Goal: Book appointment/travel/reservation

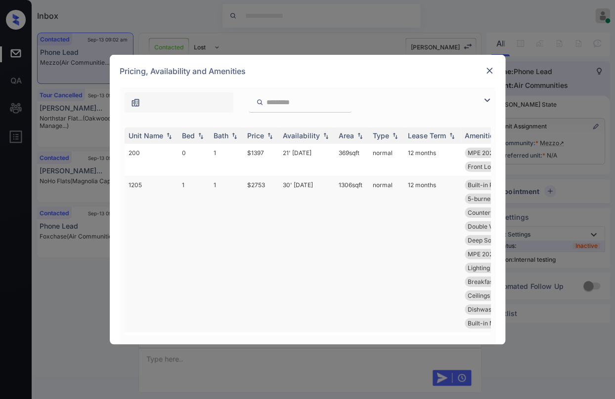
scroll to position [320, 0]
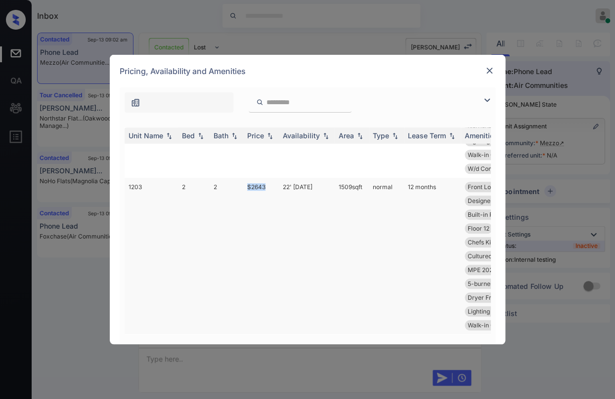
drag, startPoint x: 247, startPoint y: 177, endPoint x: 268, endPoint y: 176, distance: 21.3
click at [268, 178] on td "$2643" at bounding box center [261, 256] width 36 height 157
copy td "$2643"
click at [486, 68] on img at bounding box center [489, 71] width 10 height 10
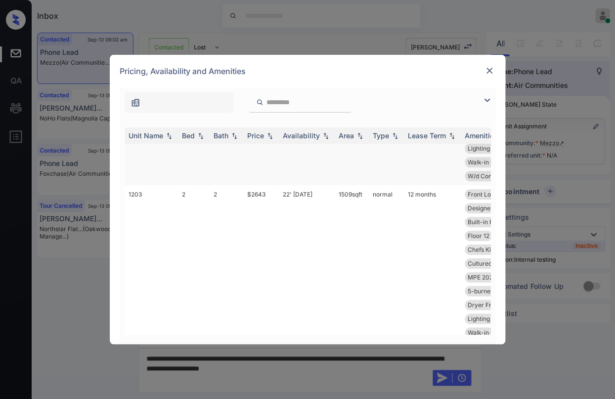
scroll to position [320, 0]
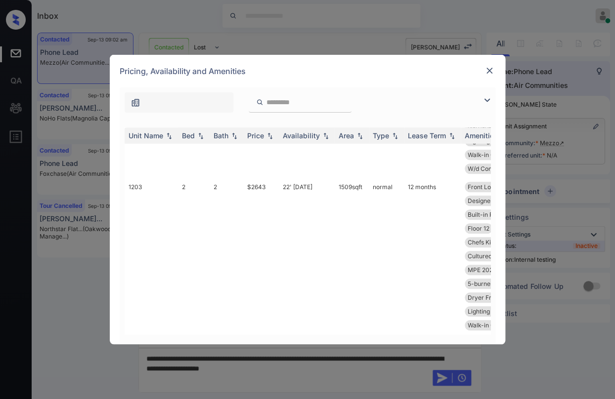
click at [488, 70] on img at bounding box center [489, 71] width 10 height 10
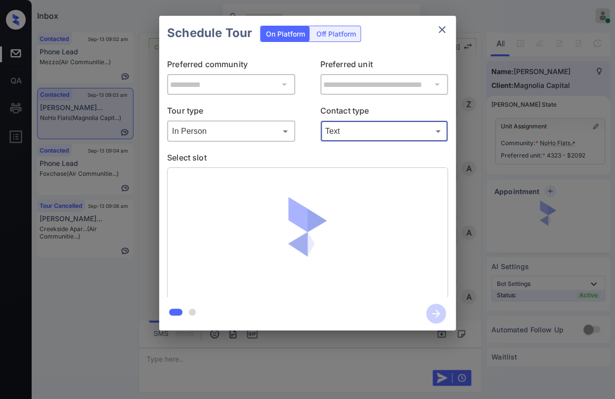
scroll to position [1446, 0]
click at [442, 28] on icon "close" at bounding box center [442, 30] width 12 height 12
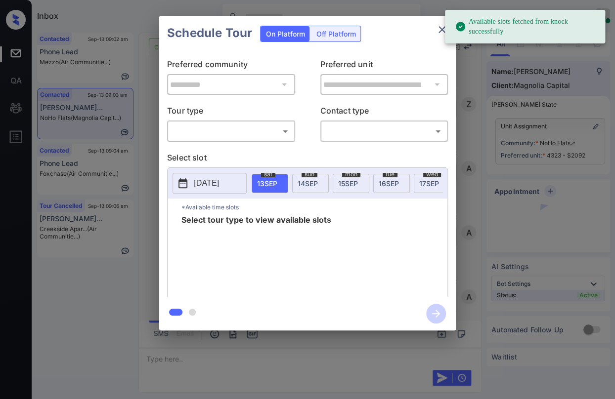
scroll to position [1885, 0]
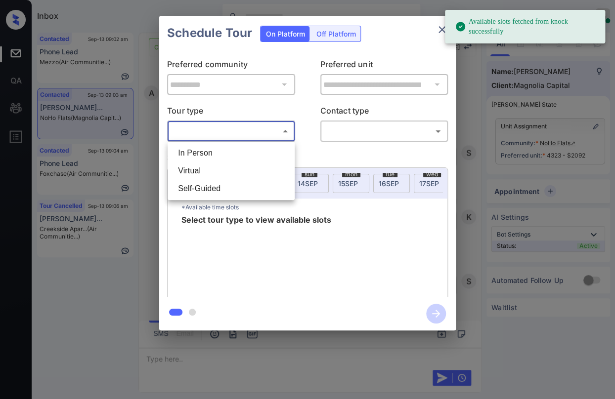
click at [261, 128] on body "Available slots fetched from knock successfully Inbox Danielle Dela Cruz Online…" at bounding box center [307, 199] width 615 height 399
click at [214, 154] on li "In Person" at bounding box center [231, 153] width 122 height 18
type input "********"
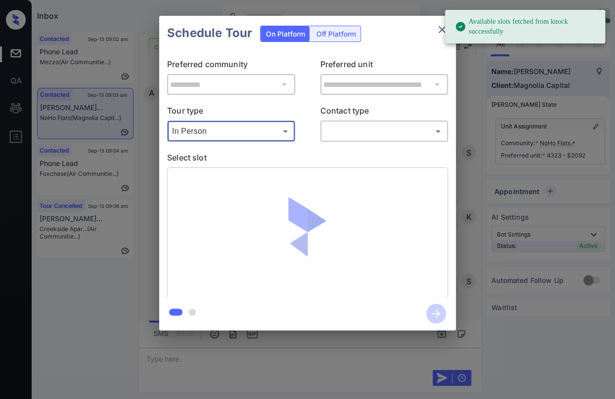
click at [386, 135] on body "Available slots fetched from knock successfully Inbox Danielle Dela Cruz Online…" at bounding box center [307, 199] width 615 height 399
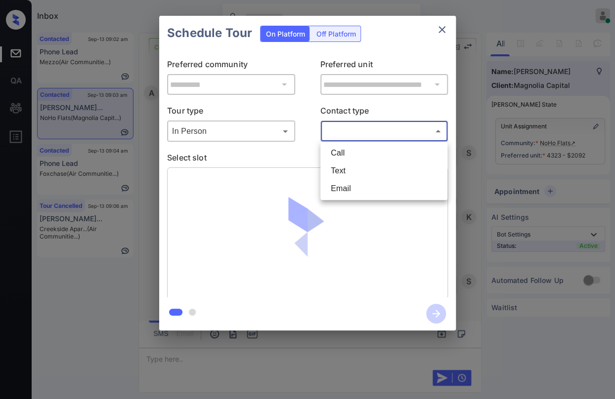
click at [358, 171] on li "Text" at bounding box center [384, 171] width 122 height 18
type input "****"
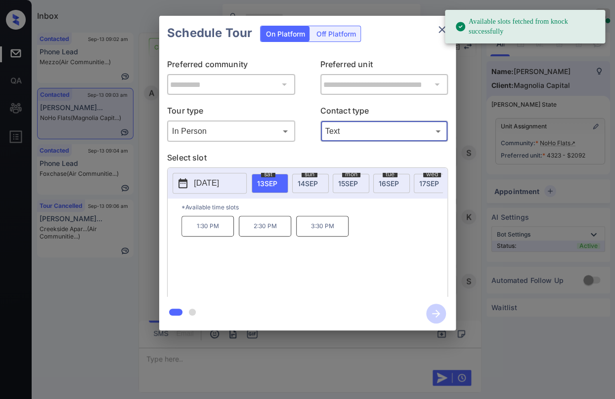
click at [218, 180] on p "2025-09-13" at bounding box center [206, 183] width 25 height 12
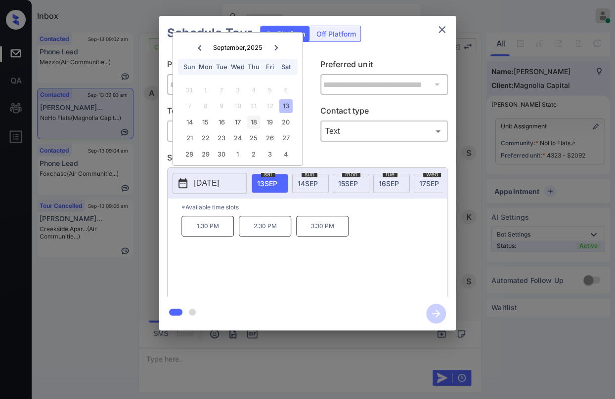
click at [253, 122] on div "18" at bounding box center [253, 122] width 13 height 13
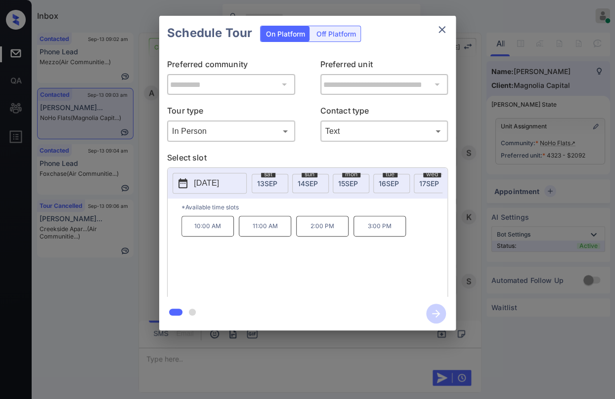
click at [377, 231] on p "3:00 PM" at bounding box center [379, 226] width 52 height 21
click at [440, 314] on icon "button" at bounding box center [436, 314] width 20 height 20
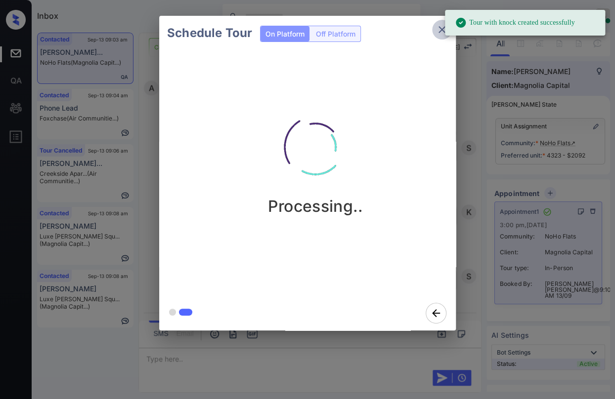
click at [443, 30] on icon "close" at bounding box center [442, 30] width 12 height 12
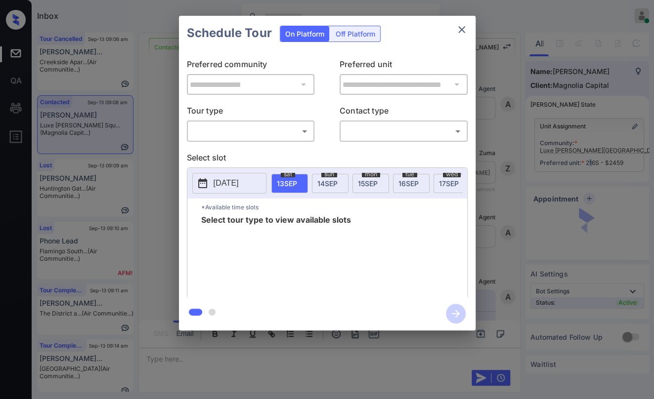
scroll to position [2003, 0]
click at [262, 134] on body "Inbox Danielle Dela Cruz Online Set yourself offline Set yourself on break Prof…" at bounding box center [327, 199] width 654 height 399
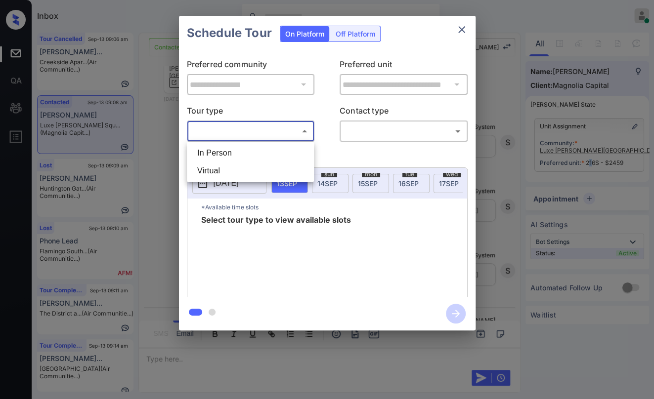
click at [213, 171] on li "Virtual" at bounding box center [250, 171] width 122 height 18
type input "*******"
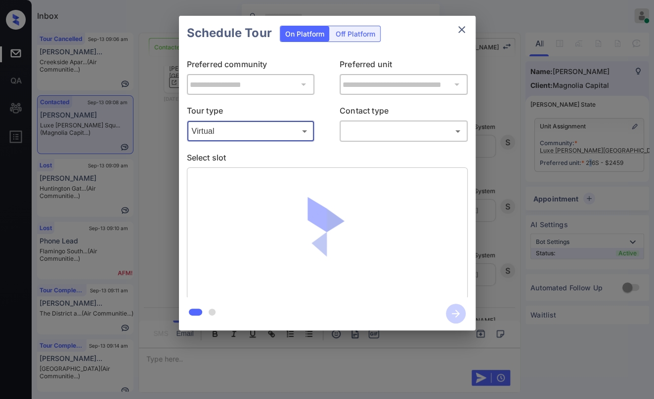
click at [390, 125] on body "Inbox Danielle Dela Cruz Online Set yourself offline Set yourself on break Prof…" at bounding box center [327, 199] width 654 height 399
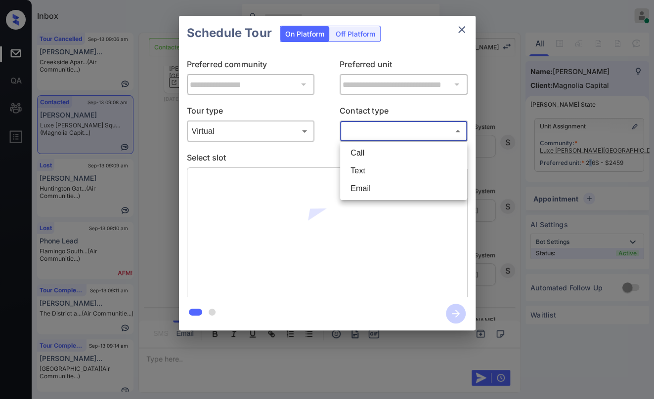
click at [367, 167] on li "Text" at bounding box center [403, 171] width 122 height 18
type input "****"
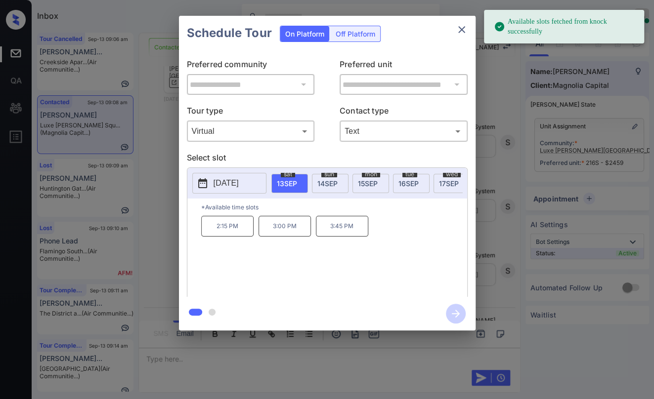
click at [223, 234] on p "2:15 PM" at bounding box center [227, 226] width 52 height 21
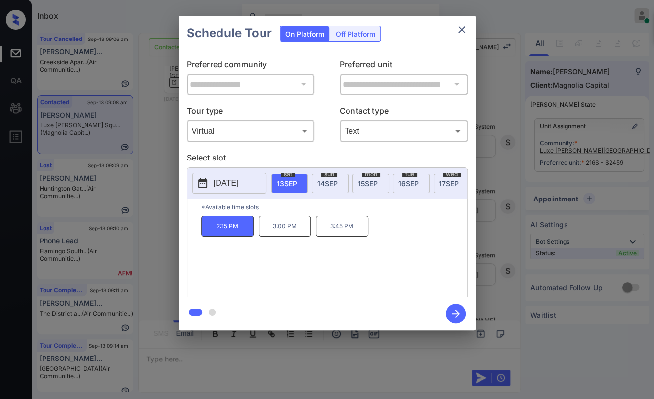
click at [454, 309] on icon "button" at bounding box center [456, 314] width 20 height 20
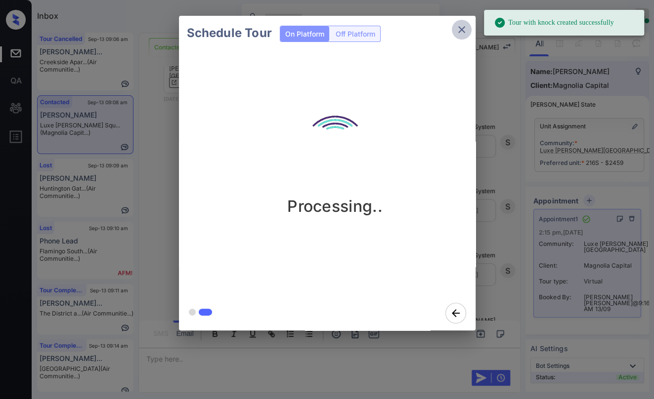
click at [458, 31] on icon "close" at bounding box center [461, 30] width 12 height 12
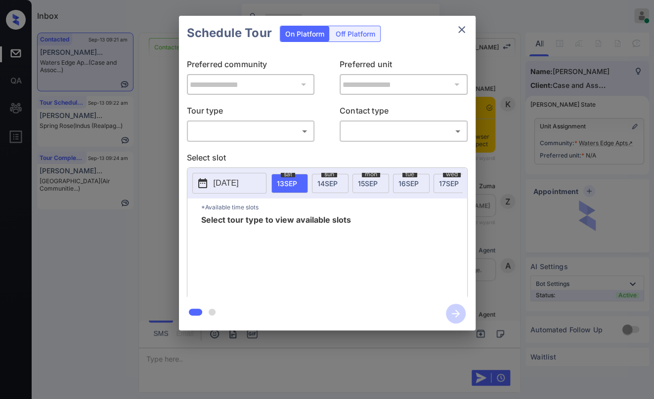
scroll to position [3728, 0]
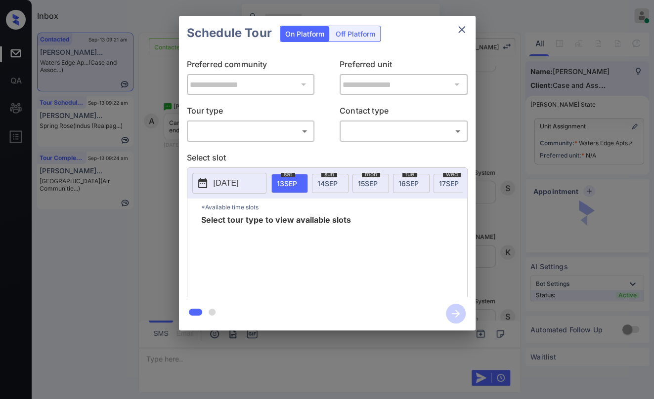
click at [231, 122] on div "​ ​" at bounding box center [251, 131] width 128 height 21
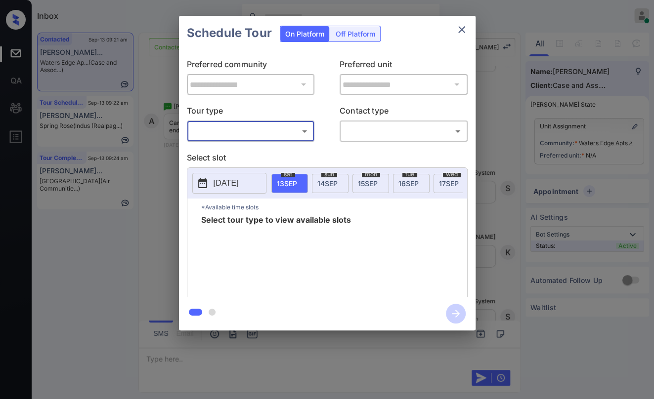
click at [228, 127] on body "Inbox Danielle Dela Cruz Online Set yourself offline Set yourself on break Prof…" at bounding box center [327, 199] width 654 height 399
click at [463, 26] on div at bounding box center [327, 199] width 654 height 399
click at [459, 29] on icon "close" at bounding box center [461, 30] width 12 height 12
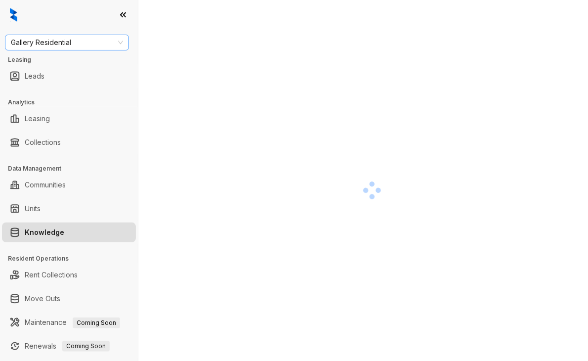
click at [62, 44] on span "Gallery Residential" at bounding box center [67, 42] width 112 height 15
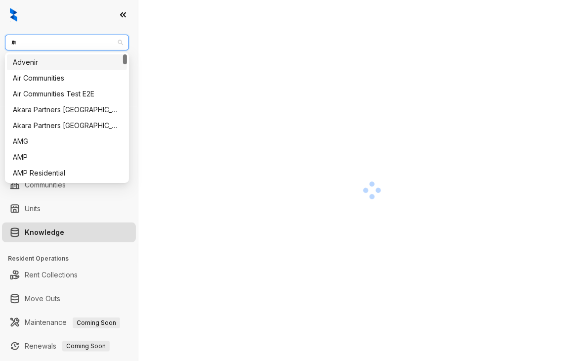
type input "***"
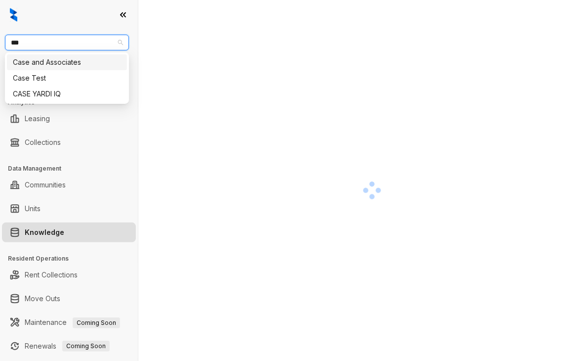
click at [55, 60] on div "Case and Associates" at bounding box center [67, 62] width 108 height 11
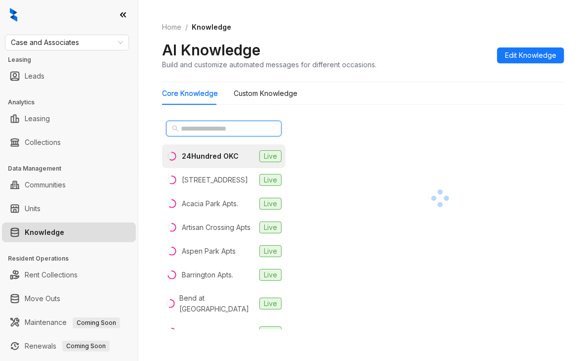
click at [194, 129] on input "text" at bounding box center [224, 128] width 87 height 11
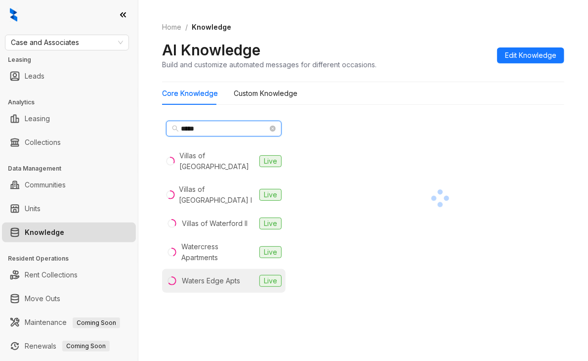
type input "*****"
click at [218, 275] on div "Waters Edge Apts" at bounding box center [211, 280] width 58 height 11
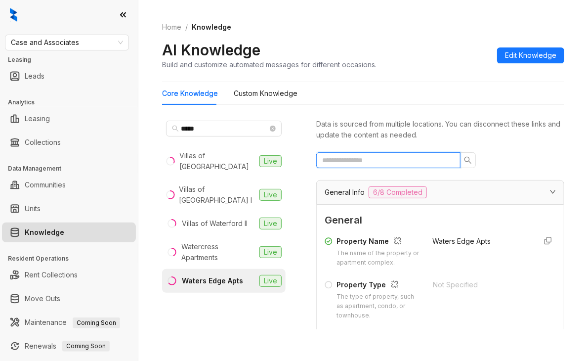
click at [361, 160] on input "text" at bounding box center [384, 160] width 124 height 11
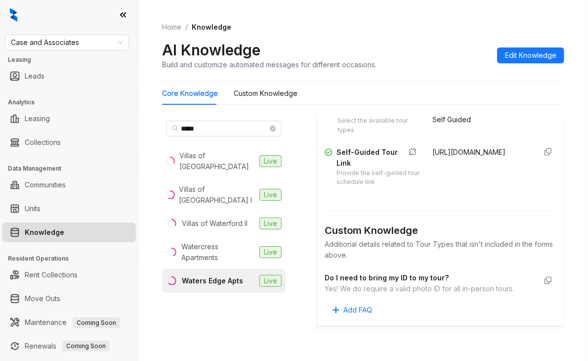
scroll to position [692, 0]
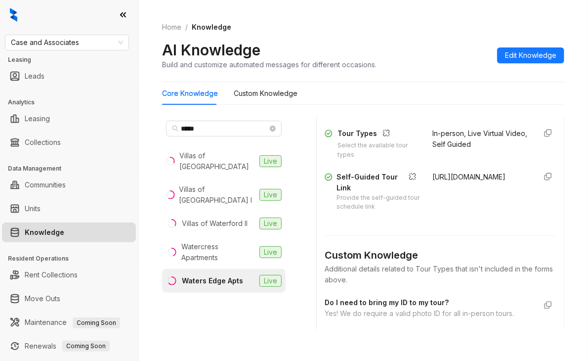
type input "****"
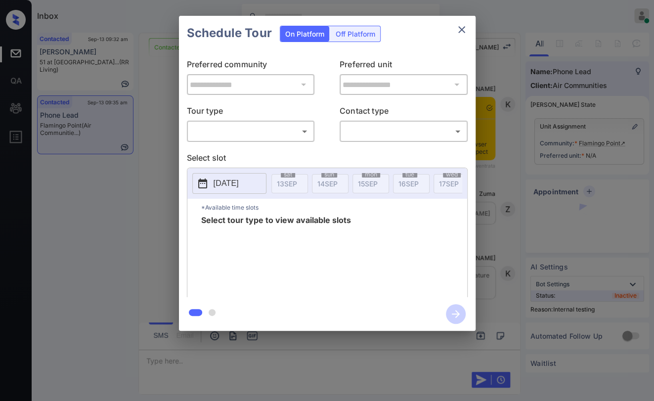
scroll to position [1166, 0]
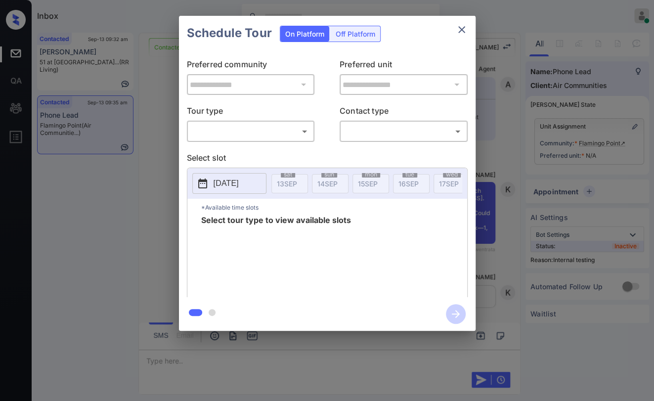
click at [231, 132] on body "Inbox Danielle Dela Cruz Online Set yourself offline Set yourself on break Prof…" at bounding box center [327, 200] width 654 height 401
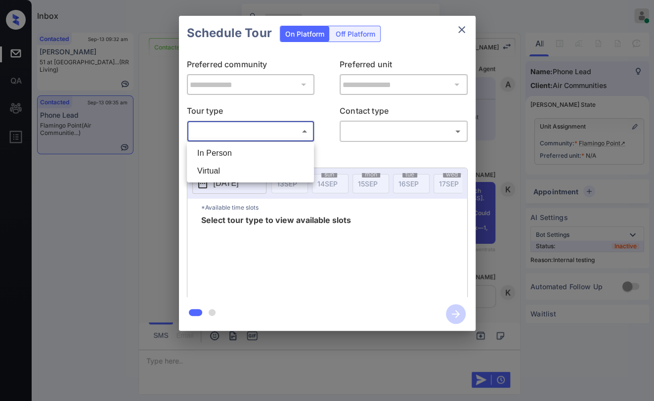
click at [223, 151] on li "In Person" at bounding box center [250, 153] width 122 height 18
type input "********"
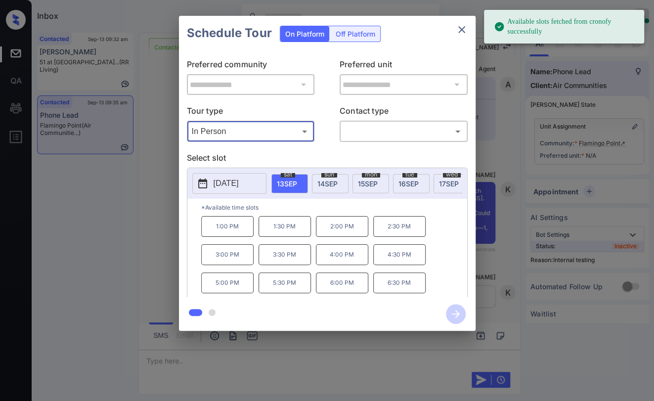
click at [460, 28] on icon "close" at bounding box center [461, 30] width 12 height 12
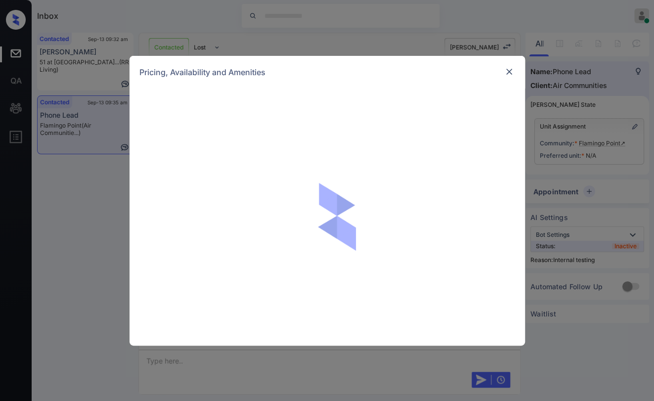
scroll to position [1166, 0]
click at [509, 70] on img at bounding box center [509, 72] width 10 height 10
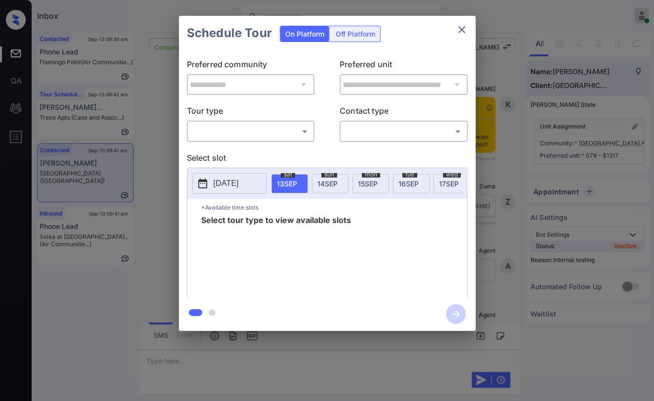
scroll to position [2714, 0]
click at [245, 131] on body "Inbox [PERSON_NAME] [PERSON_NAME] Online Set yourself offline Set yourself on b…" at bounding box center [327, 200] width 654 height 401
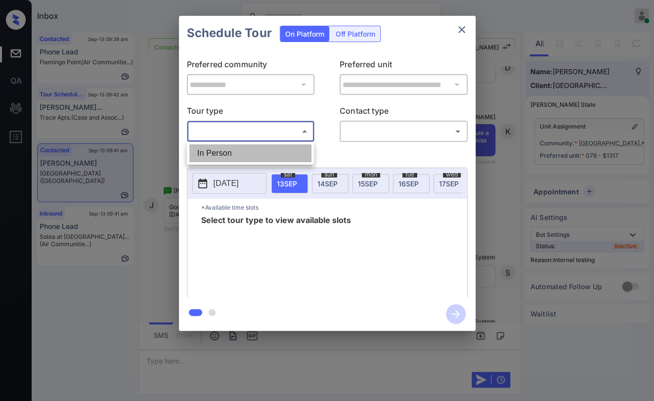
click at [238, 146] on li "In Person" at bounding box center [250, 153] width 122 height 18
type input "********"
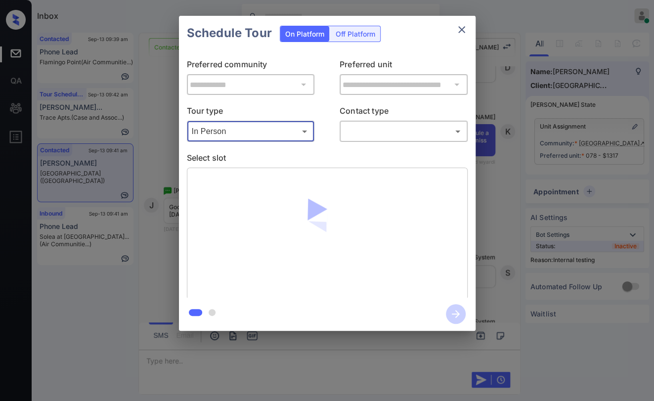
click at [375, 128] on body "Inbox [PERSON_NAME] [PERSON_NAME] Online Set yourself offline Set yourself on b…" at bounding box center [327, 200] width 654 height 401
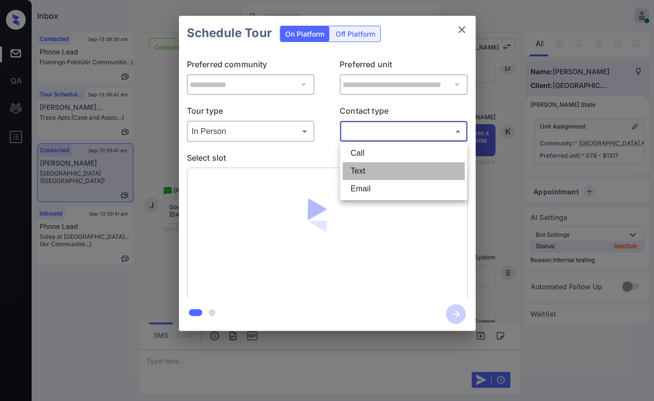
click at [356, 168] on li "Text" at bounding box center [403, 171] width 122 height 18
type input "****"
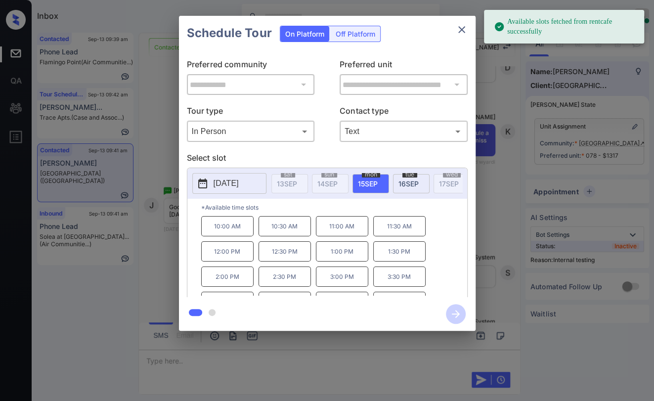
click at [400, 184] on span "16 SEP" at bounding box center [408, 183] width 20 height 8
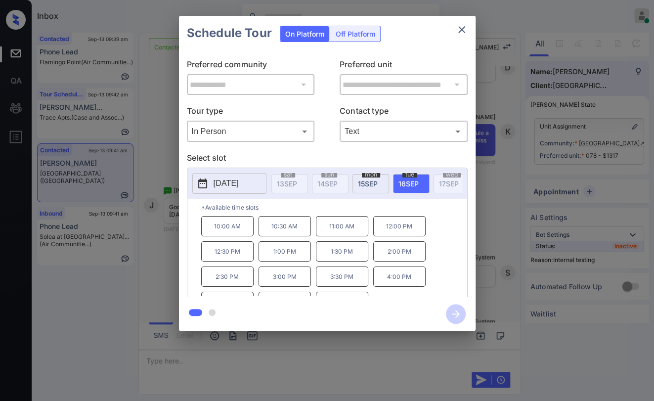
click at [347, 233] on p "11:00 AM" at bounding box center [342, 226] width 52 height 20
click at [454, 308] on icon "button" at bounding box center [456, 314] width 20 height 20
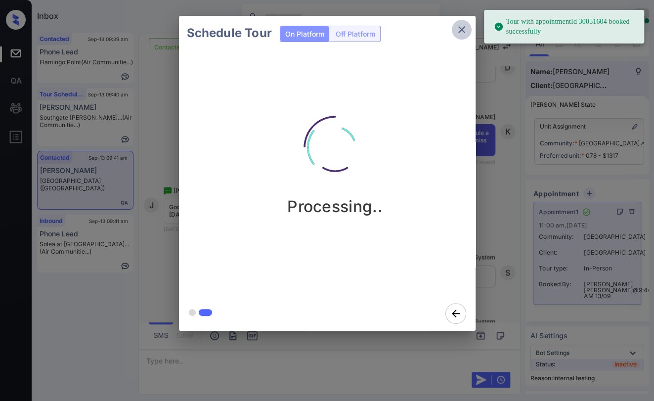
click at [462, 28] on icon "close" at bounding box center [461, 29] width 7 height 7
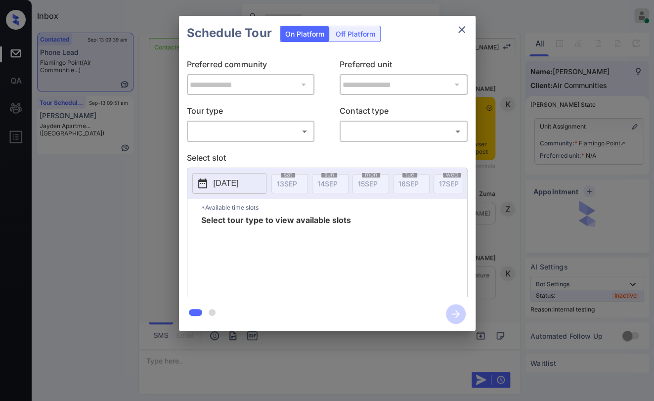
scroll to position [1239, 0]
click at [251, 129] on body "Inbox [PERSON_NAME] [PERSON_NAME] Online Set yourself offline Set yourself on b…" at bounding box center [327, 200] width 654 height 401
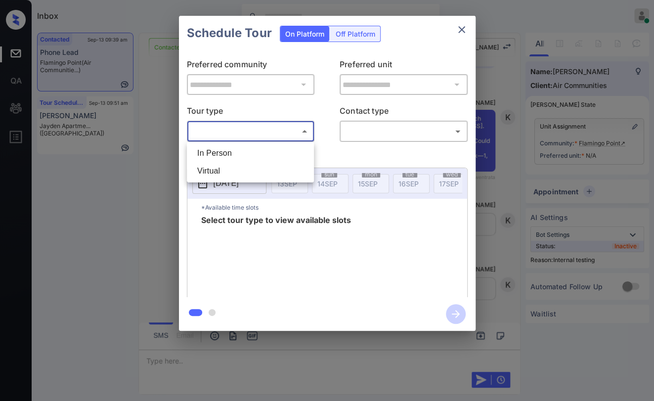
click at [457, 30] on div at bounding box center [327, 200] width 654 height 401
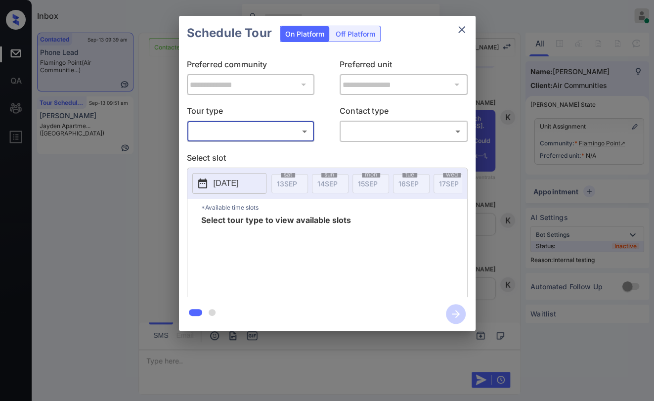
click at [458, 27] on icon "close" at bounding box center [461, 29] width 7 height 7
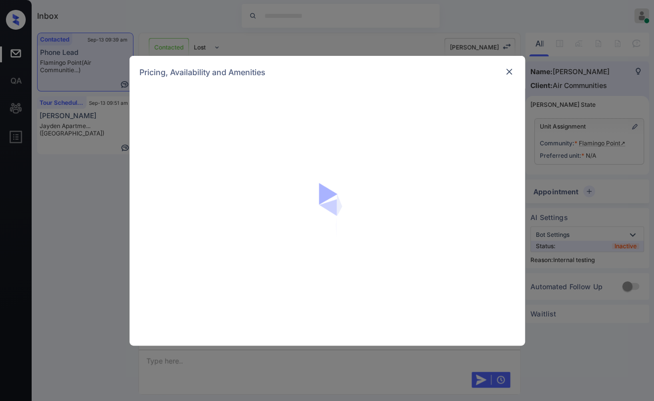
scroll to position [1239, 0]
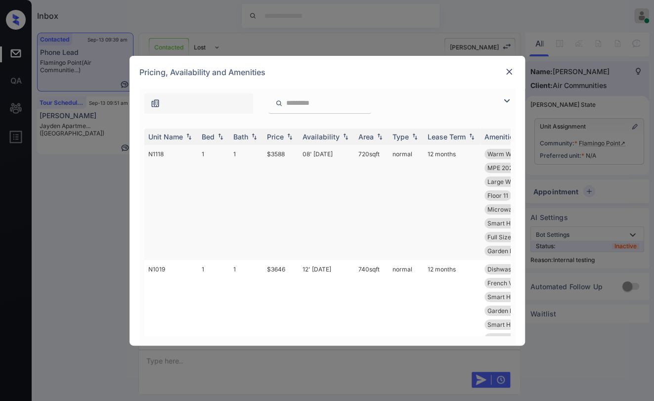
click at [254, 156] on td "1" at bounding box center [246, 202] width 34 height 115
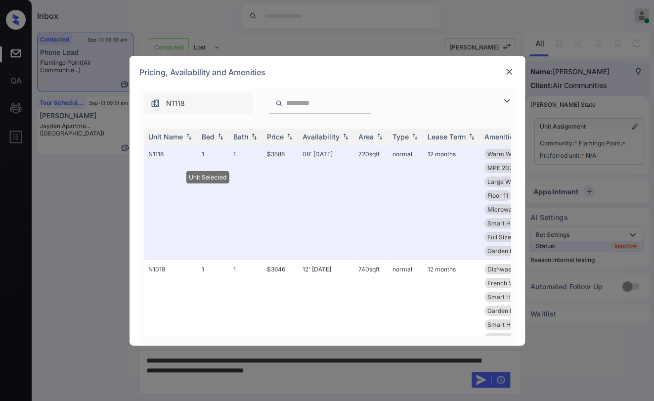
click at [512, 70] on img at bounding box center [509, 72] width 10 height 10
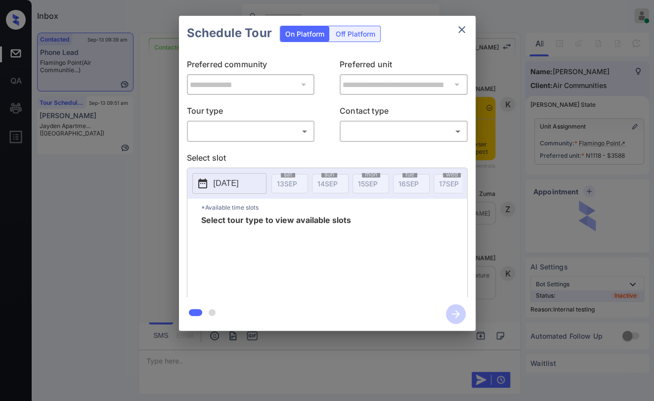
scroll to position [1239, 0]
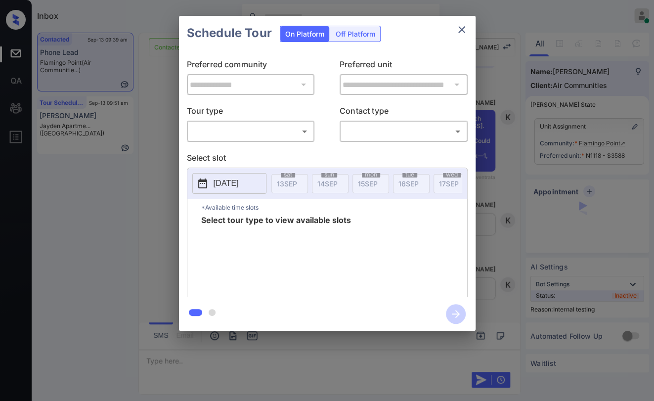
click at [219, 127] on body "Inbox [PERSON_NAME] [PERSON_NAME] Online Set yourself offline Set yourself on b…" at bounding box center [327, 200] width 654 height 401
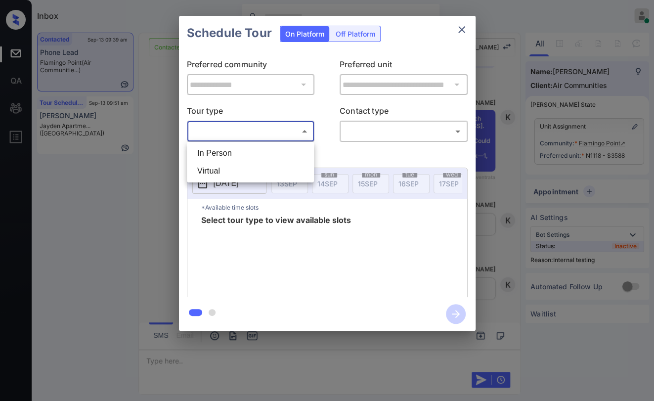
click at [213, 150] on li "In Person" at bounding box center [250, 153] width 122 height 18
type input "********"
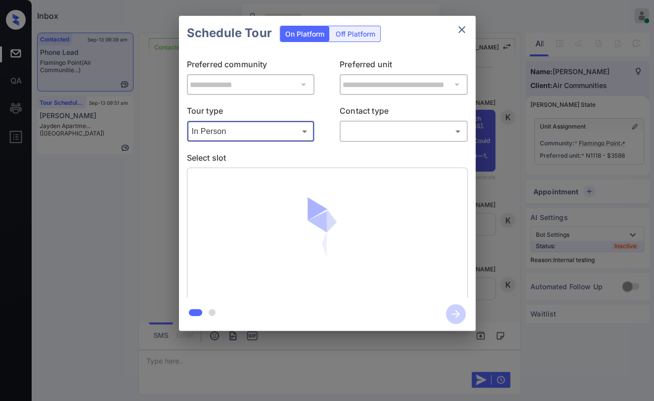
click at [368, 131] on body "Inbox [PERSON_NAME] [PERSON_NAME] Online Set yourself offline Set yourself on b…" at bounding box center [327, 200] width 654 height 401
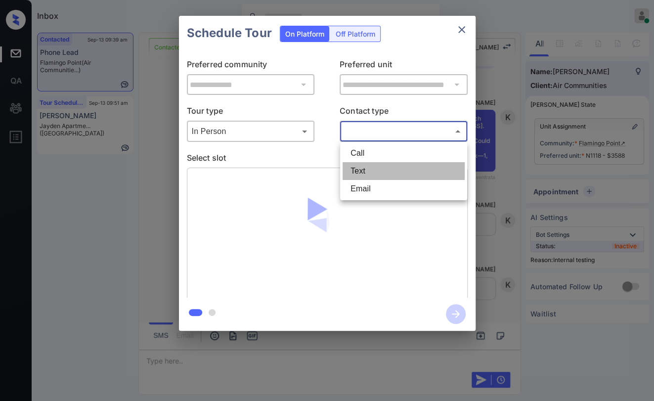
click at [364, 168] on li "Text" at bounding box center [403, 171] width 122 height 18
type input "****"
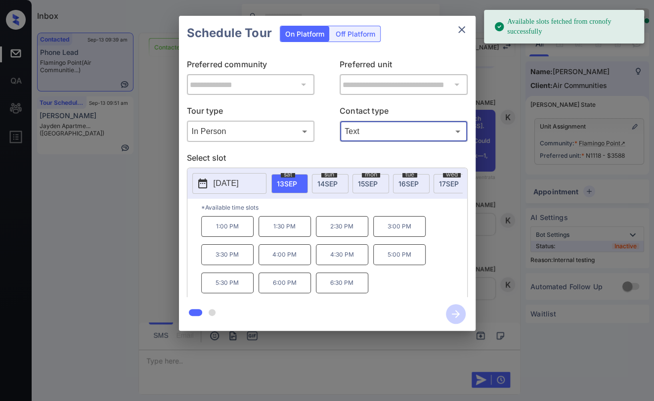
click at [344, 262] on p "4:30 PM" at bounding box center [342, 254] width 52 height 21
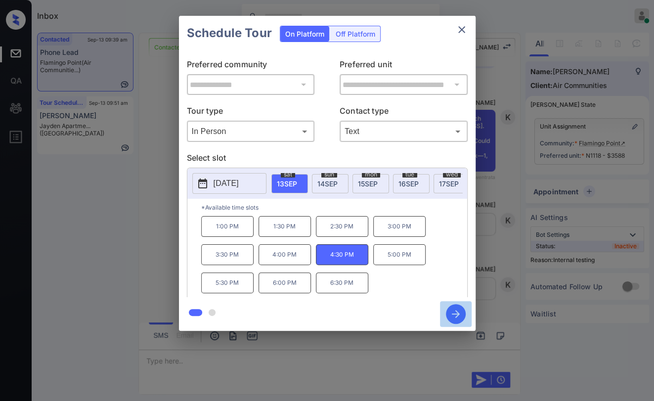
click at [458, 312] on icon "button" at bounding box center [456, 314] width 20 height 20
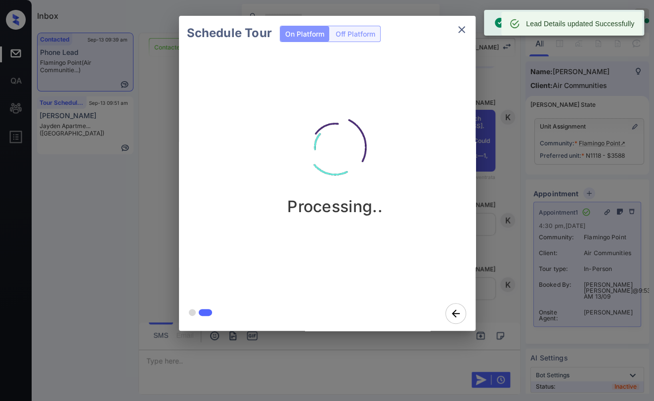
click at [462, 29] on icon "close" at bounding box center [461, 30] width 12 height 12
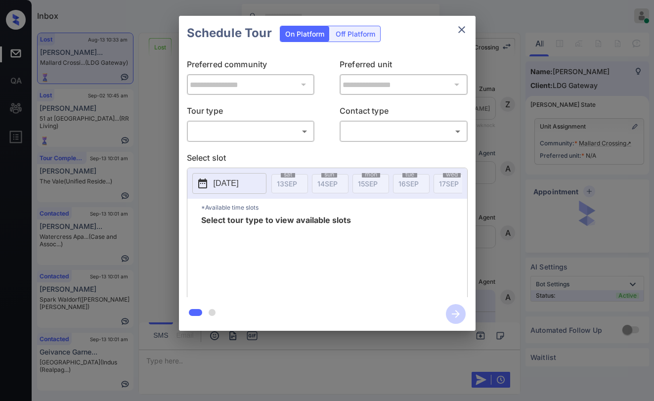
click at [259, 127] on body "Inbox [PERSON_NAME] [PERSON_NAME] Online Set yourself offline Set yourself on b…" at bounding box center [327, 200] width 654 height 401
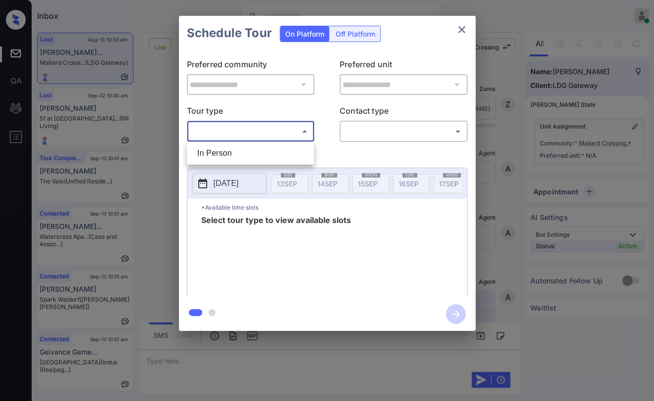
scroll to position [3655, 0]
click at [215, 151] on li "In Person" at bounding box center [250, 153] width 122 height 18
type input "********"
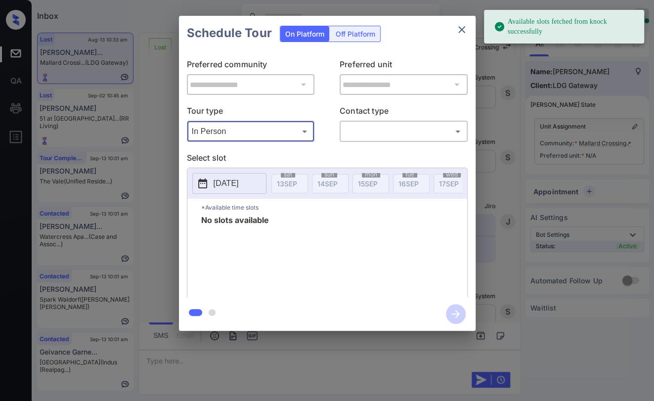
click at [221, 189] on p "2025-09-13" at bounding box center [225, 183] width 25 height 12
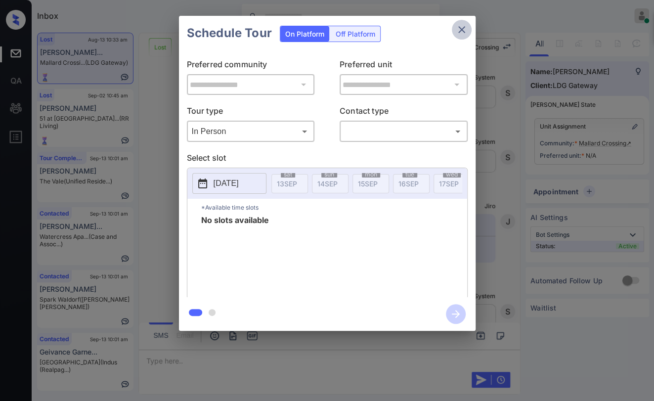
click at [453, 33] on button "close" at bounding box center [462, 30] width 20 height 20
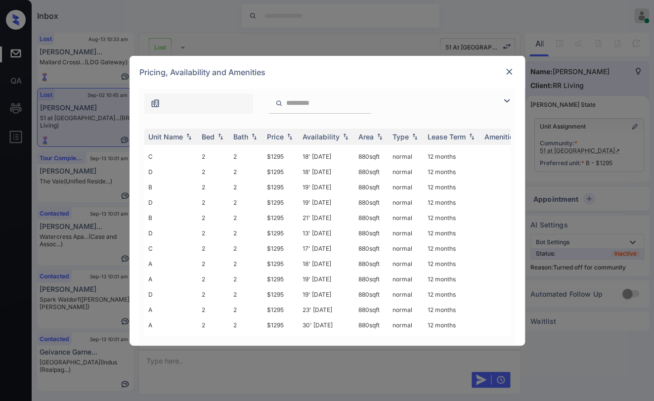
scroll to position [175, 0]
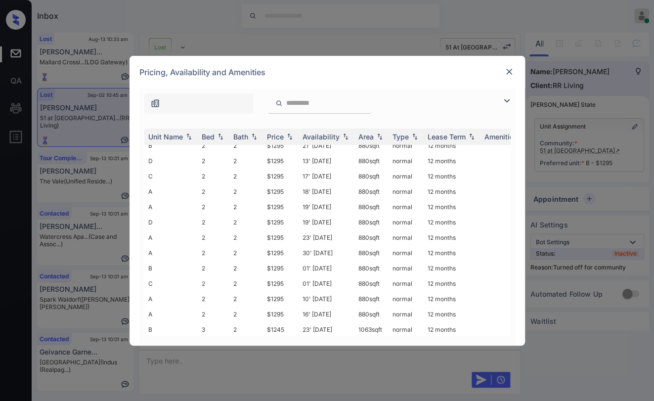
click at [509, 72] on img at bounding box center [509, 72] width 10 height 10
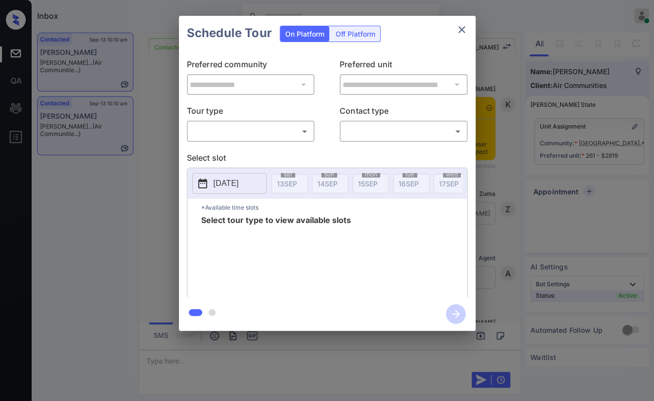
scroll to position [1141, 0]
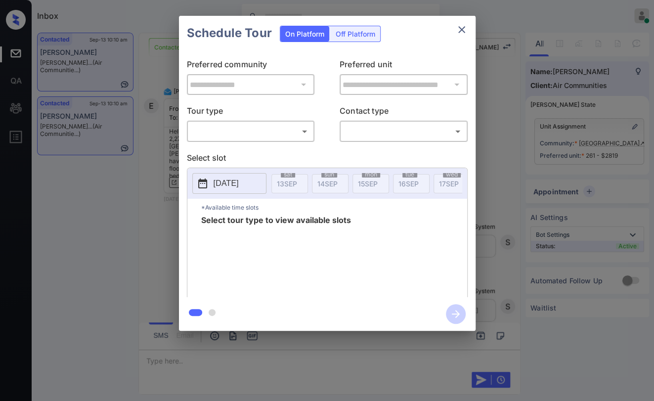
click at [257, 126] on body "Inbox Danielle Dela Cruz Online Set yourself offline Set yourself on break Prof…" at bounding box center [327, 200] width 654 height 401
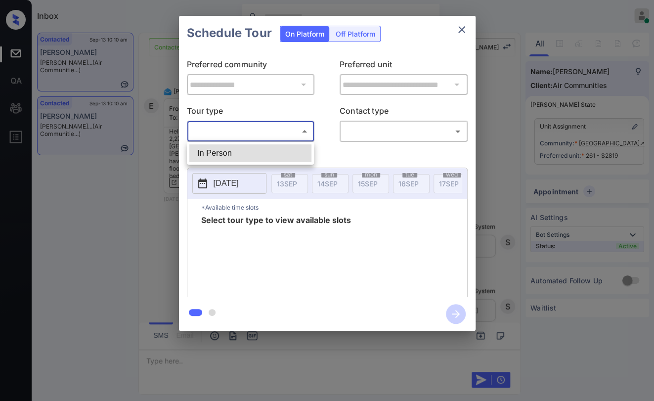
click at [232, 146] on li "In Person" at bounding box center [250, 153] width 122 height 18
type input "********"
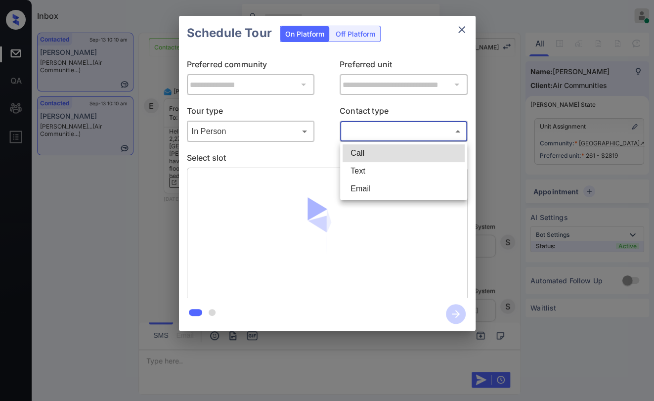
click at [379, 133] on body "Inbox Danielle Dela Cruz Online Set yourself offline Set yourself on break Prof…" at bounding box center [327, 200] width 654 height 401
click at [365, 168] on li "Text" at bounding box center [403, 171] width 122 height 18
type input "****"
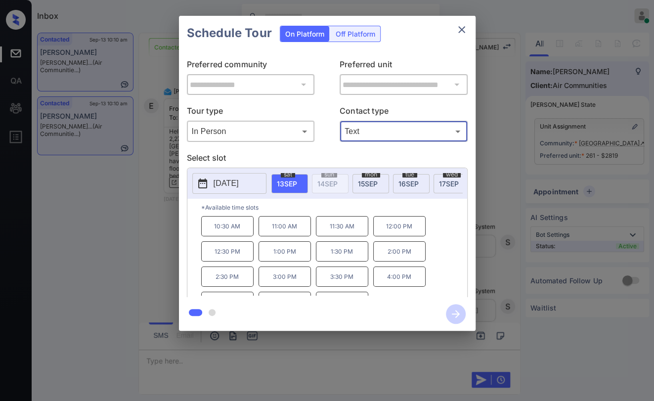
click at [237, 282] on p "2:30 PM" at bounding box center [227, 276] width 52 height 20
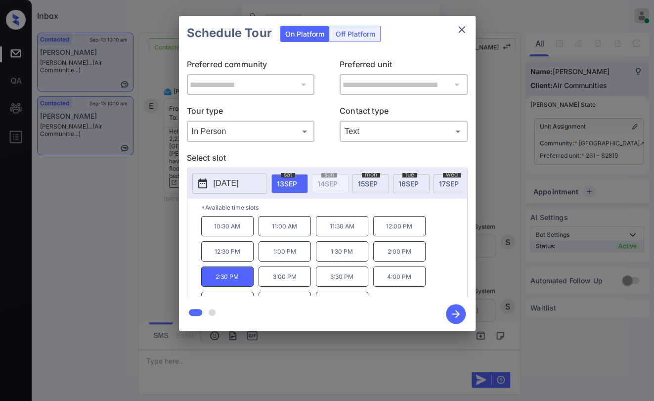
click at [452, 311] on icon "button" at bounding box center [456, 314] width 20 height 20
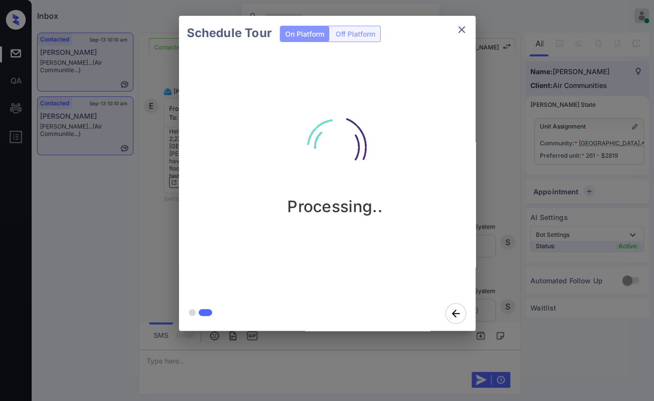
click at [152, 206] on div "Schedule Tour On Platform Off Platform Processing.." at bounding box center [327, 173] width 654 height 346
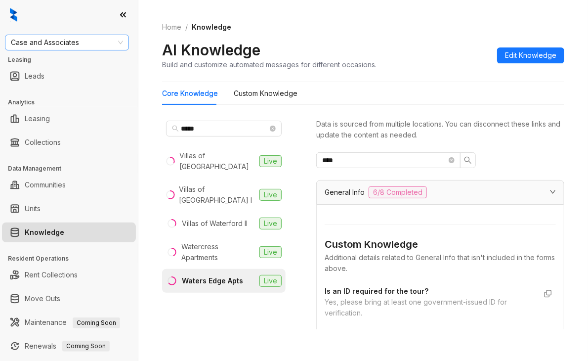
drag, startPoint x: 0, startPoint y: 0, endPoint x: 62, endPoint y: 46, distance: 77.4
click at [62, 46] on span "Case and Associates" at bounding box center [67, 42] width 112 height 15
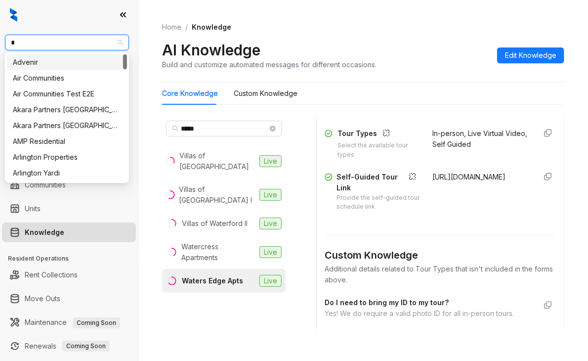
type input "**"
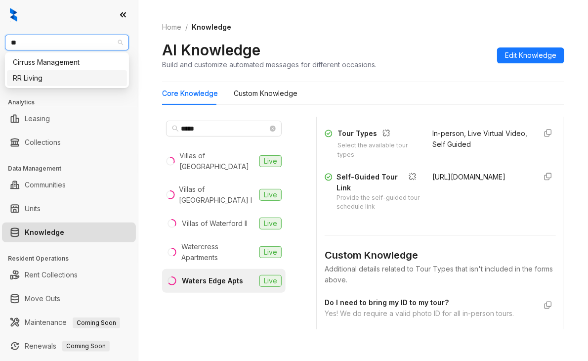
click at [36, 79] on div "RR Living" at bounding box center [67, 78] width 108 height 11
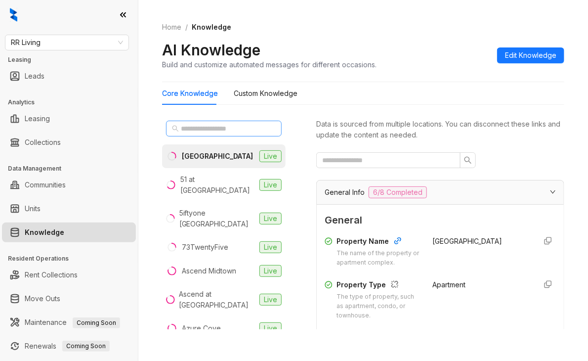
click at [198, 134] on span at bounding box center [224, 129] width 116 height 16
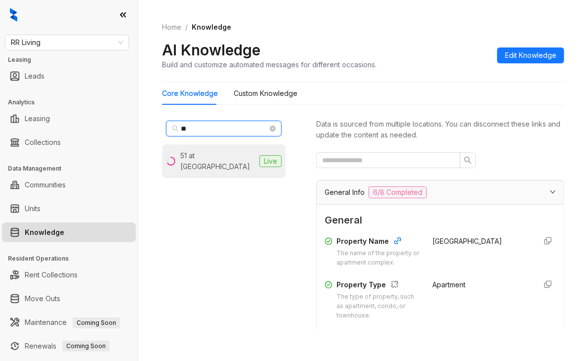
type input "**"
click at [215, 162] on li "51 at Southaven Live" at bounding box center [224, 161] width 124 height 34
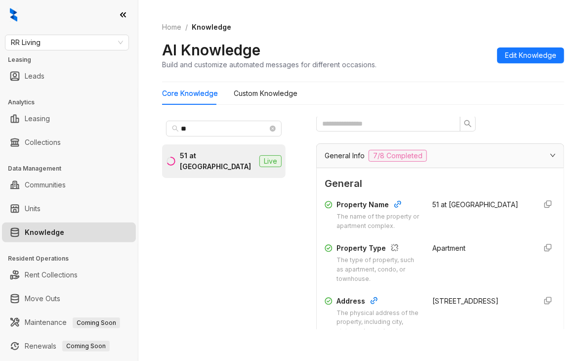
scroll to position [148, 0]
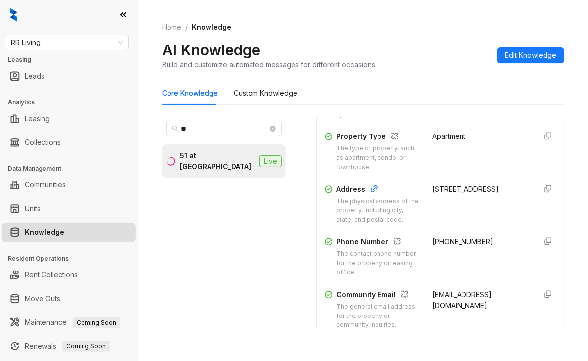
click at [440, 246] on span "+16623429000" at bounding box center [462, 241] width 61 height 8
copy div "+16623429000"
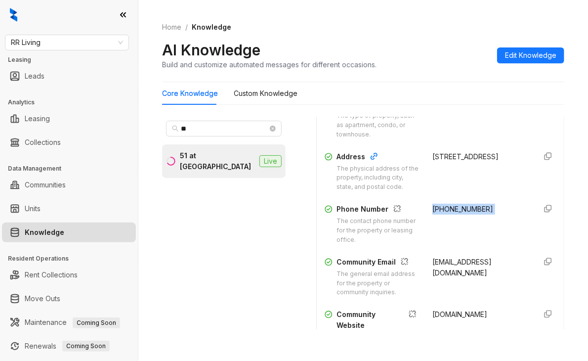
scroll to position [247, 0]
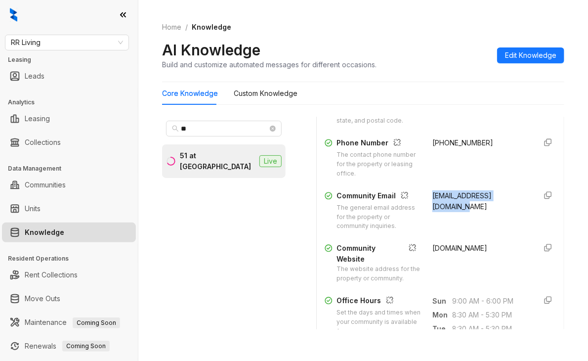
drag, startPoint x: 419, startPoint y: 202, endPoint x: 435, endPoint y: 212, distance: 18.6
click at [435, 212] on div "Community Email The general email address for the property or community inquiri…" at bounding box center [440, 210] width 231 height 41
copy span "51southaven@rrliving.com"
click at [63, 44] on span "RR Living" at bounding box center [67, 42] width 112 height 15
type input "**"
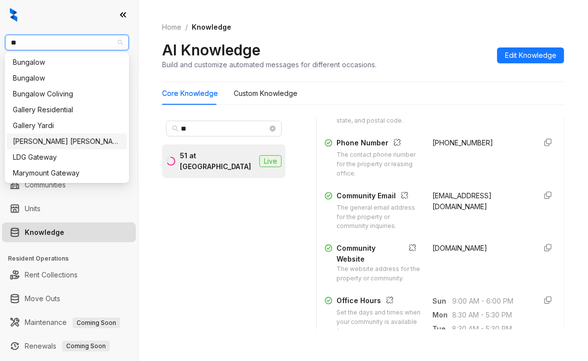
click at [39, 140] on div "Gates Hudson" at bounding box center [67, 141] width 108 height 11
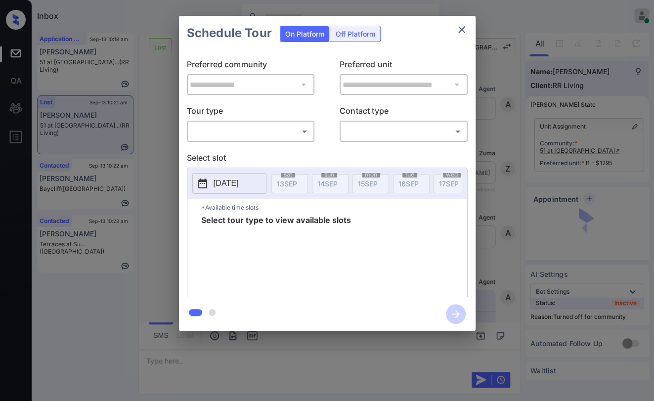
scroll to position [5193, 0]
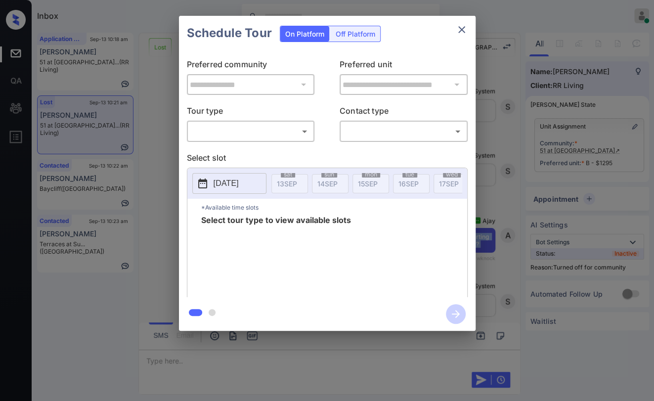
click at [247, 124] on body "Inbox Danielle Dela Cruz Online Set yourself offline Set yourself on break Prof…" at bounding box center [327, 200] width 654 height 401
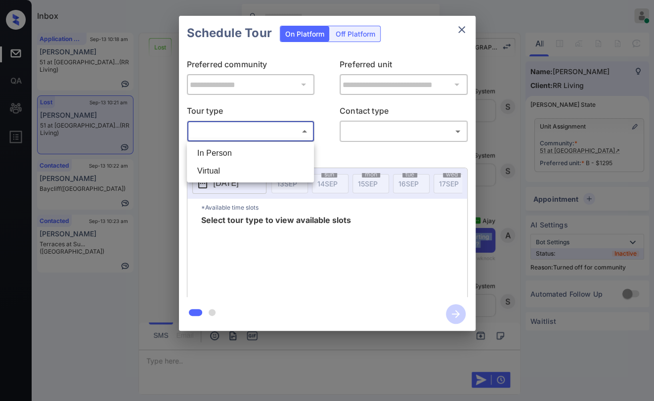
drag, startPoint x: 211, startPoint y: 157, endPoint x: 238, endPoint y: 145, distance: 29.4
click at [211, 156] on li "In Person" at bounding box center [250, 153] width 122 height 18
type input "********"
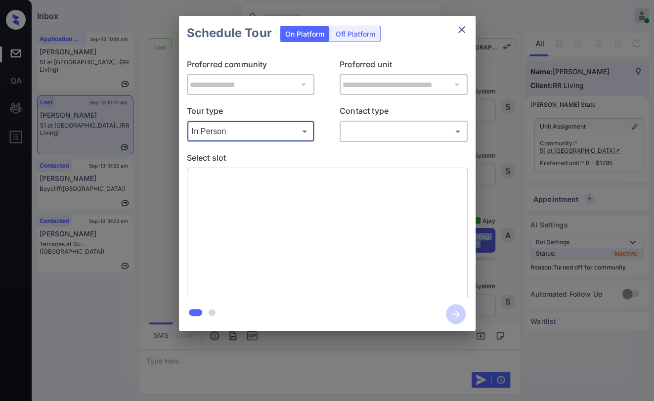
click at [356, 131] on body "Inbox Danielle Dela Cruz Online Set yourself offline Set yourself on break Prof…" at bounding box center [327, 200] width 654 height 401
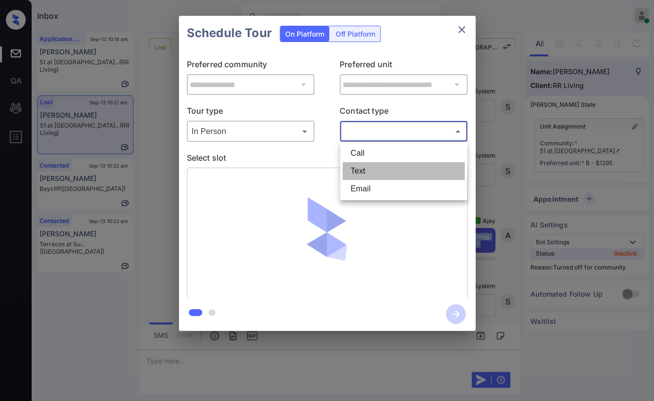
click at [362, 170] on li "Text" at bounding box center [403, 171] width 122 height 18
type input "****"
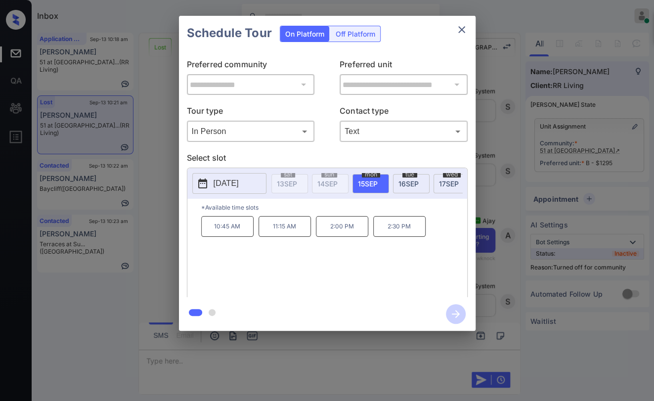
click at [209, 228] on p "10:45 AM" at bounding box center [227, 226] width 52 height 21
click at [274, 257] on div "10:45 AM 11:15 AM 2:00 PM 2:30 PM" at bounding box center [334, 255] width 266 height 79
click at [360, 247] on div "10:45 AM 11:15 AM 2:00 PM 2:30 PM" at bounding box center [334, 255] width 266 height 79
drag, startPoint x: 281, startPoint y: 274, endPoint x: 279, endPoint y: 254, distance: 20.4
click at [281, 274] on div "10:45 AM 11:15 AM 2:00 PM 2:30 PM" at bounding box center [334, 255] width 266 height 79
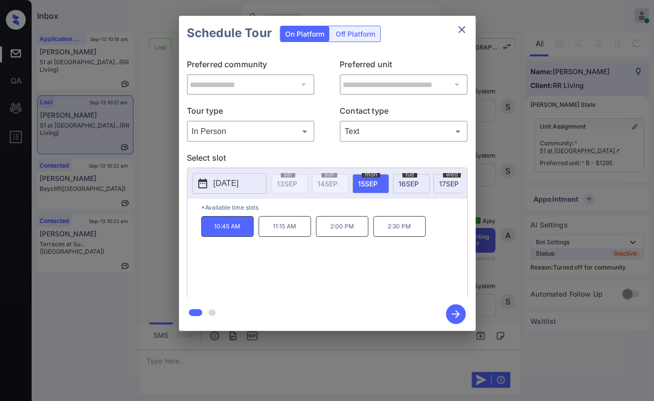
click at [301, 207] on p "*Available time slots" at bounding box center [334, 207] width 266 height 17
drag, startPoint x: 232, startPoint y: 257, endPoint x: 245, endPoint y: 244, distance: 18.9
click at [233, 258] on div "10:45 AM 11:15 AM 2:00 PM 2:30 PM" at bounding box center [334, 255] width 266 height 79
click at [462, 29] on icon "close" at bounding box center [461, 30] width 12 height 12
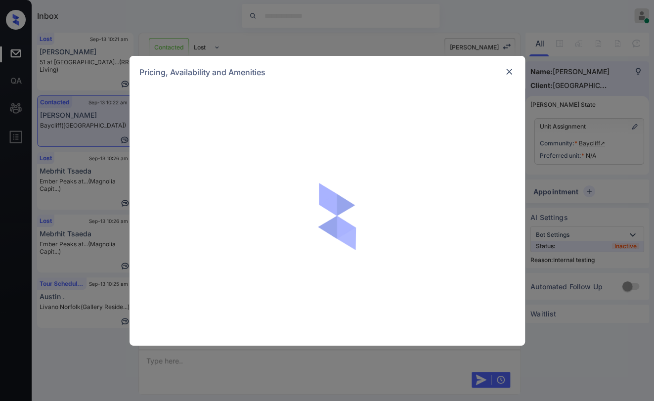
scroll to position [1522, 0]
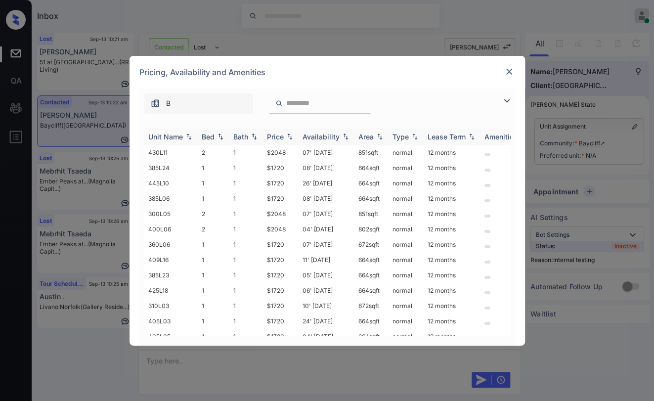
click at [208, 136] on div "Bed" at bounding box center [208, 136] width 13 height 8
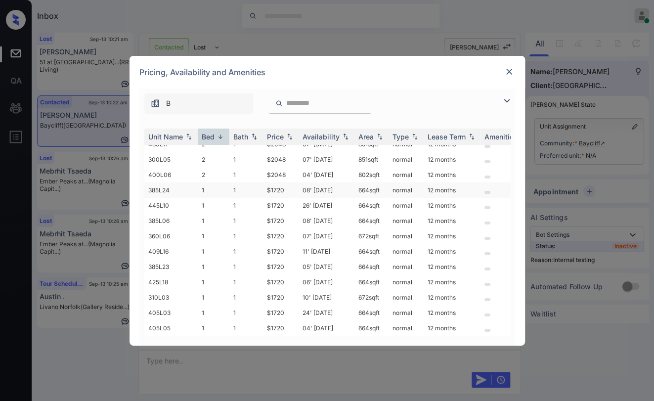
scroll to position [13, 0]
drag, startPoint x: 266, startPoint y: 187, endPoint x: 290, endPoint y: 187, distance: 23.7
click at [290, 187] on td "$1720" at bounding box center [281, 189] width 36 height 15
copy td "$1720"
click at [506, 72] on img at bounding box center [509, 72] width 10 height 10
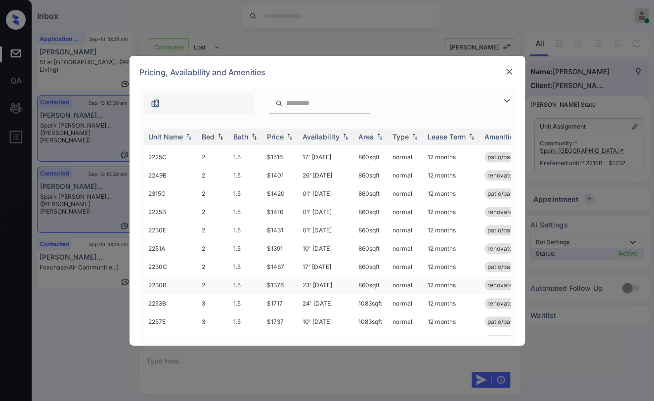
scroll to position [435, 0]
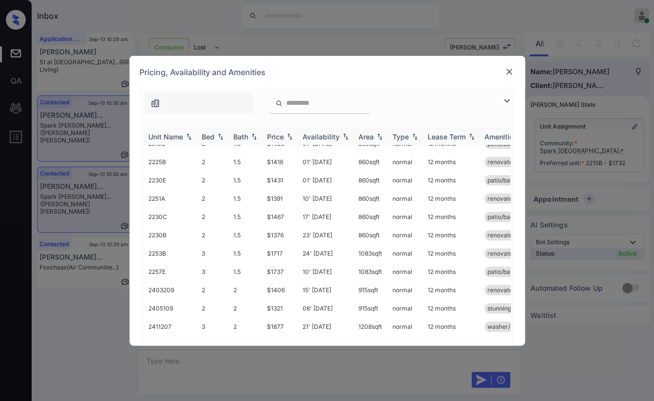
click at [209, 133] on div "Bed" at bounding box center [208, 136] width 13 height 8
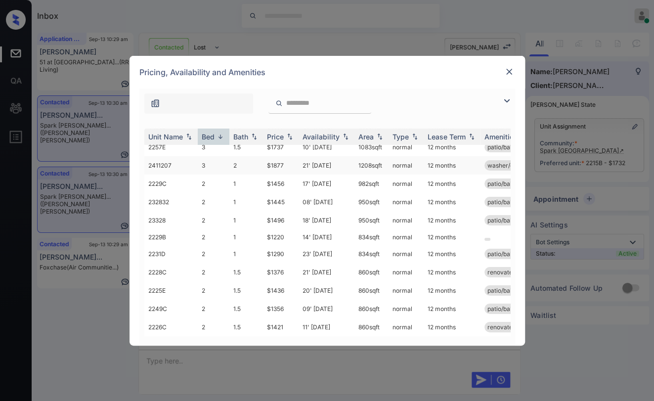
scroll to position [0, 0]
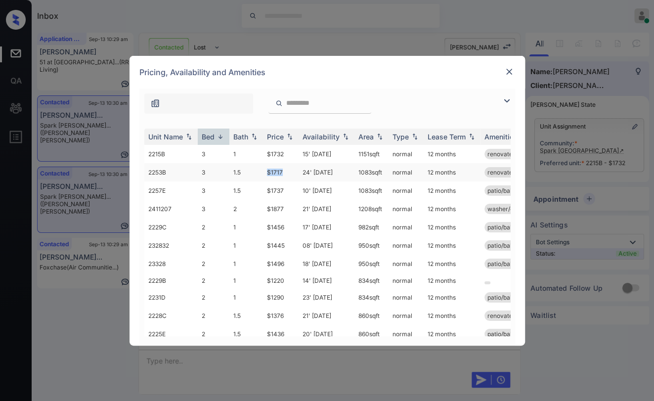
drag, startPoint x: 265, startPoint y: 173, endPoint x: 291, endPoint y: 173, distance: 26.2
click at [291, 173] on td "$1717" at bounding box center [281, 172] width 36 height 18
copy td "$1717"
click at [508, 74] on img at bounding box center [509, 72] width 10 height 10
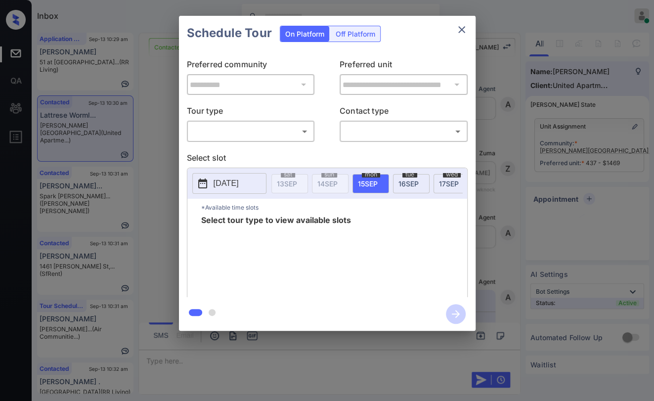
scroll to position [1374, 0]
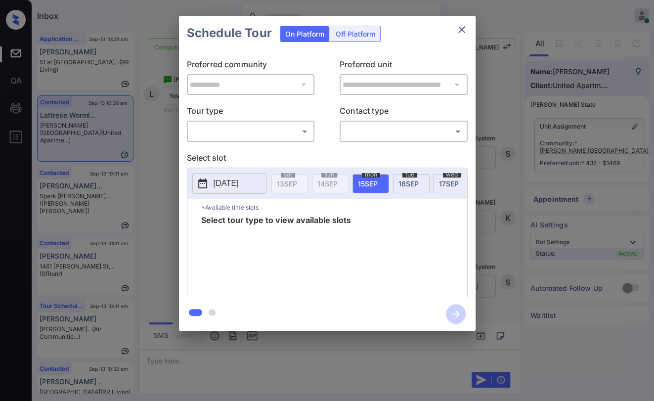
click at [269, 134] on body "Inbox Danielle Dela Cruz Online Set yourself offline Set yourself on break Prof…" at bounding box center [327, 200] width 654 height 401
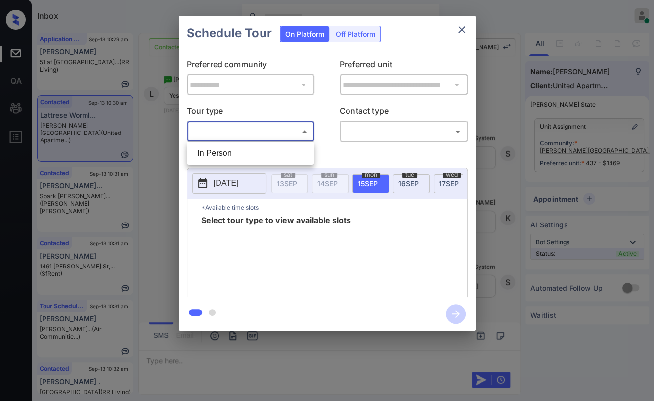
click at [231, 151] on li "In Person" at bounding box center [250, 153] width 122 height 18
type input "********"
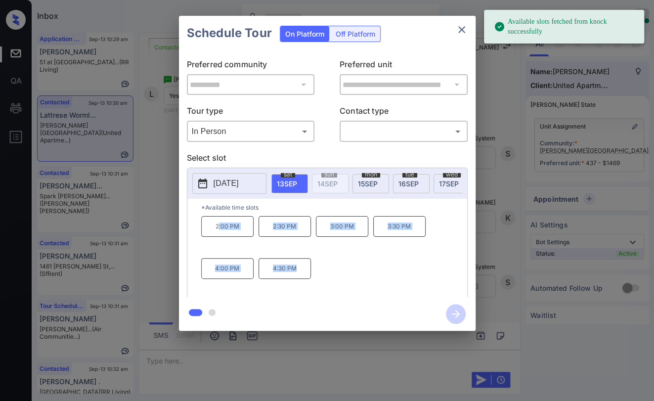
drag, startPoint x: 217, startPoint y: 225, endPoint x: 478, endPoint y: 106, distance: 286.9
click at [317, 270] on div "2:00 PM 2:30 PM 3:00 PM 3:30 PM 4:00 PM 4:30 PM" at bounding box center [334, 255] width 266 height 79
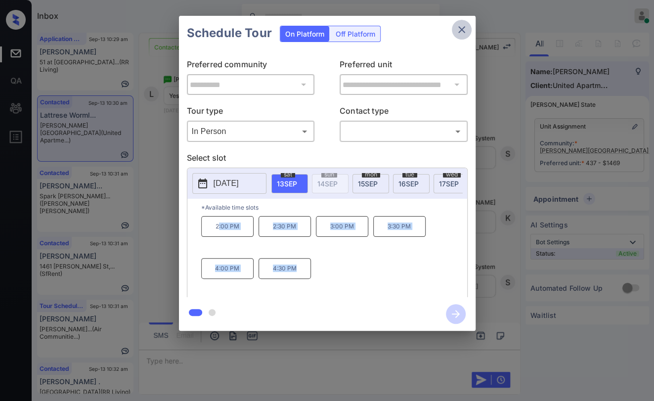
click at [459, 33] on icon "close" at bounding box center [461, 30] width 12 height 12
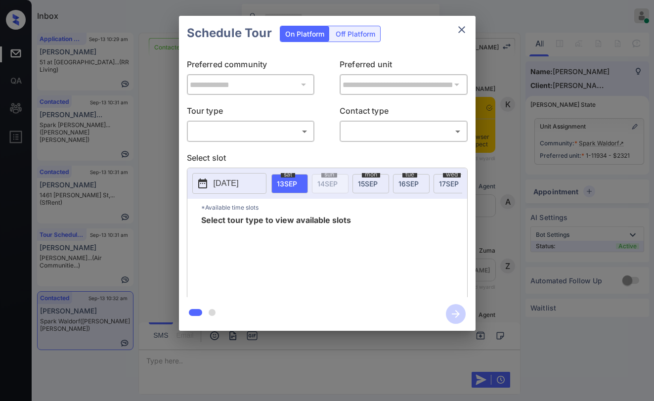
click at [274, 135] on body "Inbox [PERSON_NAME] [PERSON_NAME] Online Set yourself offline Set yourself on b…" at bounding box center [327, 200] width 654 height 401
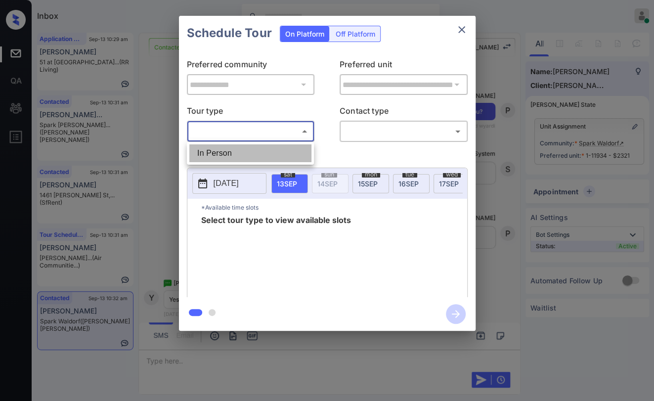
click at [234, 149] on li "In Person" at bounding box center [250, 153] width 122 height 18
type input "********"
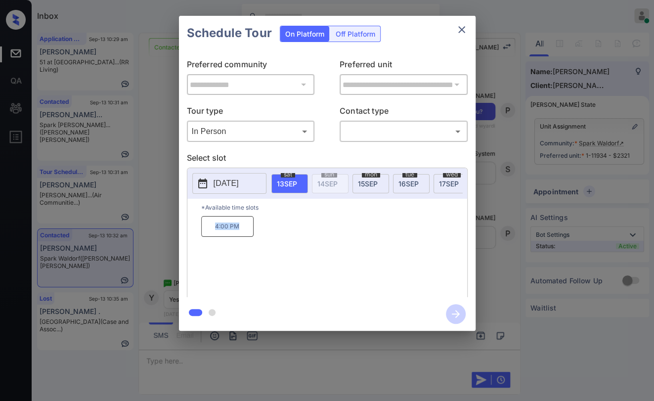
drag, startPoint x: 212, startPoint y: 228, endPoint x: 245, endPoint y: 235, distance: 33.4
click at [245, 235] on p "4:00 PM" at bounding box center [227, 226] width 52 height 21
click at [456, 32] on icon "close" at bounding box center [461, 30] width 12 height 12
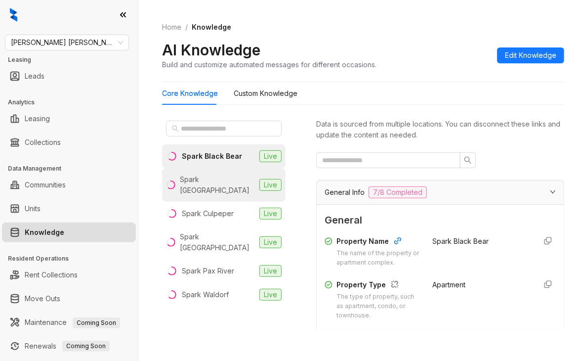
click at [211, 183] on div "Spark [GEOGRAPHIC_DATA]" at bounding box center [218, 185] width 76 height 22
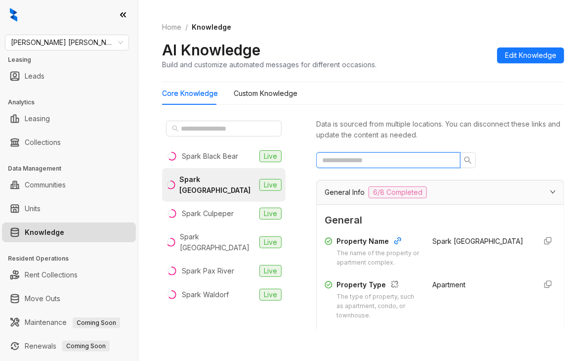
click at [374, 161] on input "text" at bounding box center [384, 160] width 124 height 11
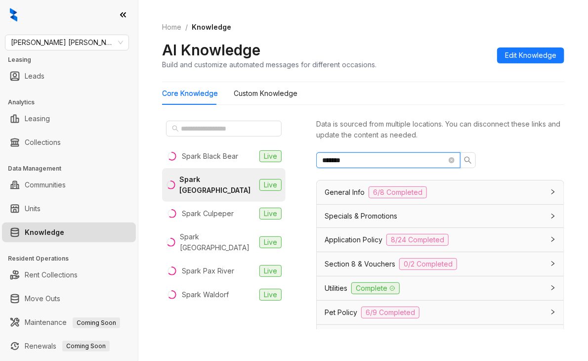
drag, startPoint x: 362, startPoint y: 159, endPoint x: 293, endPoint y: 161, distance: 68.7
click at [293, 161] on div "Spark Black Bear Live Spark [GEOGRAPHIC_DATA] Live Spark Culpeper Live Spark [G…" at bounding box center [363, 225] width 402 height 225
type input "*******"
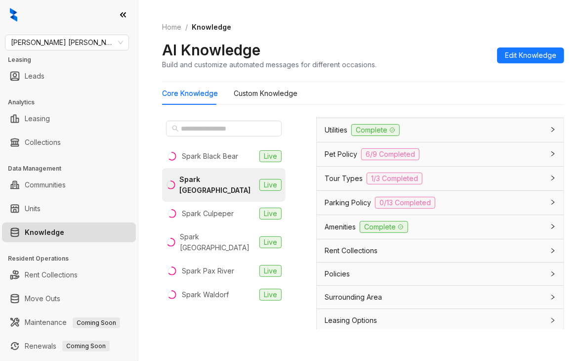
scroll to position [10, 0]
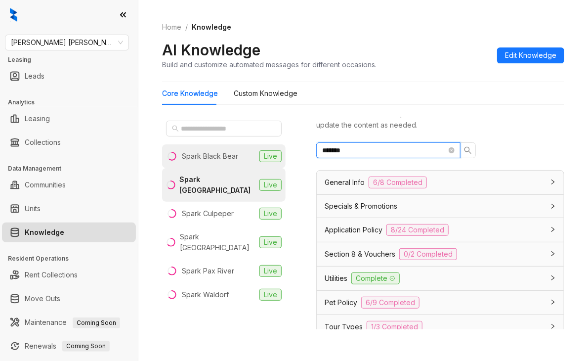
drag, startPoint x: 357, startPoint y: 148, endPoint x: 271, endPoint y: 151, distance: 86.0
click at [271, 151] on div "Spark Black Bear Live Spark Charlottesville Live Spark Culpeper Live Spark Oxon…" at bounding box center [363, 225] width 402 height 225
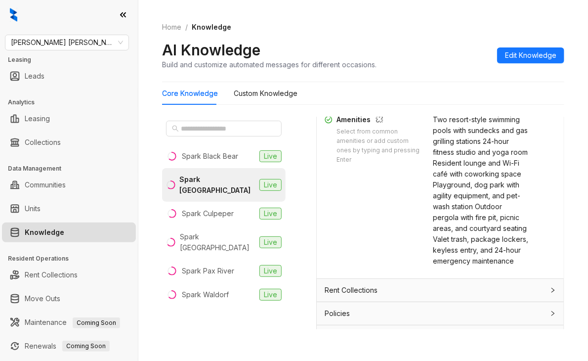
scroll to position [386, 0]
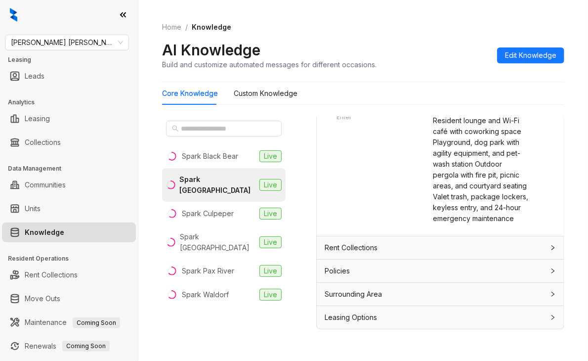
type input "****"
click at [88, 40] on span "Gates Hudson" at bounding box center [67, 42] width 112 height 15
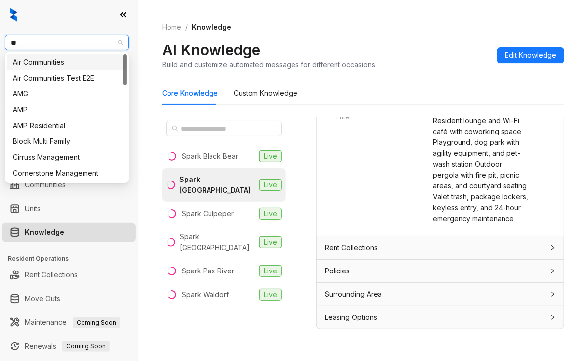
type input "***"
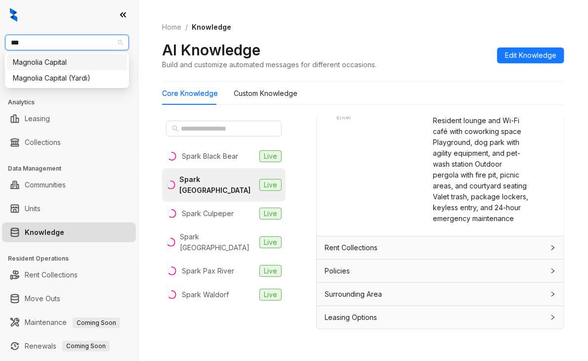
click at [58, 65] on div "Magnolia Capital" at bounding box center [67, 62] width 108 height 11
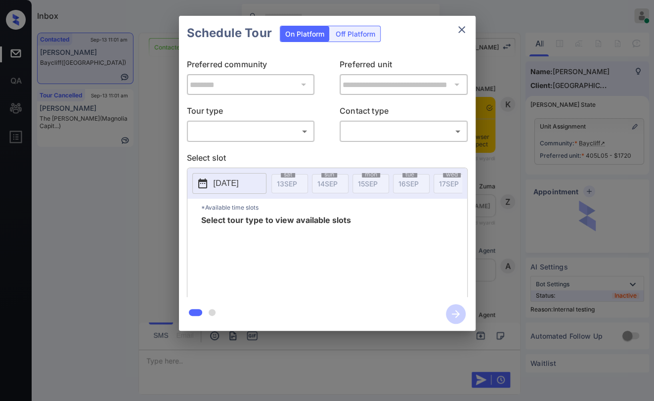
scroll to position [2475, 0]
click at [248, 124] on body "Inbox Danielle Dela Cruz Online Set yourself offline Set yourself on break Prof…" at bounding box center [327, 200] width 654 height 401
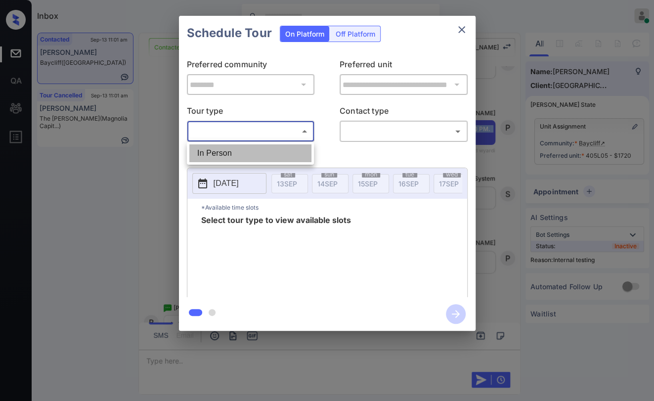
click at [225, 151] on li "In Person" at bounding box center [250, 153] width 122 height 18
type input "********"
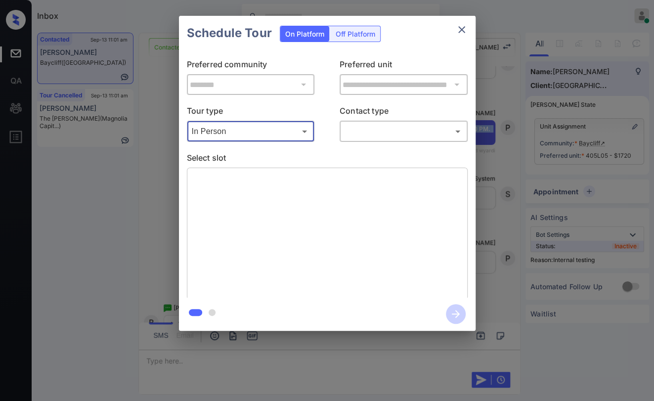
click at [383, 126] on body "Inbox Danielle Dela Cruz Online Set yourself offline Set yourself on break Prof…" at bounding box center [327, 200] width 654 height 401
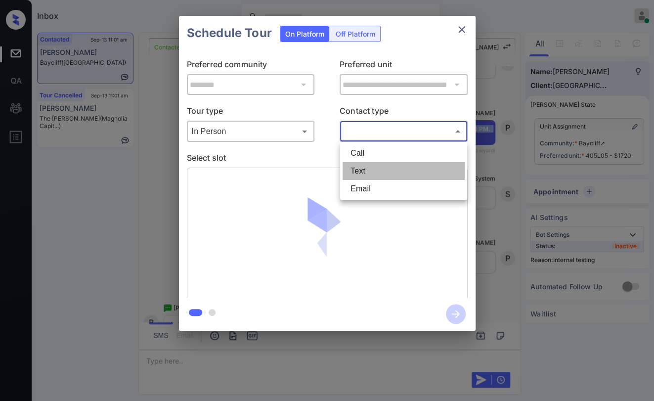
click at [364, 169] on li "Text" at bounding box center [403, 171] width 122 height 18
type input "****"
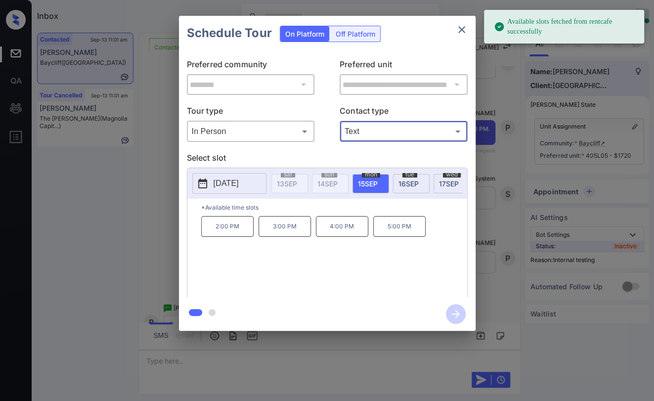
click at [345, 234] on p "4:00 PM" at bounding box center [342, 226] width 52 height 21
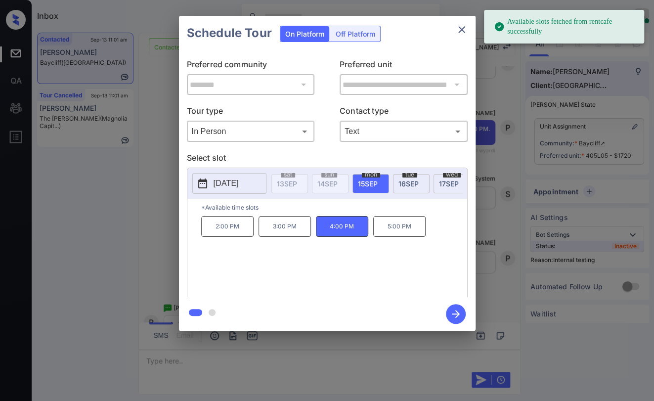
click at [452, 313] on icon "button" at bounding box center [456, 314] width 20 height 20
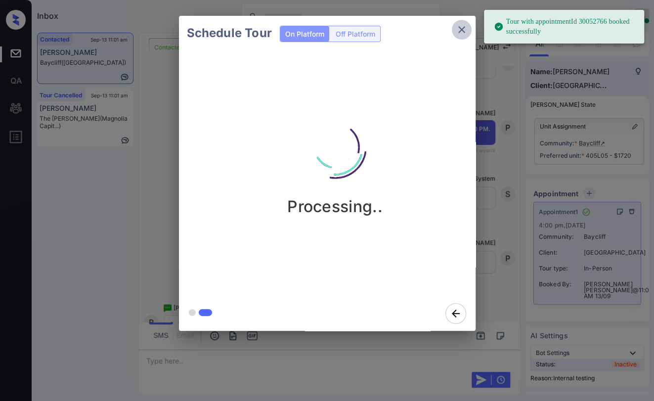
click at [463, 26] on icon "close" at bounding box center [461, 30] width 12 height 12
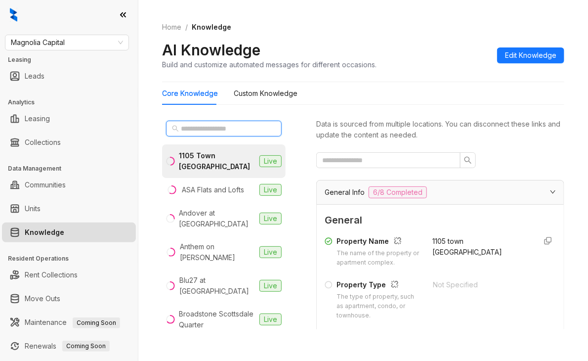
click at [199, 125] on input "text" at bounding box center [224, 128] width 87 height 11
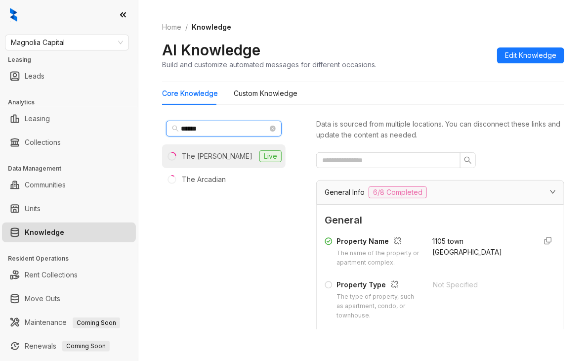
type input "******"
click at [200, 155] on div "The [PERSON_NAME]" at bounding box center [217, 156] width 71 height 11
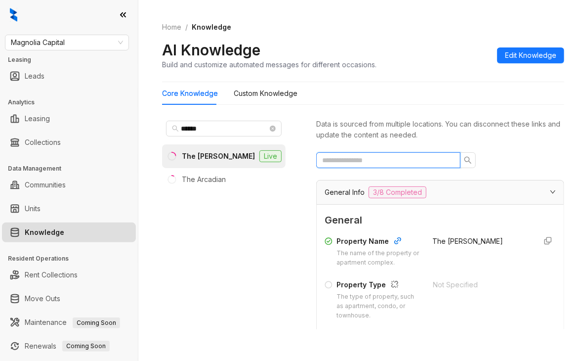
click at [377, 164] on input "text" at bounding box center [384, 160] width 124 height 11
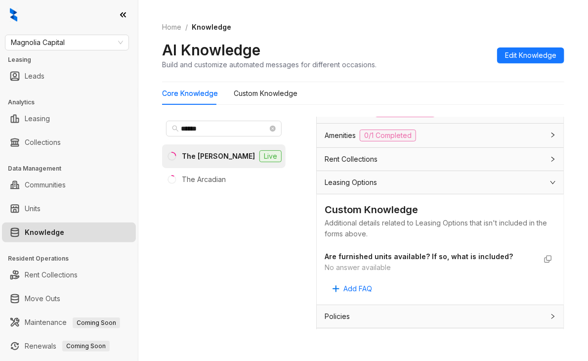
scroll to position [269, 0]
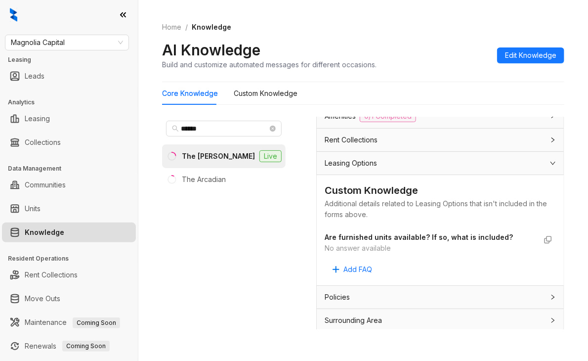
type input "****"
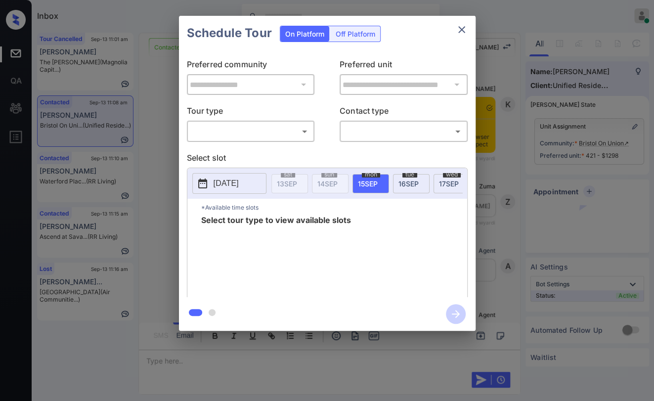
scroll to position [948, 0]
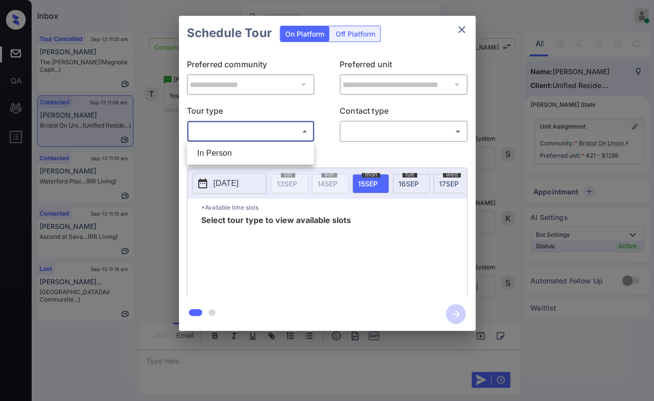
click at [248, 133] on body "Inbox Danielle Dela Cruz Online Set yourself offline Set yourself on break Prof…" at bounding box center [327, 200] width 654 height 401
click at [233, 154] on li "In Person" at bounding box center [250, 153] width 122 height 18
type input "********"
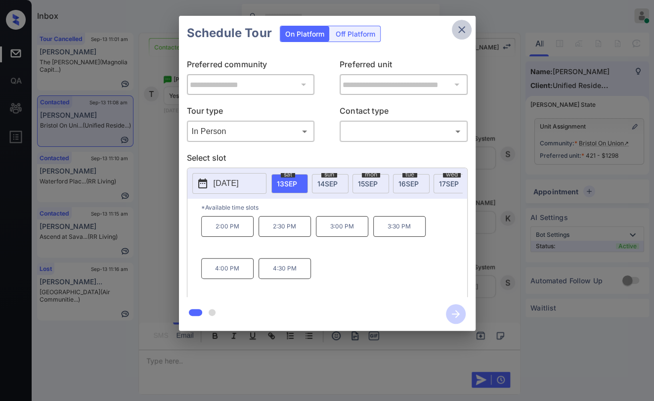
click at [466, 31] on icon "close" at bounding box center [461, 30] width 12 height 12
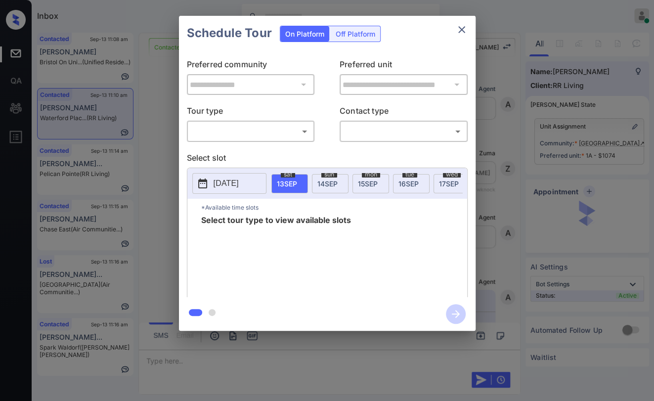
scroll to position [494, 0]
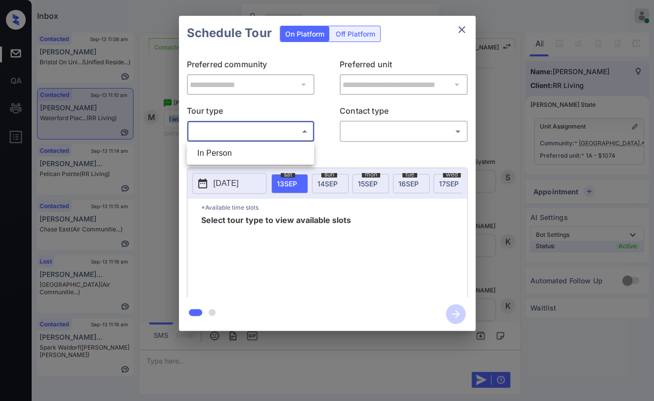
click at [294, 132] on body "Inbox [PERSON_NAME] [PERSON_NAME] Online Set yourself offline Set yourself on b…" at bounding box center [327, 200] width 654 height 401
click at [229, 148] on li "In Person" at bounding box center [250, 153] width 122 height 18
type input "********"
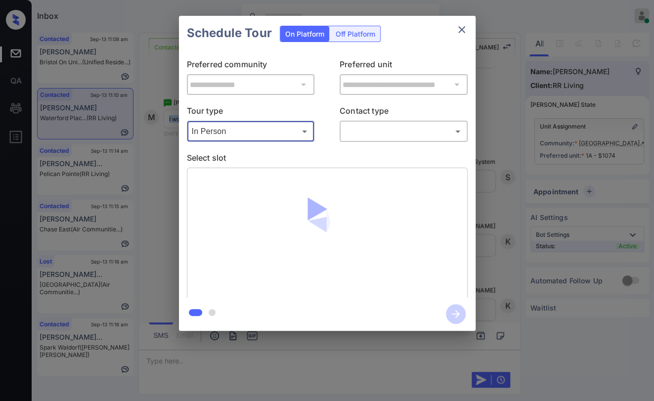
click at [375, 132] on body "Inbox [PERSON_NAME] [PERSON_NAME] Online Set yourself offline Set yourself on b…" at bounding box center [327, 200] width 654 height 401
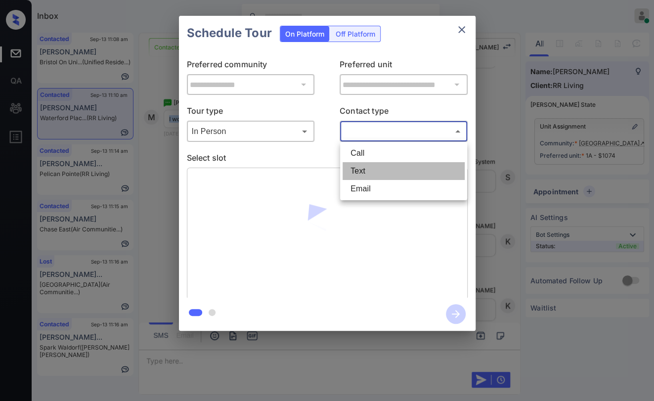
click at [356, 173] on li "Text" at bounding box center [403, 171] width 122 height 18
type input "****"
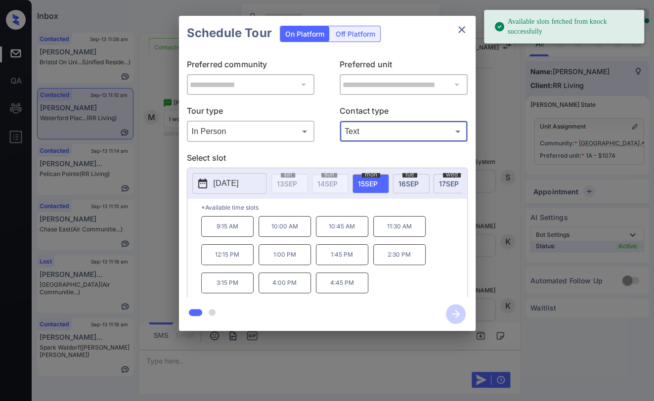
click at [281, 286] on p "4:00 PM" at bounding box center [284, 282] width 52 height 21
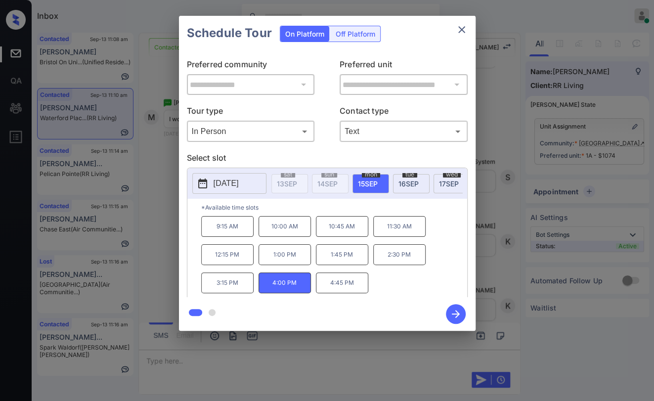
click at [453, 311] on icon "button" at bounding box center [456, 314] width 20 height 20
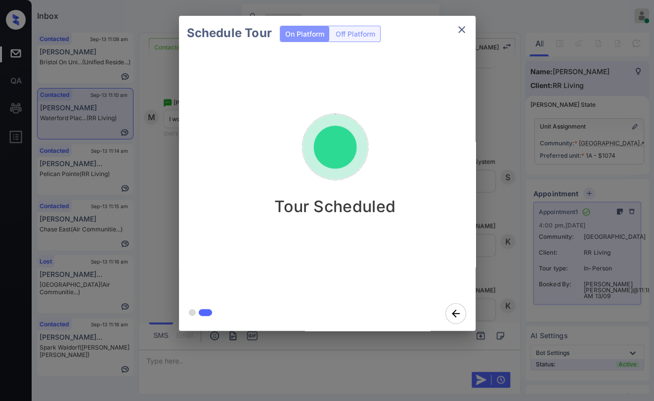
click at [146, 197] on div "Schedule Tour On Platform Off Platform Tour Scheduled" at bounding box center [327, 173] width 654 height 346
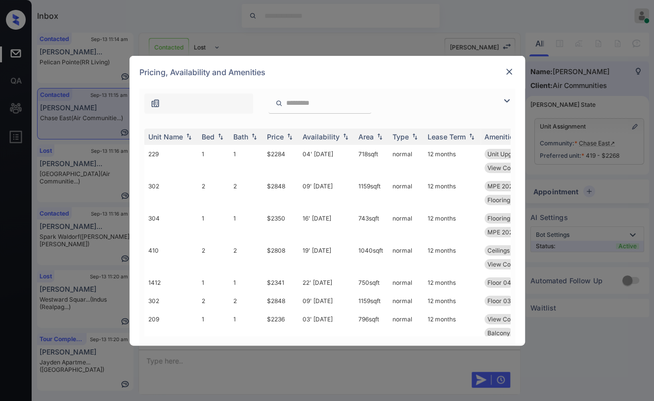
scroll to position [1592, 0]
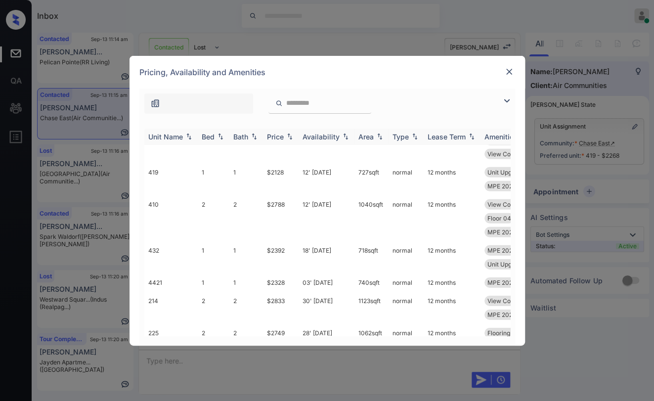
click at [214, 132] on div "Bed" at bounding box center [214, 136] width 24 height 8
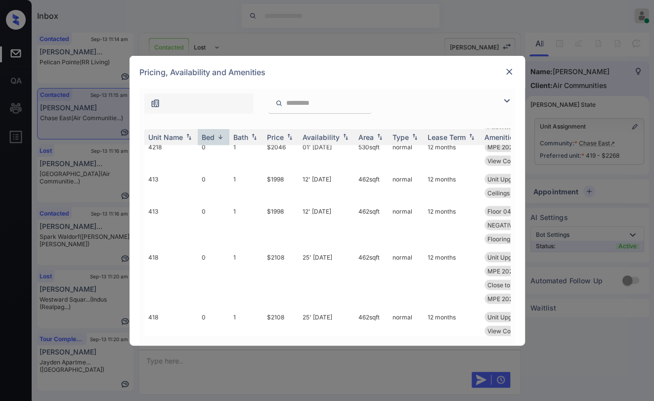
scroll to position [8898, 0]
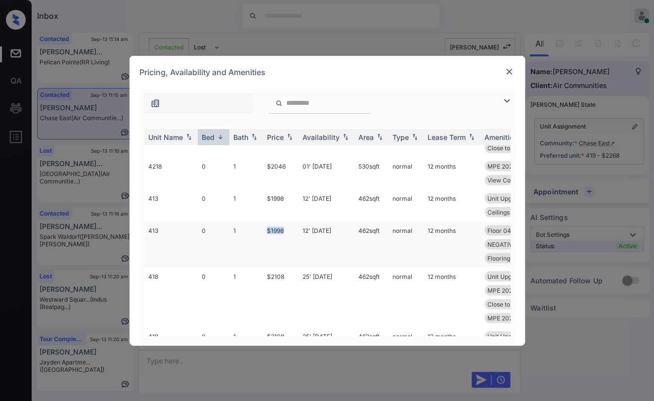
drag, startPoint x: 266, startPoint y: 254, endPoint x: 289, endPoint y: 255, distance: 22.3
click at [289, 255] on td "$1998" at bounding box center [281, 244] width 36 height 46
copy td "$1998"
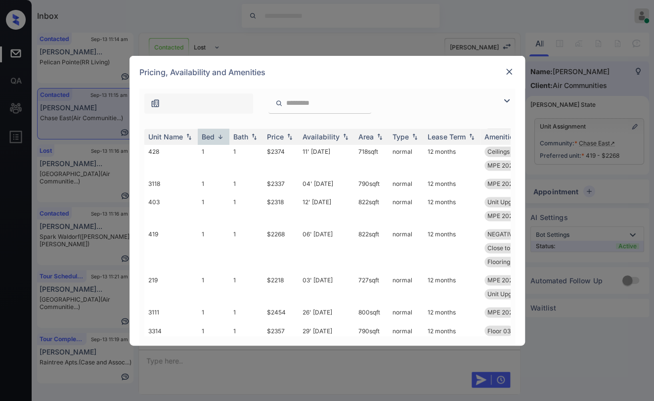
scroll to position [8514, 0]
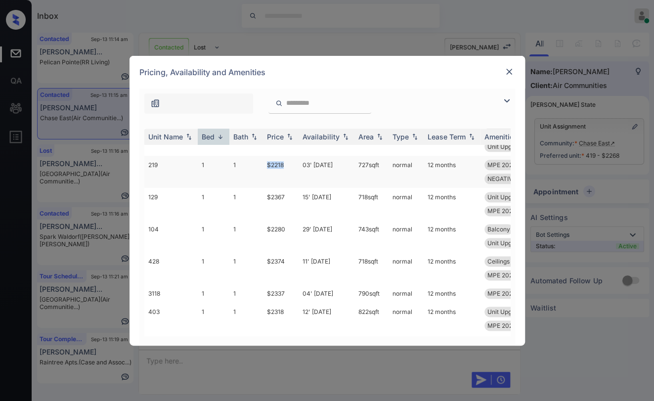
drag, startPoint x: 257, startPoint y: 193, endPoint x: 287, endPoint y: 193, distance: 29.6
click at [287, 188] on tr "219 1 1 $2218 03' Oct 25 727 sqft normal 12 months MPE 2025 SmartR... Close to …" at bounding box center [402, 172] width 516 height 32
copy tr "$2218"
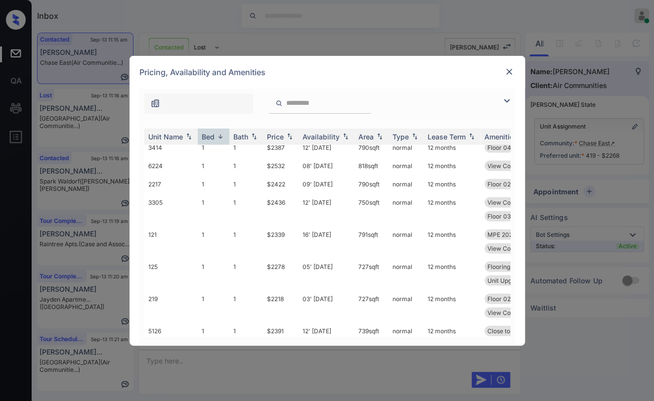
scroll to position [7142, 0]
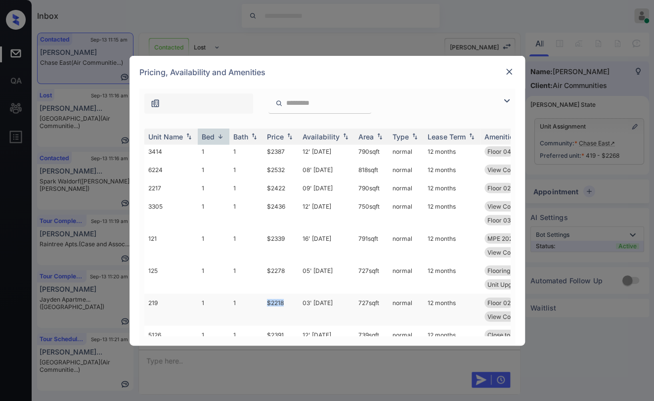
drag, startPoint x: 261, startPoint y: 314, endPoint x: 285, endPoint y: 315, distance: 23.2
click at [285, 315] on tr "219 1 1 $2218 03' Oct 25 727 sqft normal 12 months Floor 02 Balcony Unit Upgrad…" at bounding box center [402, 309] width 516 height 32
copy tr "$2218"
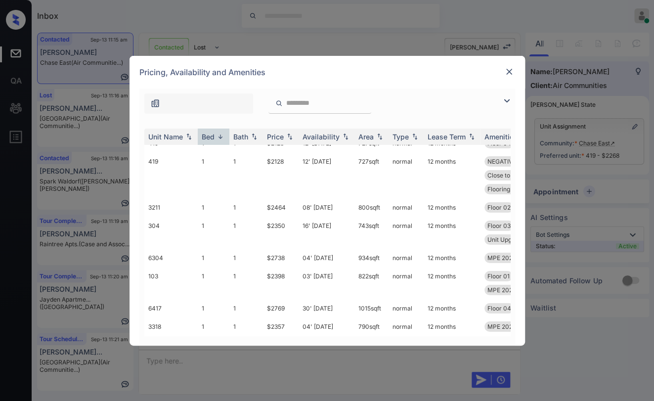
scroll to position [5770, 0]
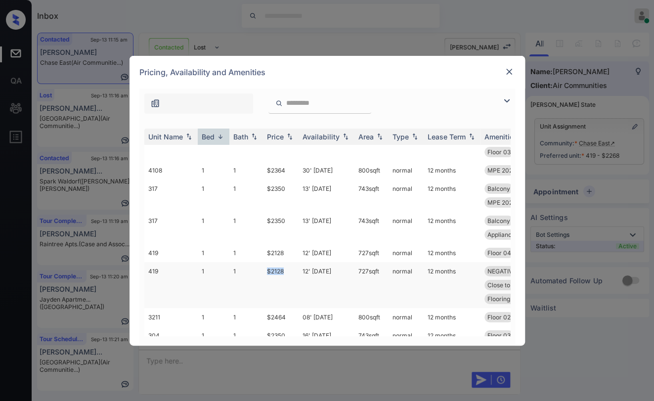
drag, startPoint x: 266, startPoint y: 283, endPoint x: 284, endPoint y: 284, distance: 17.3
click at [284, 284] on td "$2128" at bounding box center [281, 285] width 36 height 46
copy td "$2128"
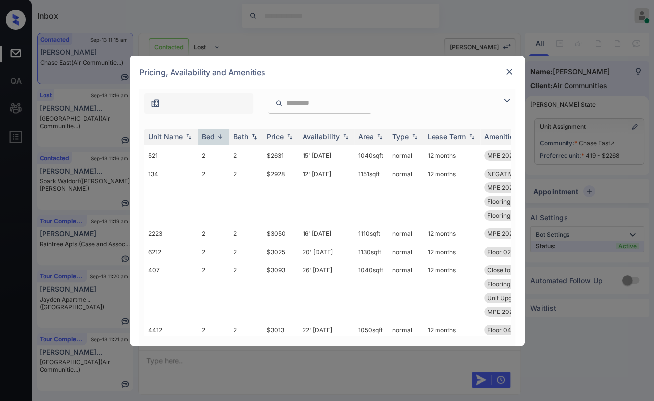
scroll to position [3794, 0]
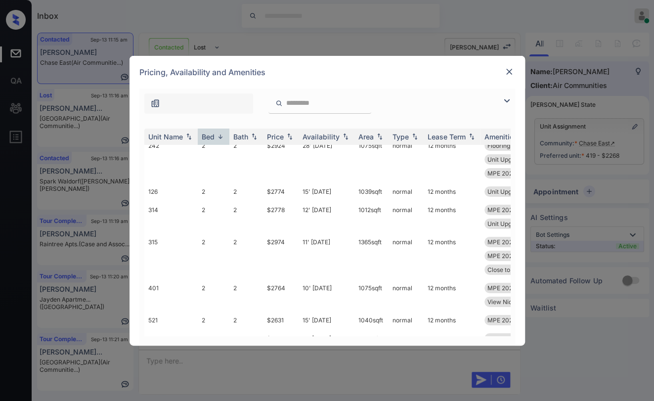
click at [511, 74] on img at bounding box center [509, 72] width 10 height 10
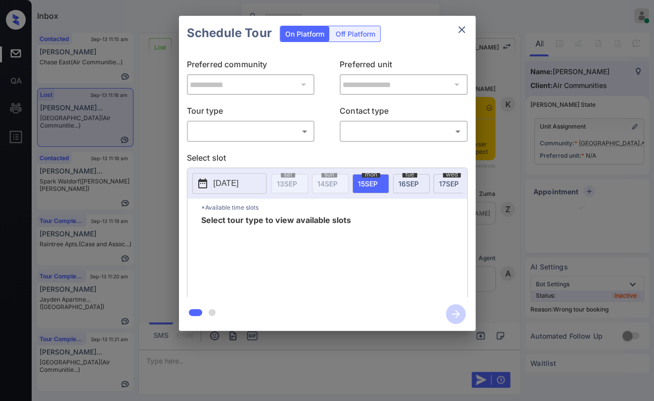
scroll to position [4992, 0]
click at [280, 124] on body "Inbox [PERSON_NAME] [PERSON_NAME] Online Set yourself offline Set yourself on b…" at bounding box center [327, 200] width 654 height 401
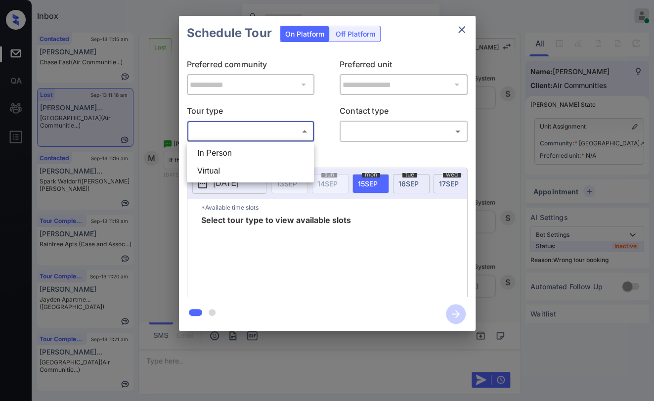
click at [240, 153] on li "In Person" at bounding box center [250, 153] width 122 height 18
type input "********"
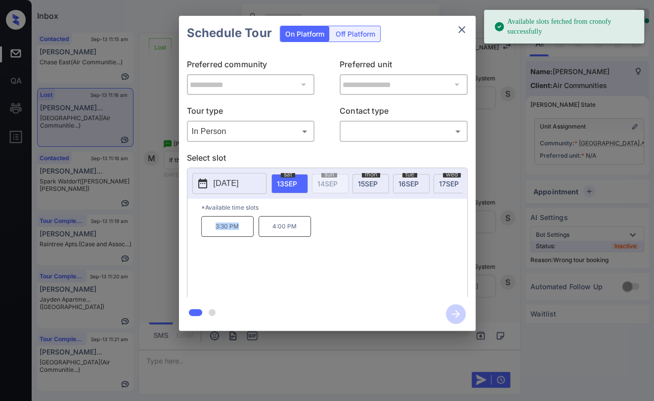
drag, startPoint x: 213, startPoint y: 231, endPoint x: 241, endPoint y: 231, distance: 27.7
click at [241, 231] on p "3:30 PM" at bounding box center [227, 226] width 52 height 21
copy p "3:30 PM"
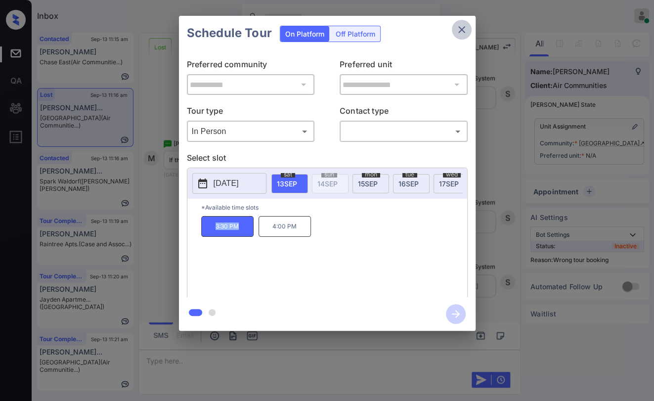
click at [465, 28] on icon "close" at bounding box center [461, 30] width 12 height 12
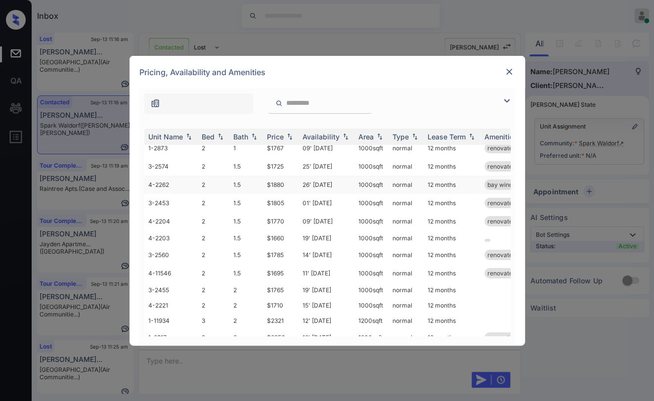
scroll to position [90, 0]
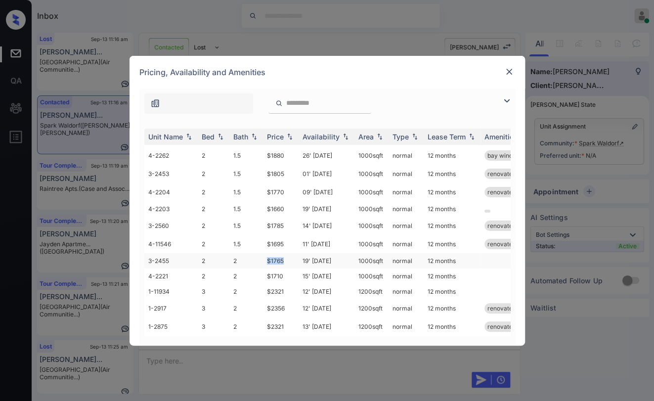
drag, startPoint x: 264, startPoint y: 251, endPoint x: 289, endPoint y: 250, distance: 24.7
click at [289, 253] on td "$1765" at bounding box center [281, 260] width 36 height 15
copy td "$1765"
drag, startPoint x: 280, startPoint y: 267, endPoint x: 286, endPoint y: 267, distance: 5.9
click at [286, 268] on td "$1710" at bounding box center [281, 275] width 36 height 15
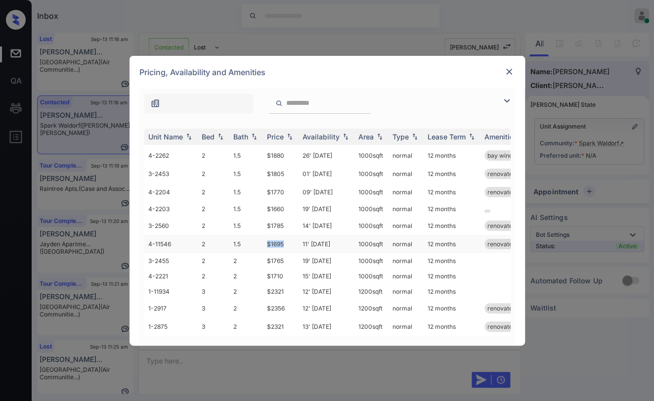
drag, startPoint x: 266, startPoint y: 236, endPoint x: 289, endPoint y: 237, distance: 23.7
click at [289, 237] on td "$1695" at bounding box center [281, 244] width 36 height 18
copy td "$1695"
drag, startPoint x: 276, startPoint y: 202, endPoint x: 285, endPoint y: 202, distance: 9.4
click at [285, 202] on td "$1660" at bounding box center [281, 208] width 36 height 15
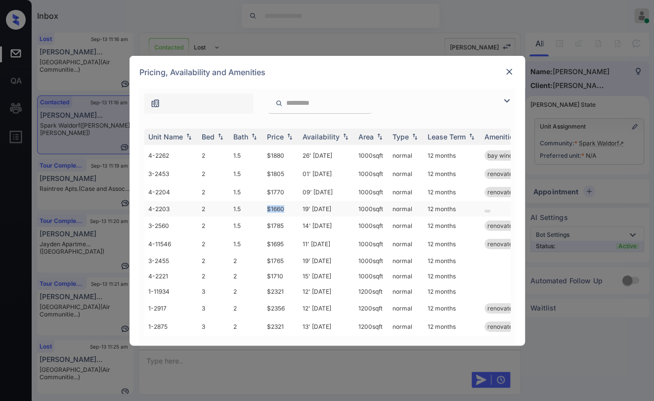
copy td "$1660"
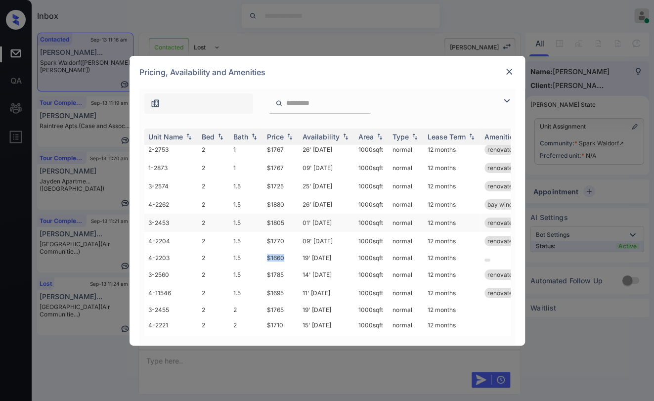
scroll to position [0, 0]
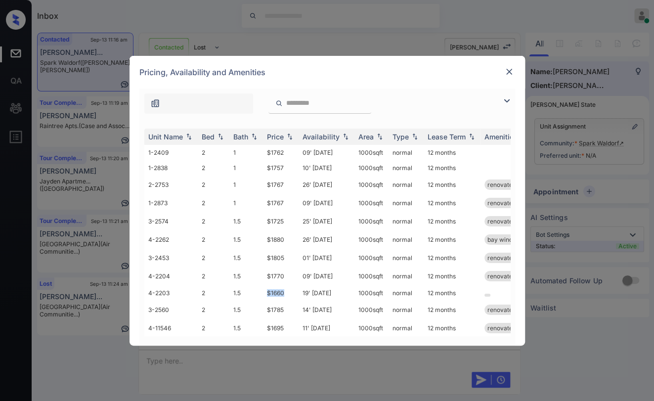
click at [508, 71] on img at bounding box center [509, 72] width 10 height 10
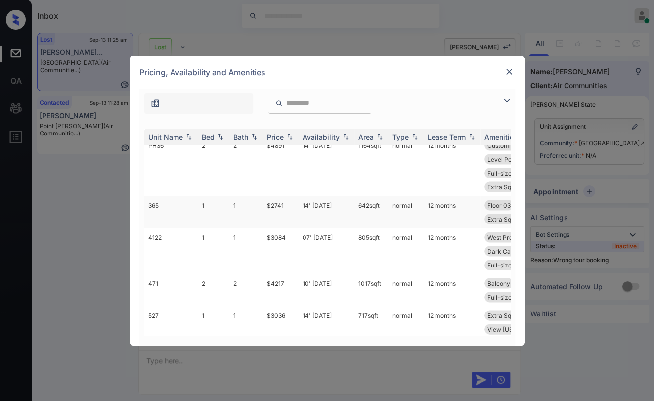
scroll to position [988, 0]
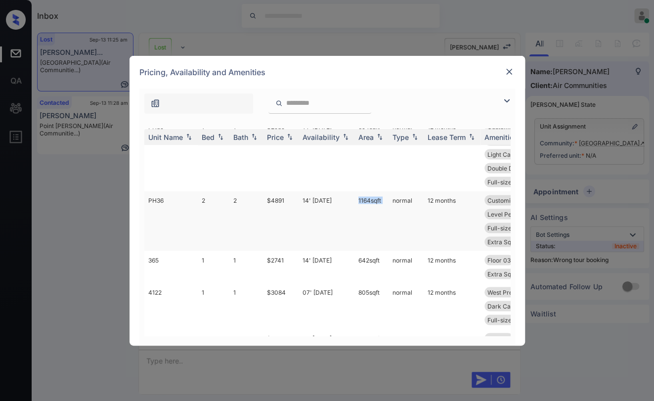
drag, startPoint x: 355, startPoint y: 200, endPoint x: 387, endPoint y: 201, distance: 32.1
click at [387, 201] on tr "PH36 2 2 $4891 14' Jun 23 1164 sqft normal 12 months Customizable Cl... Penthou…" at bounding box center [402, 221] width 516 height 60
copy td "1164 sqft"
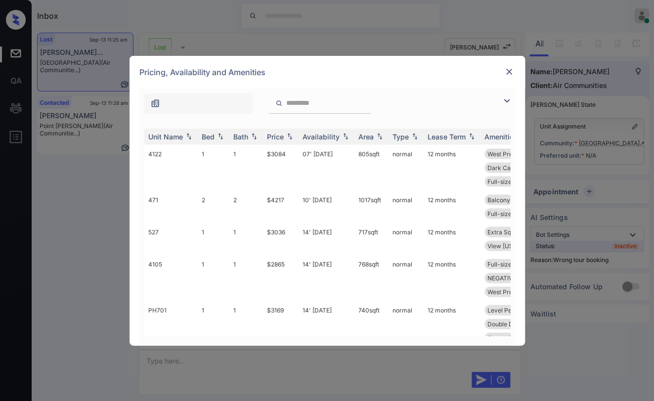
scroll to position [1153, 0]
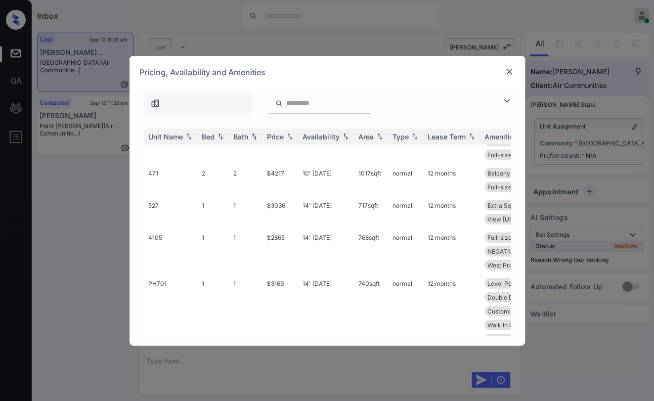
click at [323, 110] on div at bounding box center [319, 103] width 103 height 20
click at [325, 104] on input "search" at bounding box center [325, 103] width 81 height 8
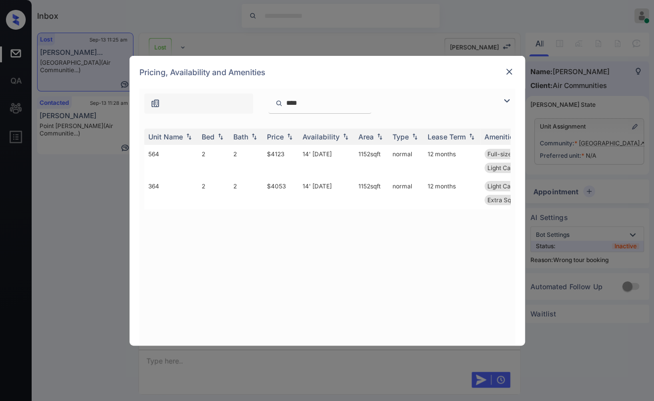
scroll to position [0, 0]
type input "****"
drag, startPoint x: 260, startPoint y: 151, endPoint x: 289, endPoint y: 151, distance: 29.1
click at [289, 151] on tr "564 2 2 $4123 14' Jun 23 1152 sqft normal 12 months Full-size Washe... Extra Sq…" at bounding box center [402, 161] width 516 height 32
copy tr "$4123"
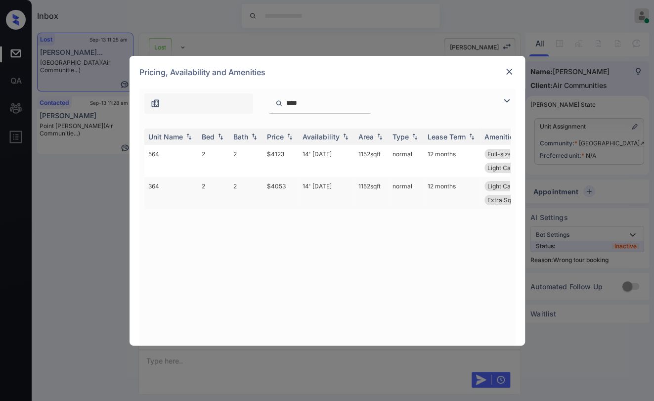
click at [224, 189] on td "2" at bounding box center [214, 193] width 32 height 32
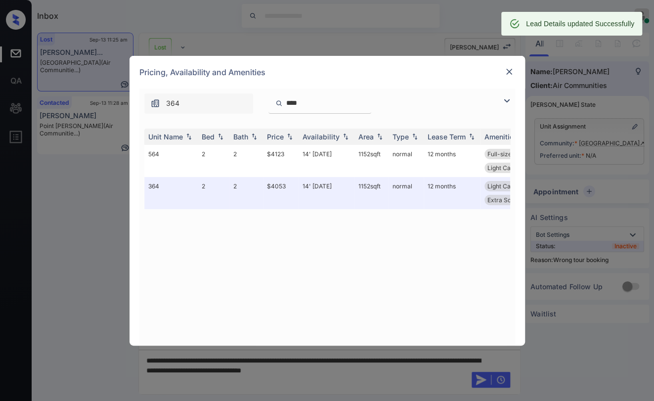
click at [507, 72] on img at bounding box center [509, 72] width 10 height 10
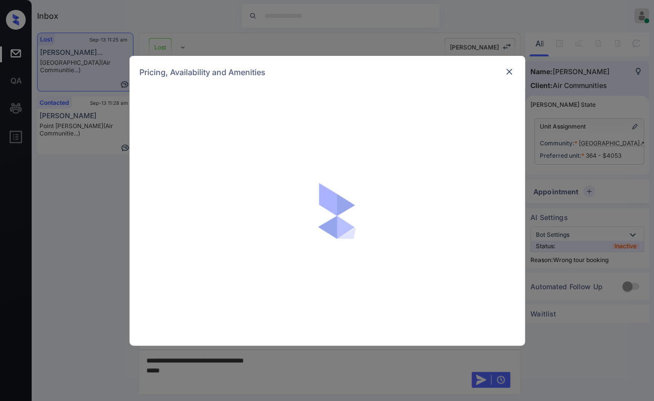
scroll to position [4553, 0]
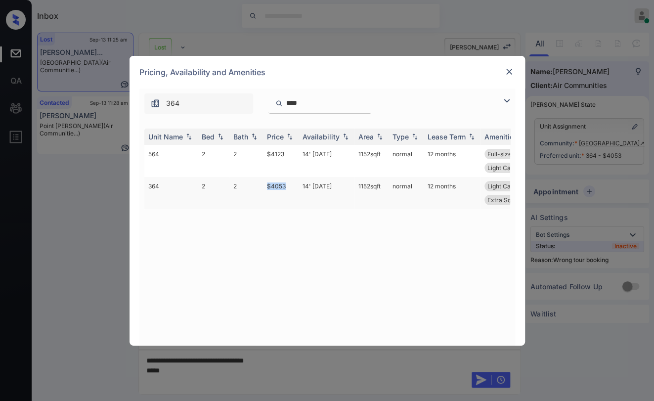
drag, startPoint x: 265, startPoint y: 185, endPoint x: 285, endPoint y: 190, distance: 20.3
click at [285, 190] on td "$4053" at bounding box center [281, 193] width 36 height 32
copy td "$4053"
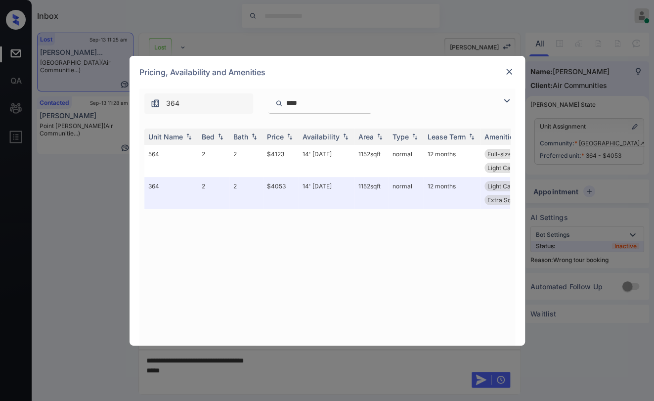
click at [289, 217] on div "Unit Name Bed Bath Price Availability Area Type Lease Term Amenities 564 2 2 $4…" at bounding box center [327, 231] width 366 height 207
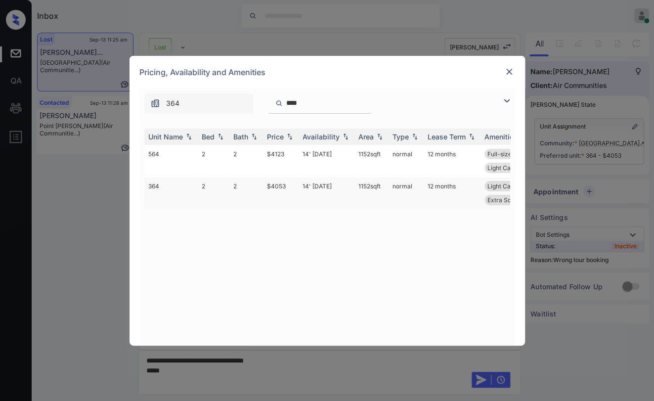
click at [275, 184] on td "$4053" at bounding box center [281, 193] width 36 height 32
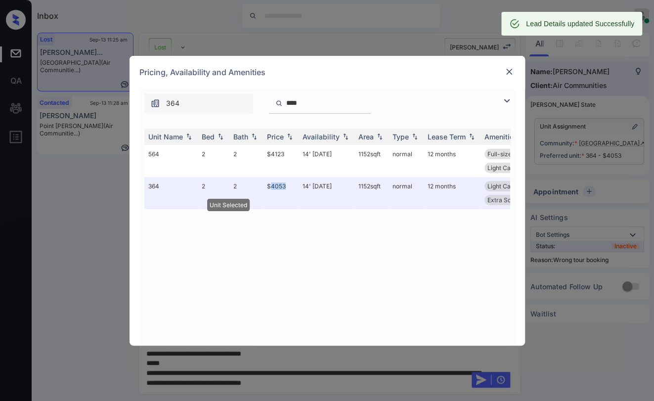
click at [506, 67] on img at bounding box center [509, 72] width 10 height 10
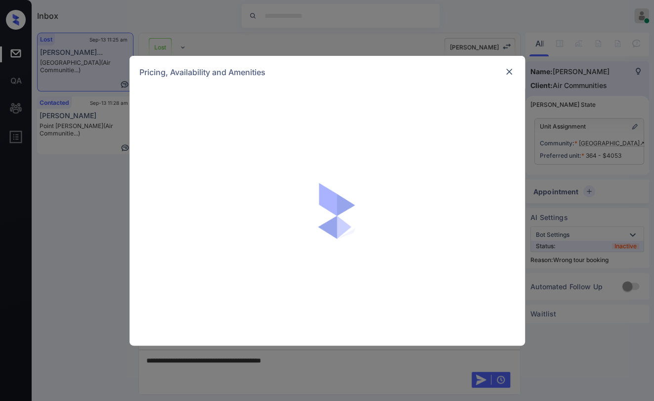
scroll to position [4553, 0]
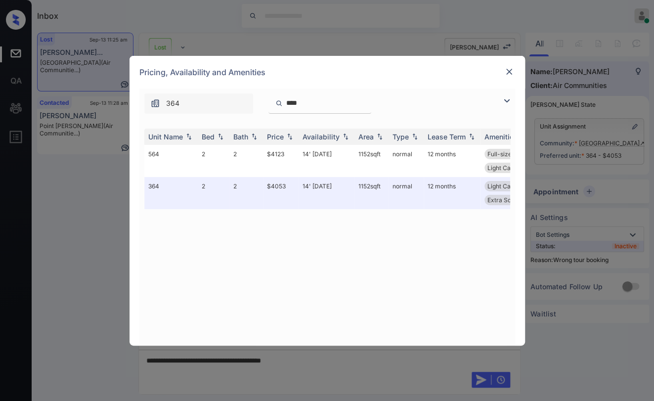
drag, startPoint x: 302, startPoint y: 112, endPoint x: 306, endPoint y: 103, distance: 9.1
click at [302, 109] on div "****" at bounding box center [319, 103] width 103 height 20
drag, startPoint x: 308, startPoint y: 100, endPoint x: 273, endPoint y: 97, distance: 35.2
click at [250, 103] on div "364 ****" at bounding box center [252, 103] width 227 height 20
click at [366, 104] on input "****" at bounding box center [325, 103] width 81 height 8
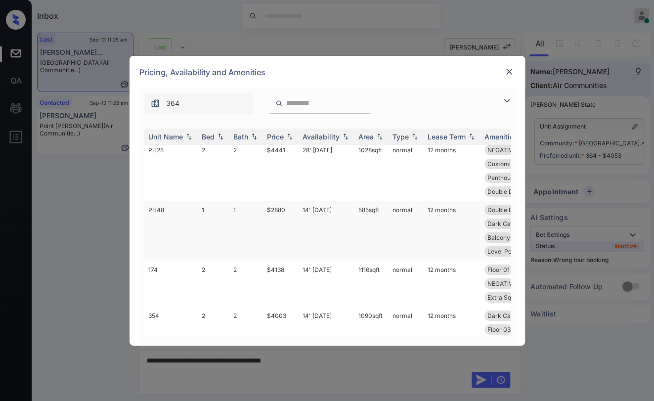
scroll to position [219, 0]
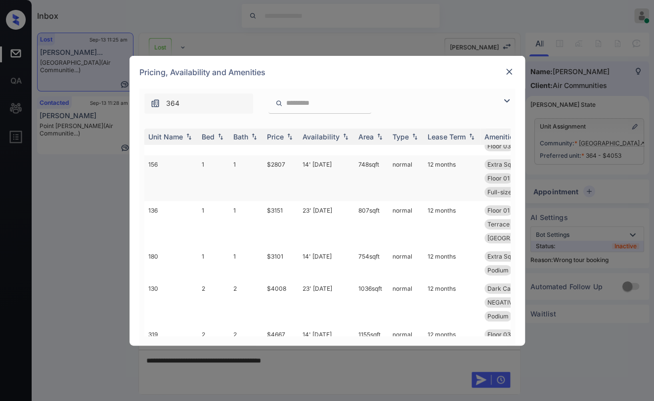
click at [209, 134] on div "Bed" at bounding box center [208, 136] width 13 height 8
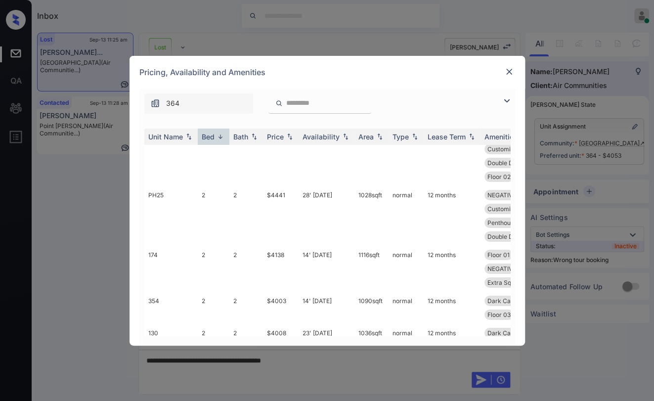
scroll to position [0, 0]
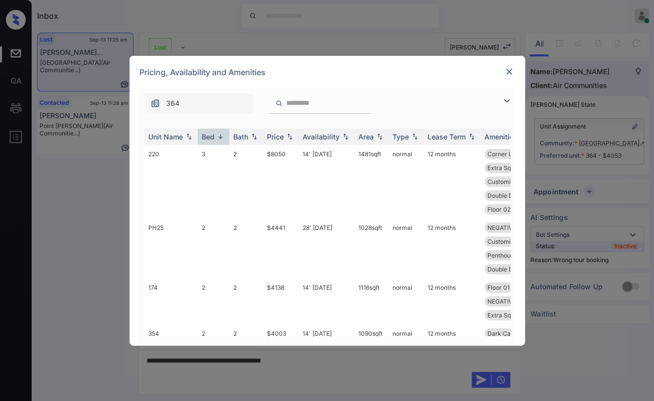
click at [511, 72] on img at bounding box center [509, 72] width 10 height 10
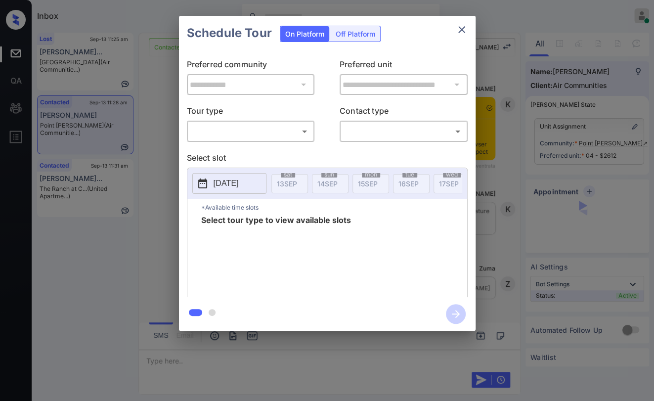
scroll to position [1528, 0]
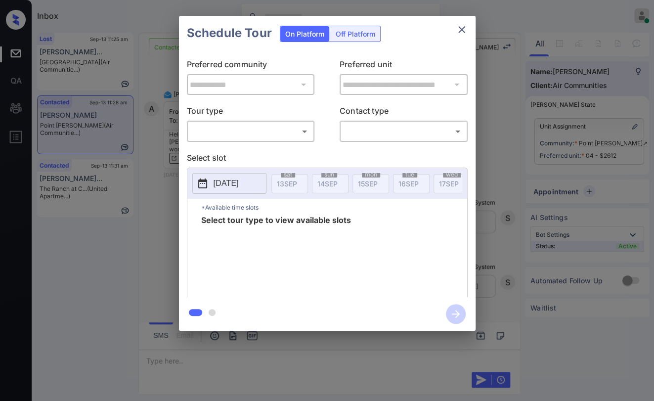
click at [229, 134] on body "Inbox [PERSON_NAME] [PERSON_NAME] Online Set yourself offline Set yourself on b…" at bounding box center [327, 200] width 654 height 401
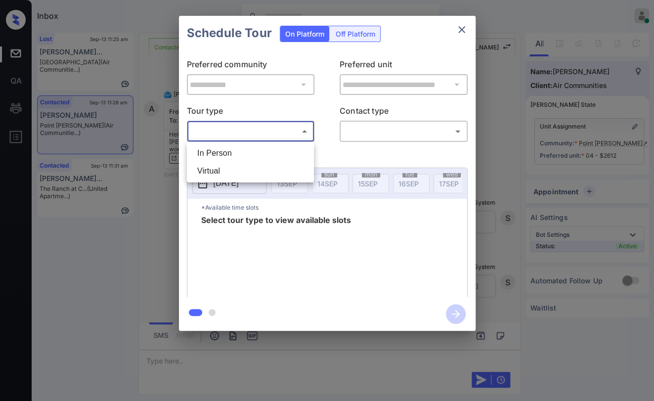
click at [217, 154] on li "In Person" at bounding box center [250, 153] width 122 height 18
type input "********"
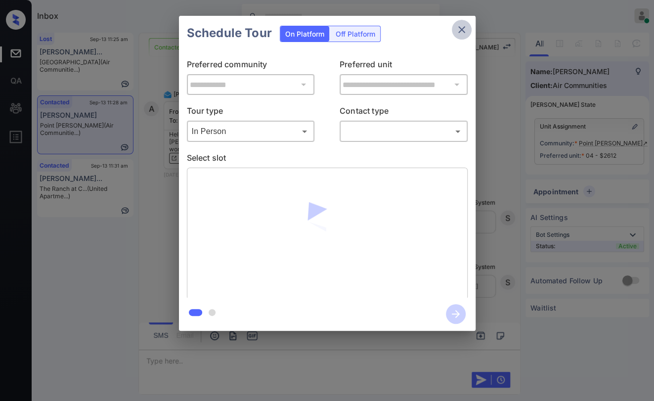
click at [462, 27] on icon "close" at bounding box center [461, 30] width 12 height 12
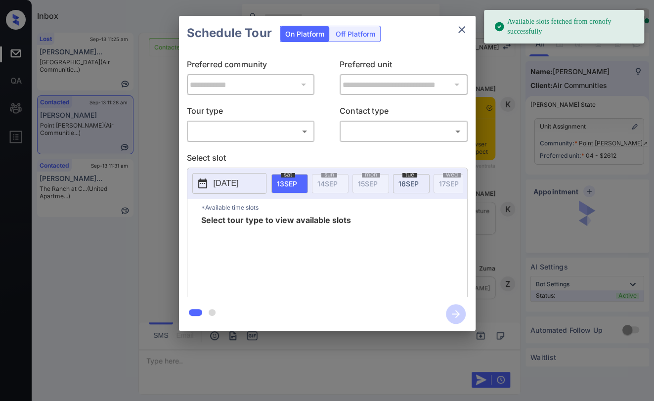
scroll to position [704, 0]
click at [266, 137] on body "Available slots fetched from cronofy successfully Inbox [PERSON_NAME] [PERSON_N…" at bounding box center [327, 200] width 654 height 401
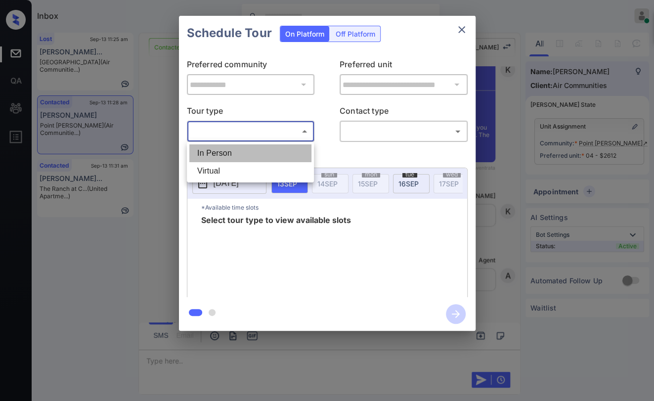
drag, startPoint x: 213, startPoint y: 156, endPoint x: 362, endPoint y: 150, distance: 148.3
click at [214, 155] on li "In Person" at bounding box center [250, 153] width 122 height 18
type input "********"
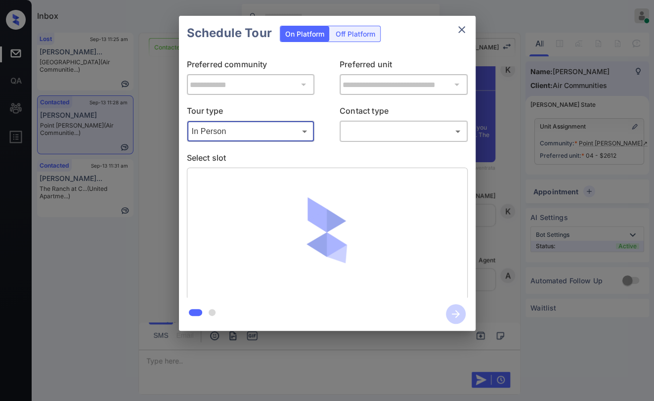
click at [383, 136] on body "Available slots fetched from cronofy successfully Inbox [PERSON_NAME] [PERSON_N…" at bounding box center [327, 200] width 654 height 401
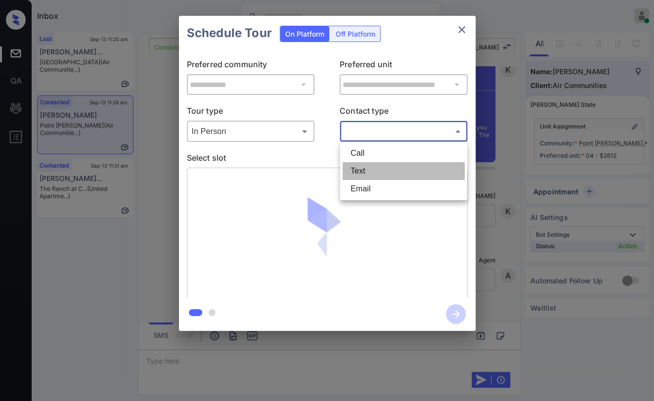
click at [364, 169] on li "Text" at bounding box center [403, 171] width 122 height 18
type input "****"
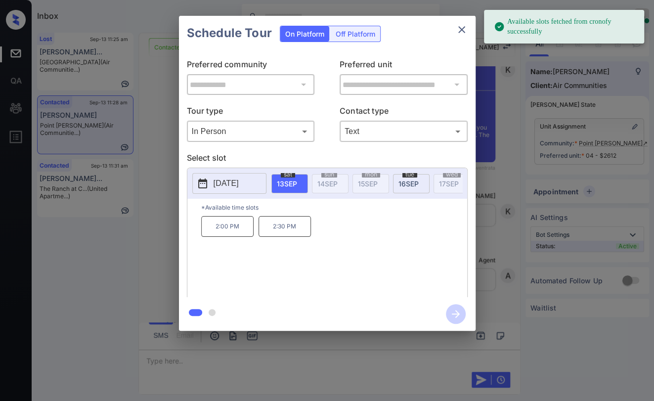
click at [223, 188] on p "[DATE]" at bounding box center [225, 183] width 25 height 12
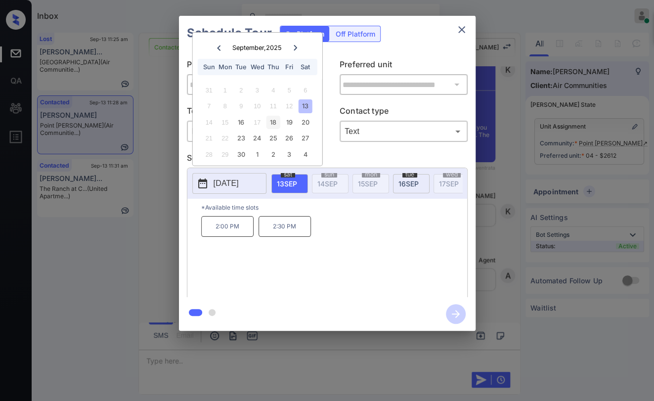
click at [276, 122] on div "18" at bounding box center [272, 122] width 13 height 13
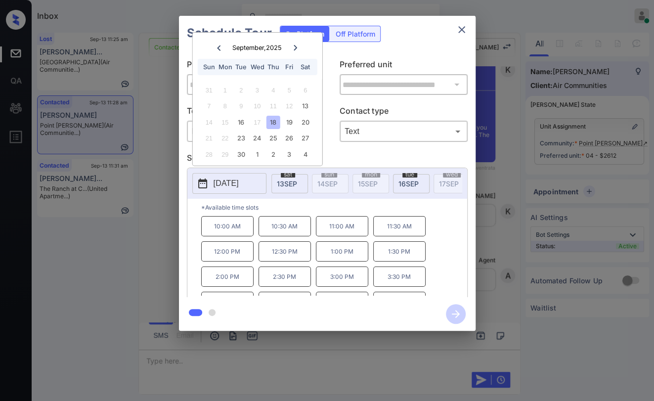
click at [234, 261] on p "12:00 PM" at bounding box center [227, 251] width 52 height 20
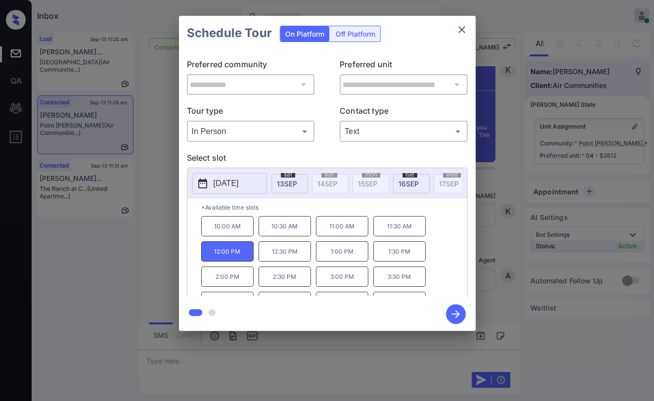
click at [458, 315] on icon "button" at bounding box center [456, 314] width 20 height 20
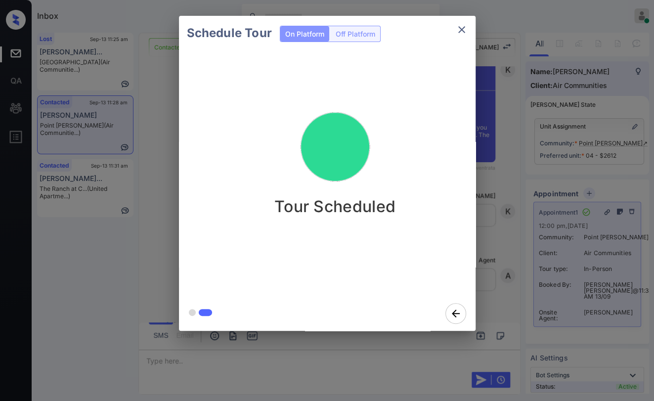
click at [154, 201] on div "Schedule Tour On Platform Off Platform Tour Scheduled" at bounding box center [327, 173] width 654 height 346
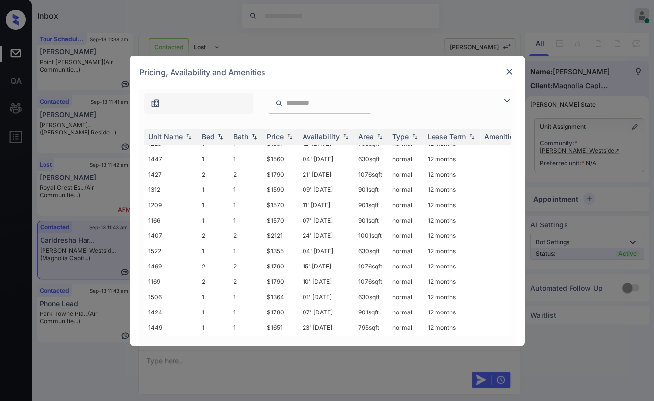
scroll to position [219, 0]
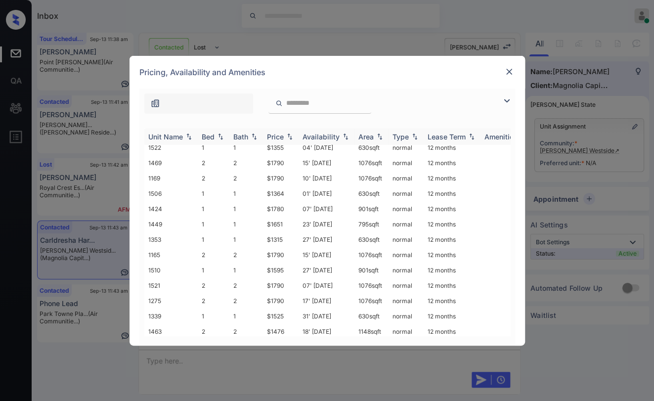
click at [205, 135] on div "Bed" at bounding box center [208, 136] width 13 height 8
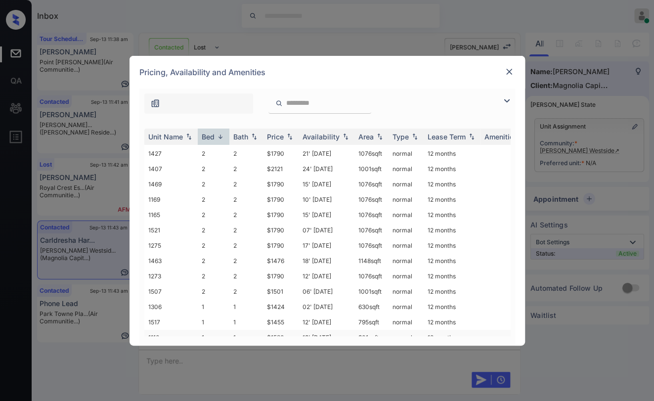
scroll to position [55, 0]
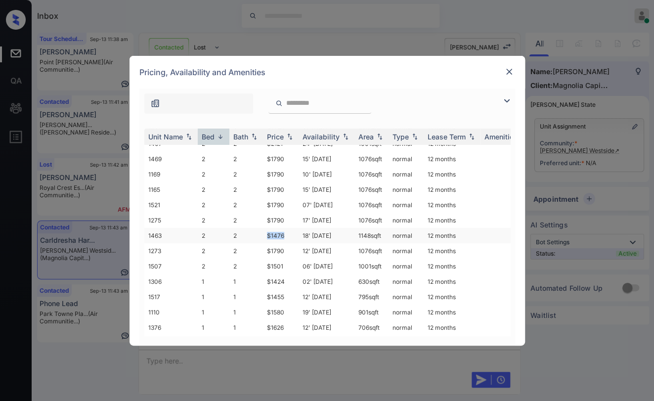
drag, startPoint x: 264, startPoint y: 231, endPoint x: 285, endPoint y: 230, distance: 20.3
click at [285, 230] on td "$1476" at bounding box center [281, 235] width 36 height 15
copy td "$1476"
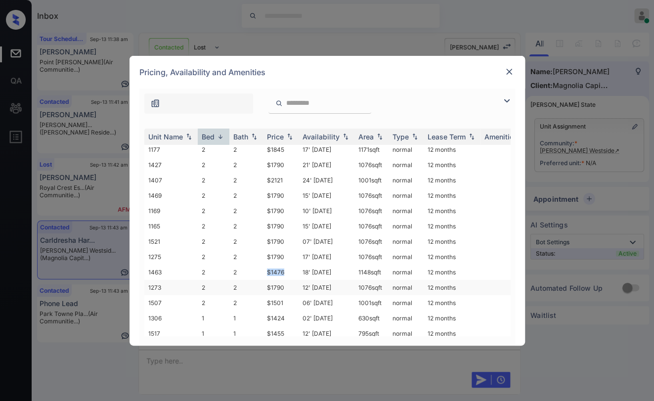
scroll to position [0, 0]
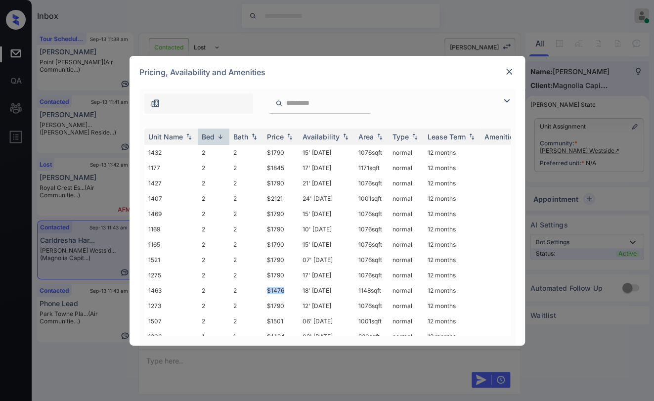
click at [510, 67] on img at bounding box center [509, 72] width 10 height 10
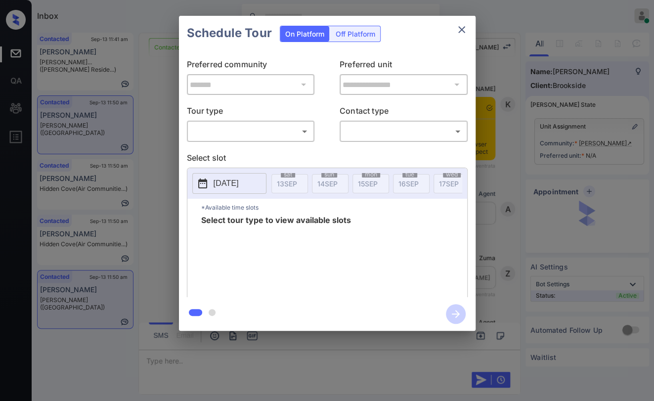
scroll to position [1590, 0]
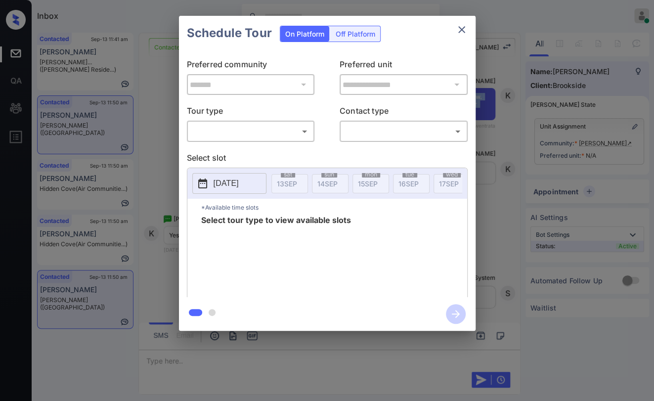
click at [463, 27] on icon "close" at bounding box center [461, 29] width 7 height 7
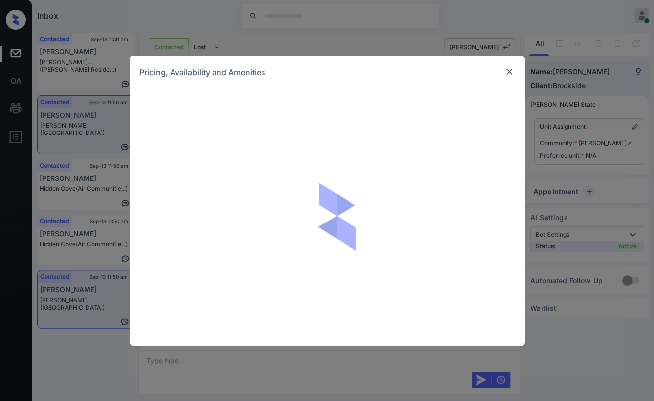
scroll to position [1590, 0]
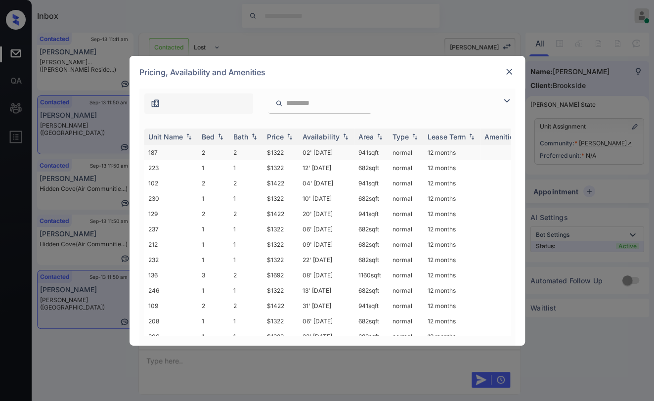
click at [198, 151] on td "2" at bounding box center [214, 152] width 32 height 15
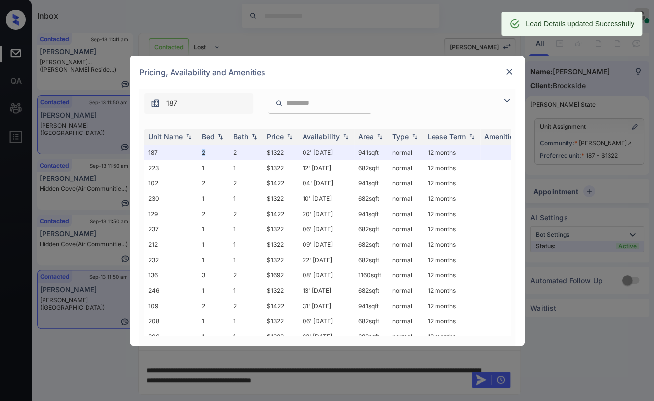
click at [506, 71] on img at bounding box center [509, 72] width 10 height 10
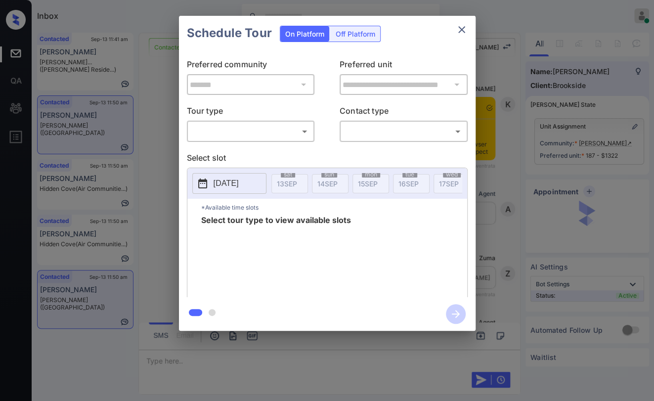
scroll to position [1590, 0]
click at [227, 134] on body "Inbox [PERSON_NAME] [PERSON_NAME] Online Set yourself offline Set yourself on b…" at bounding box center [327, 200] width 654 height 401
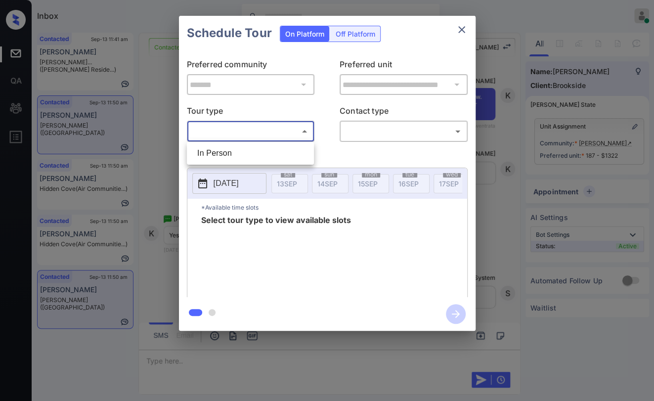
click at [220, 154] on li "In Person" at bounding box center [250, 153] width 122 height 18
type input "********"
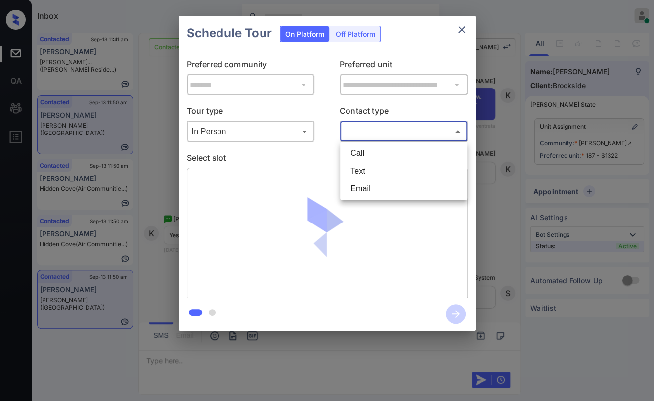
click at [378, 135] on body "Inbox [PERSON_NAME] [PERSON_NAME] Online Set yourself offline Set yourself on b…" at bounding box center [327, 200] width 654 height 401
click at [361, 169] on li "Text" at bounding box center [403, 171] width 122 height 18
type input "****"
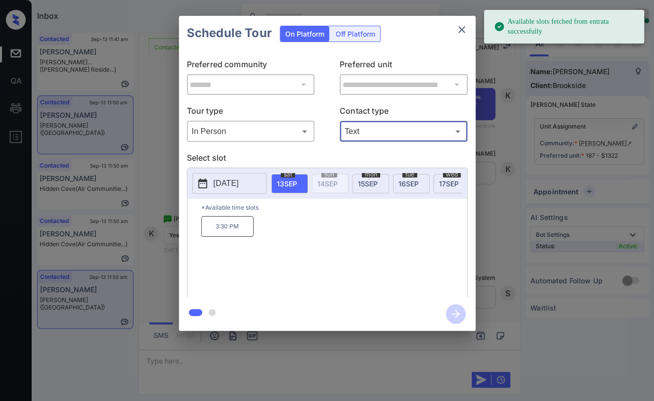
click at [239, 232] on p "3:30 PM" at bounding box center [227, 226] width 52 height 21
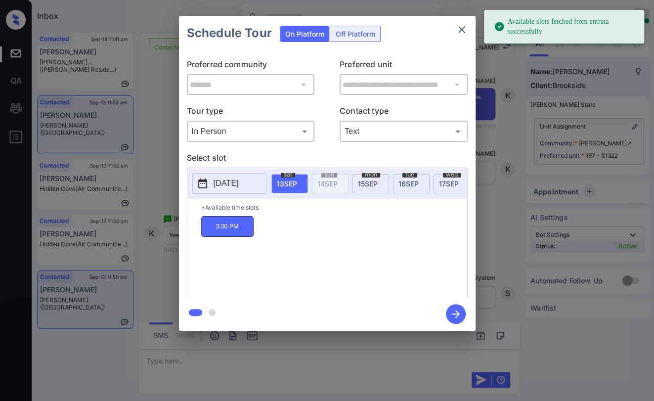
click at [458, 311] on icon "button" at bounding box center [456, 314] width 20 height 20
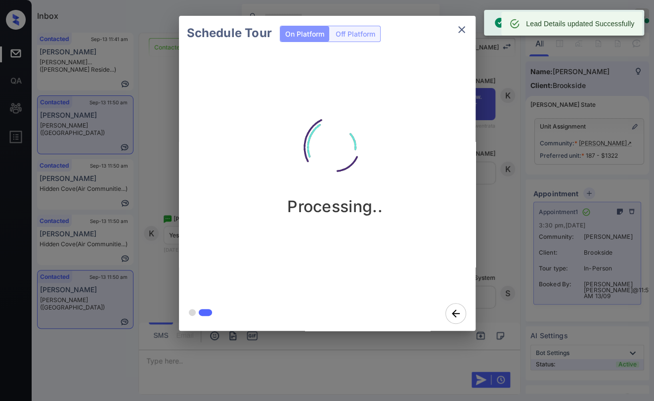
click at [460, 34] on icon "close" at bounding box center [461, 30] width 12 height 12
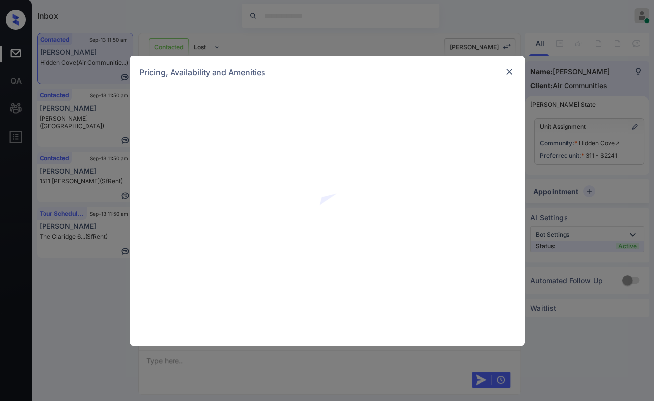
scroll to position [2099, 0]
click at [510, 68] on img at bounding box center [509, 72] width 10 height 10
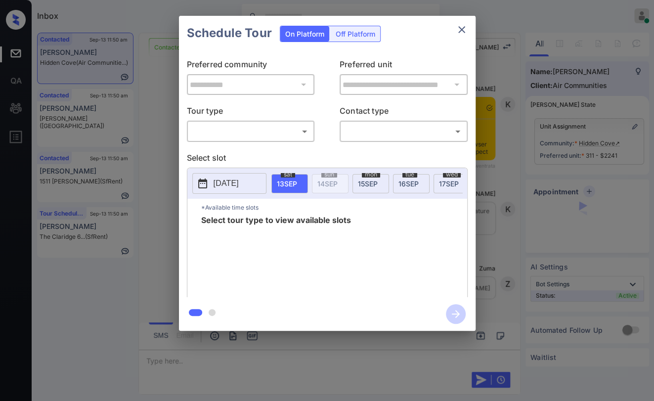
scroll to position [2099, 0]
click at [251, 129] on body "Inbox Danielle Dela Cruz Online Set yourself offline Set yourself on break Prof…" at bounding box center [327, 200] width 654 height 401
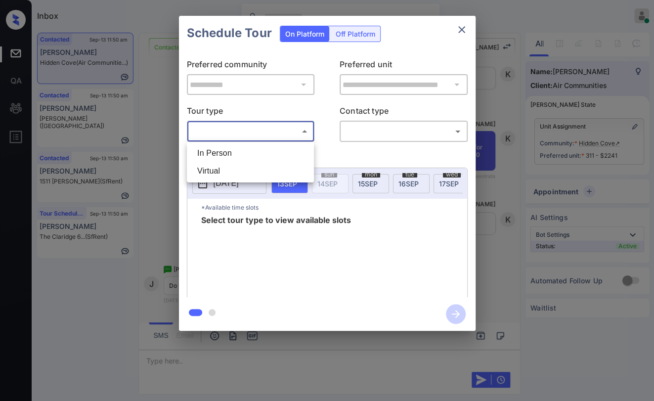
click at [232, 153] on li "In Person" at bounding box center [250, 153] width 122 height 18
type input "********"
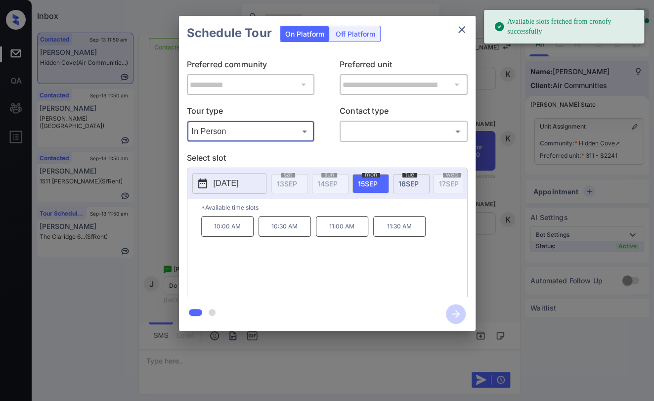
click at [410, 184] on span "16 SEP" at bounding box center [408, 183] width 20 height 8
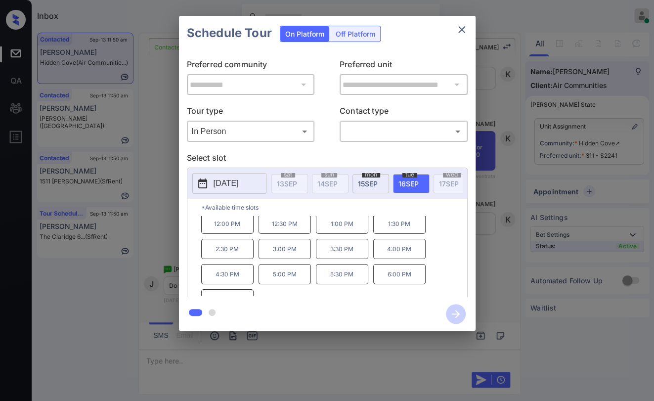
scroll to position [41, 0]
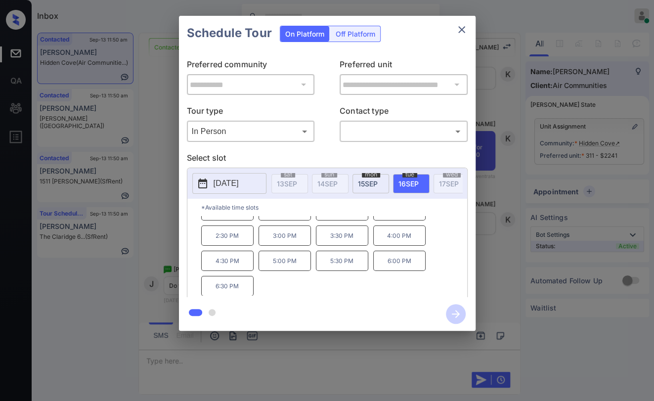
click at [463, 27] on icon "close" at bounding box center [461, 29] width 7 height 7
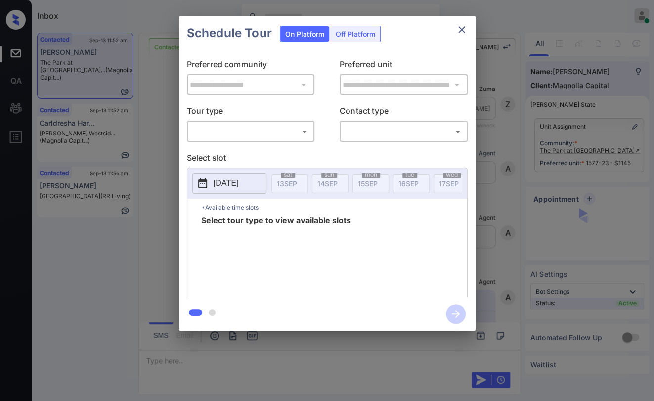
scroll to position [588, 0]
click at [234, 135] on body "Inbox [PERSON_NAME] [PERSON_NAME] Online Set yourself offline Set yourself on b…" at bounding box center [327, 200] width 654 height 401
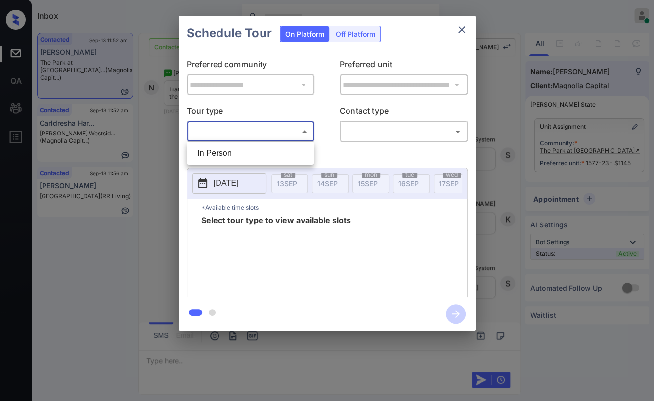
click at [463, 27] on div at bounding box center [327, 200] width 654 height 401
click at [463, 27] on icon "close" at bounding box center [461, 29] width 7 height 7
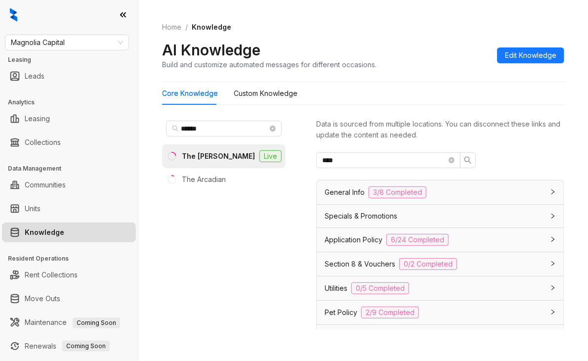
scroll to position [269, 0]
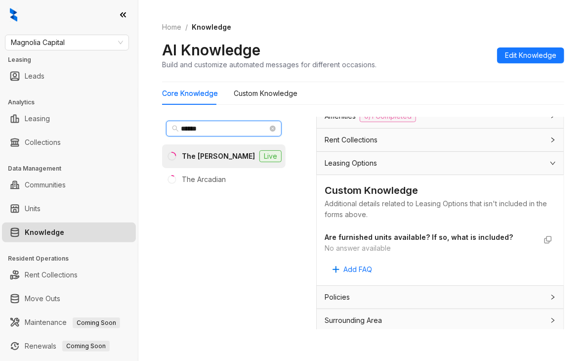
drag, startPoint x: 210, startPoint y: 128, endPoint x: 138, endPoint y: 130, distance: 72.1
click at [143, 129] on div "Home / Knowledge AI Knowledge Build and customize automated messages for differ…" at bounding box center [363, 180] width 450 height 361
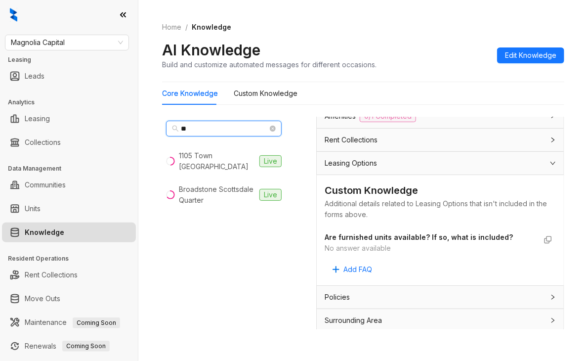
type input "*"
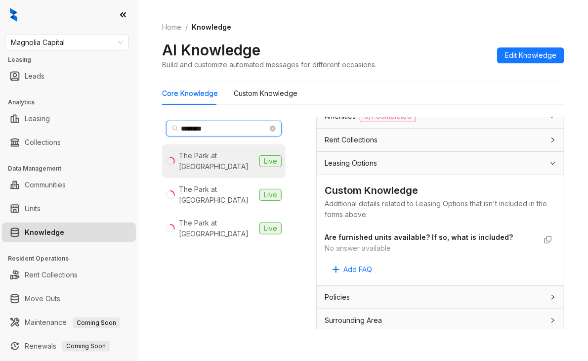
type input "********"
click at [212, 161] on div "The Park at Murano" at bounding box center [217, 161] width 77 height 22
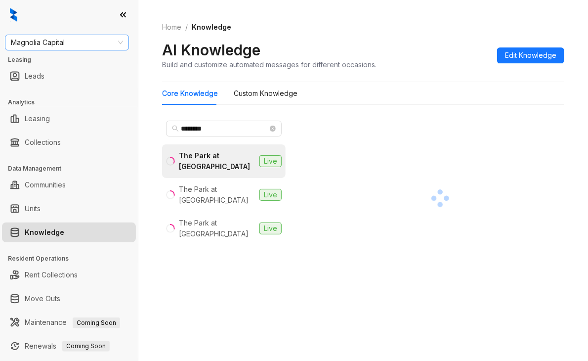
click at [65, 38] on span "Magnolia Capital" at bounding box center [67, 42] width 112 height 15
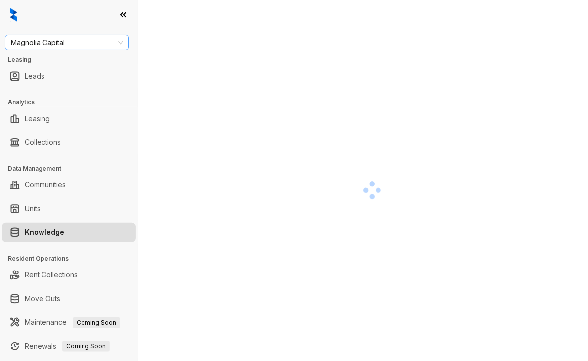
click at [87, 44] on span "Magnolia Capital" at bounding box center [67, 42] width 112 height 15
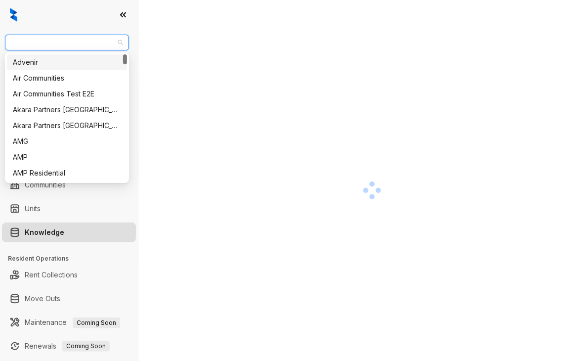
click at [216, 66] on div at bounding box center [372, 190] width 420 height 361
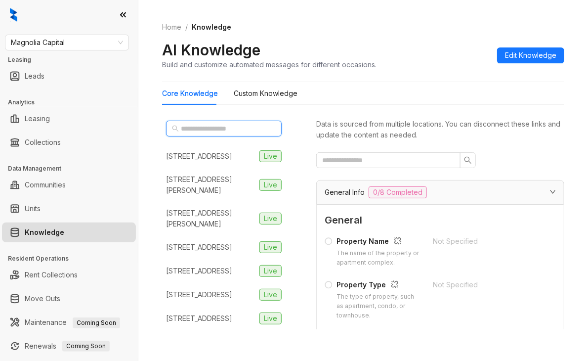
click at [231, 128] on input "text" at bounding box center [224, 128] width 87 height 11
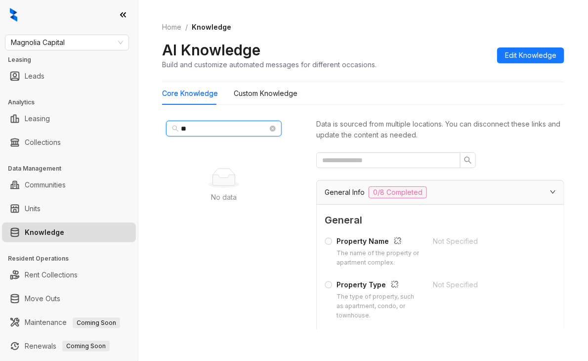
type input "*"
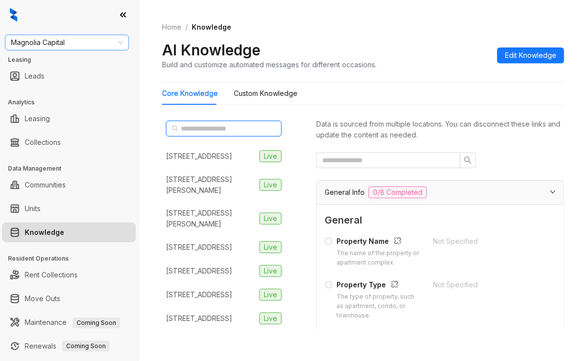
click at [75, 44] on span "Magnolia Capital" at bounding box center [67, 42] width 112 height 15
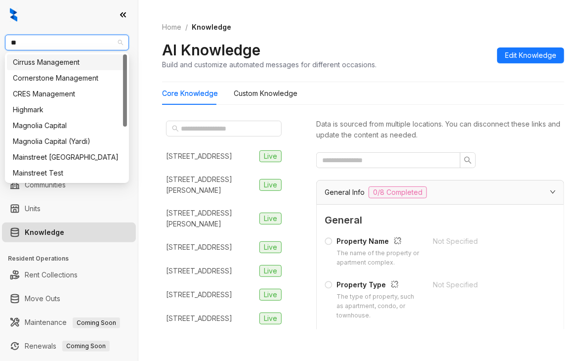
type input "***"
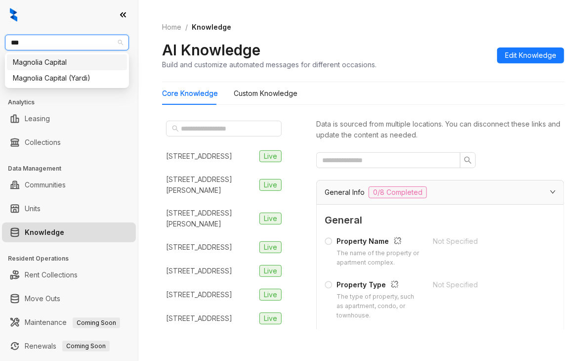
click at [51, 60] on div "Magnolia Capital" at bounding box center [67, 62] width 108 height 11
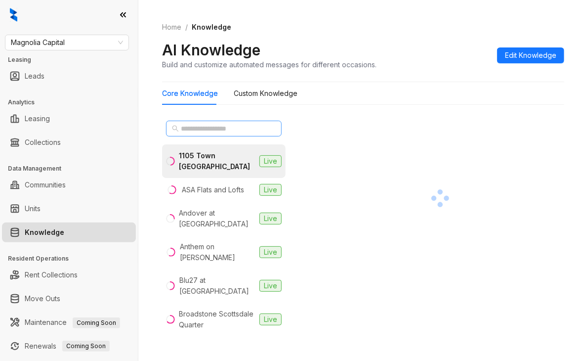
click at [208, 133] on span at bounding box center [224, 129] width 116 height 16
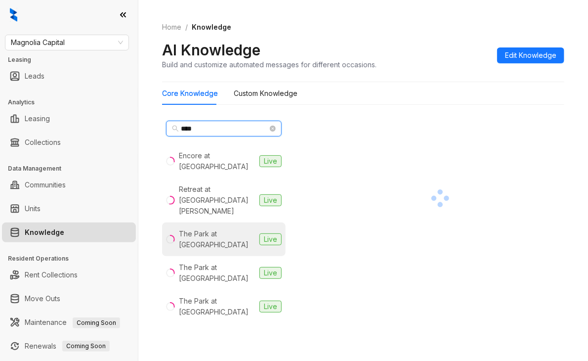
type input "****"
click at [219, 228] on div "The Park at Murano" at bounding box center [217, 239] width 77 height 22
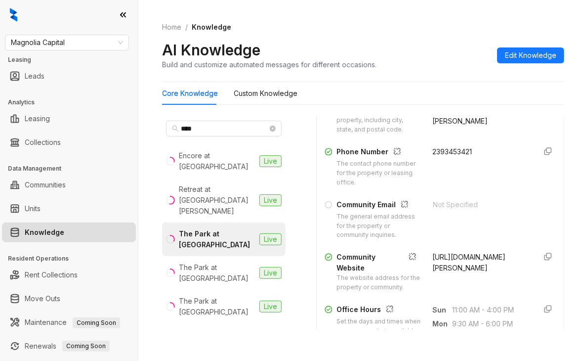
scroll to position [247, 0]
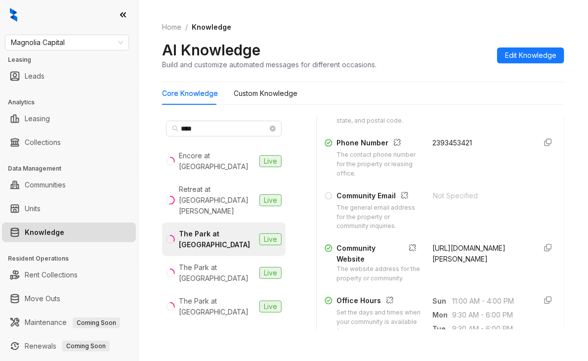
click at [436, 147] on span "2393453421" at bounding box center [452, 142] width 40 height 8
copy div "2393453421"
click at [434, 147] on span "2393453421" at bounding box center [452, 142] width 40 height 8
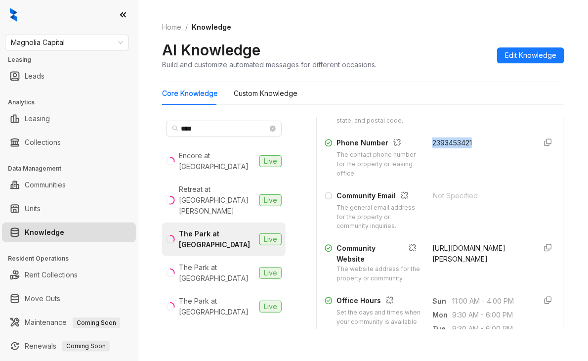
click at [434, 147] on span "2393453421" at bounding box center [452, 142] width 40 height 8
drag, startPoint x: 210, startPoint y: 129, endPoint x: 140, endPoint y: 129, distance: 70.2
click at [142, 129] on div "Home / Knowledge AI Knowledge Build and customize automated messages for differ…" at bounding box center [363, 180] width 450 height 361
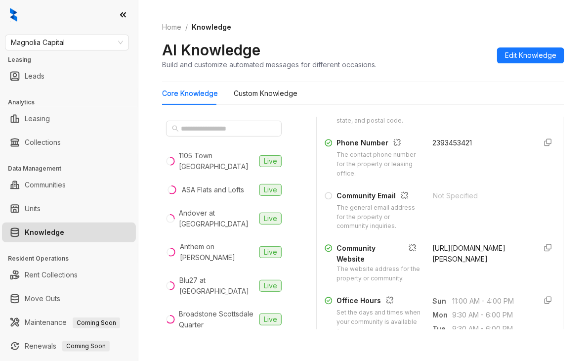
click at [214, 136] on div at bounding box center [224, 129] width 124 height 24
click at [214, 130] on input "text" at bounding box center [224, 128] width 87 height 11
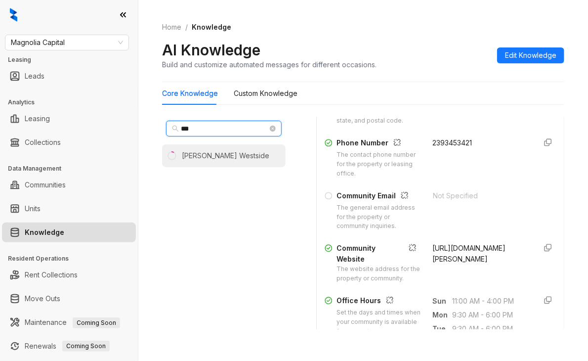
type input "***"
click at [202, 149] on li "Porter Westside" at bounding box center [224, 155] width 124 height 23
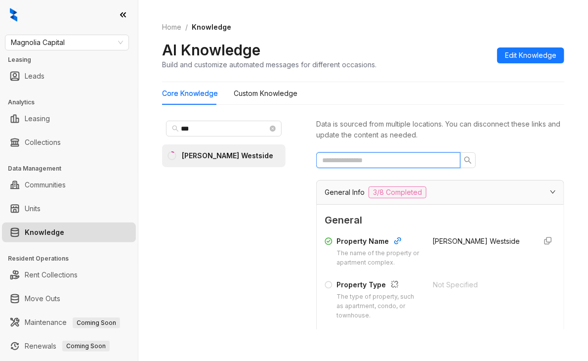
click at [383, 161] on input "text" at bounding box center [384, 160] width 124 height 11
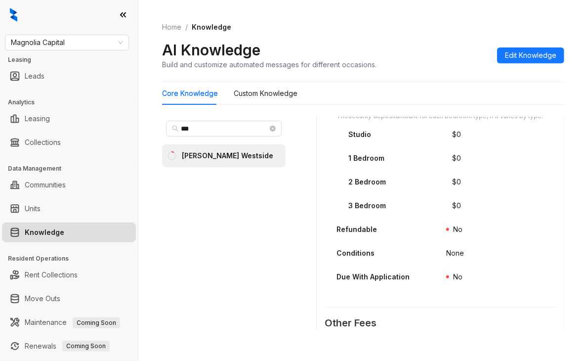
scroll to position [346, 0]
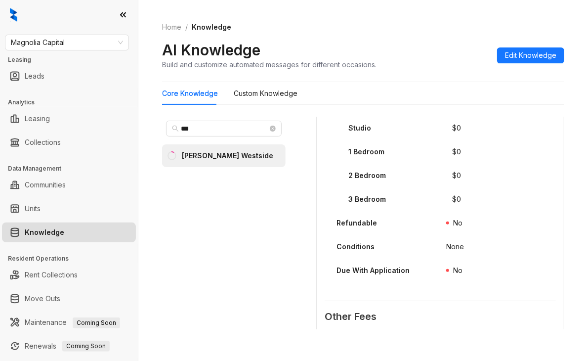
type input "***"
drag, startPoint x: 162, startPoint y: 128, endPoint x: 153, endPoint y: 129, distance: 8.9
click at [153, 129] on div "Home / Knowledge AI Knowledge Build and customize automated messages for differ…" at bounding box center [363, 180] width 450 height 361
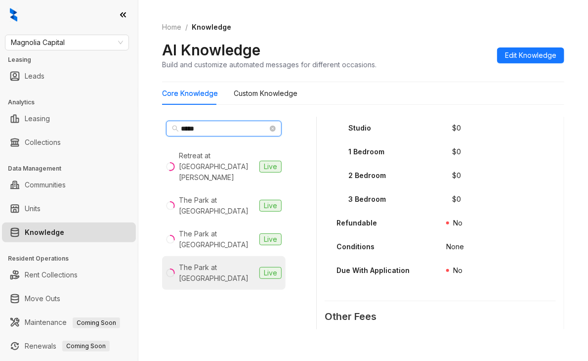
type input "****"
click at [213, 256] on li "The Park at Veneto Live" at bounding box center [224, 273] width 124 height 34
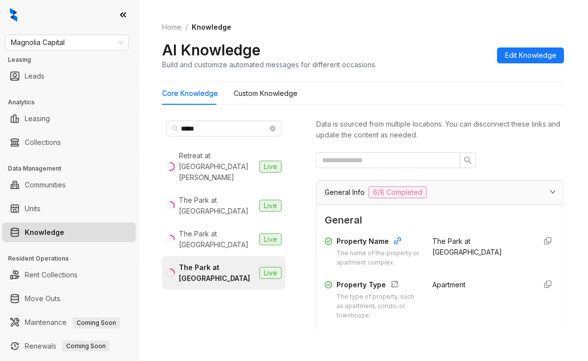
drag, startPoint x: 51, startPoint y: 12, endPoint x: 66, endPoint y: 20, distance: 16.8
click at [51, 12] on div at bounding box center [69, 15] width 138 height 30
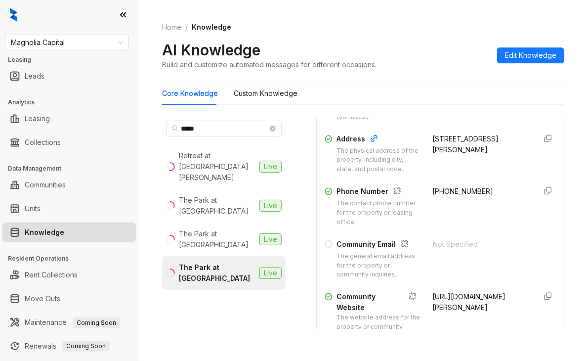
scroll to position [198, 0]
click at [444, 196] on span "+12393722163" at bounding box center [462, 192] width 61 height 8
click at [432, 196] on span "+12393722163" at bounding box center [462, 192] width 61 height 8
drag, startPoint x: 421, startPoint y: 202, endPoint x: 487, endPoint y: 202, distance: 65.7
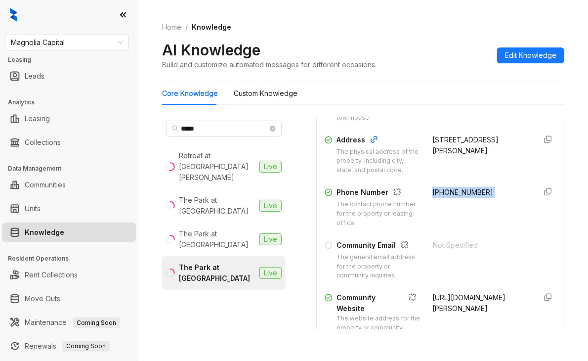
click at [487, 202] on div "+12393722163" at bounding box center [480, 207] width 96 height 41
copy div "+12393722163"
drag, startPoint x: 82, startPoint y: 46, endPoint x: 5, endPoint y: 46, distance: 76.1
click at [6, 46] on div "Magnolia Capital" at bounding box center [67, 43] width 124 height 16
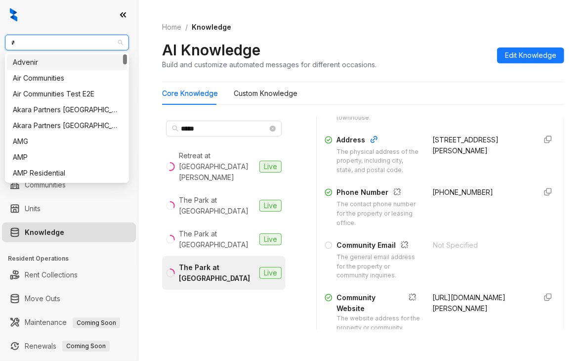
type input "**"
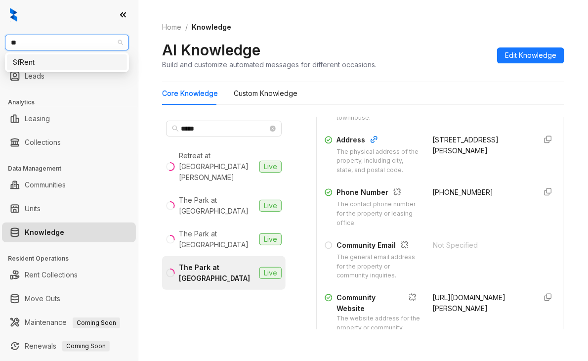
click at [38, 60] on div "SfRent" at bounding box center [67, 62] width 108 height 11
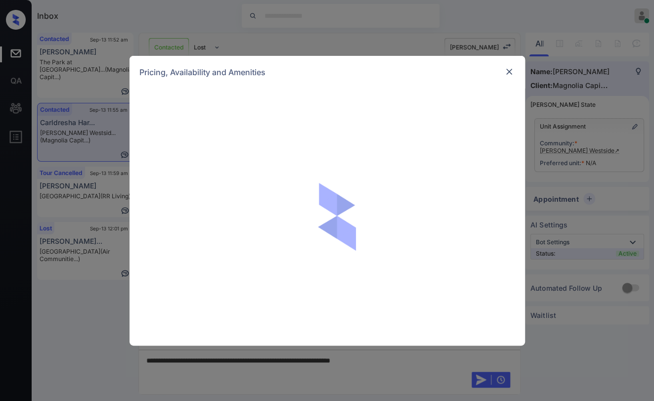
scroll to position [652, 0]
click at [511, 68] on img at bounding box center [509, 72] width 10 height 10
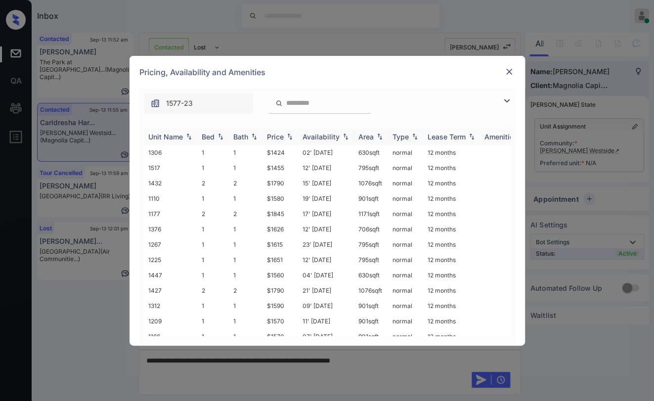
click at [207, 135] on div "Bed" at bounding box center [208, 136] width 13 height 8
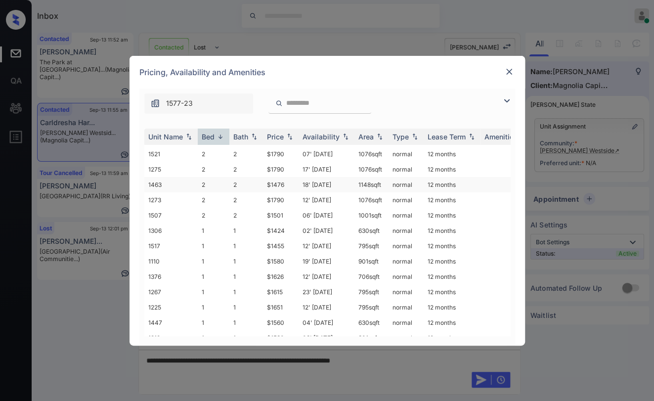
scroll to position [110, 0]
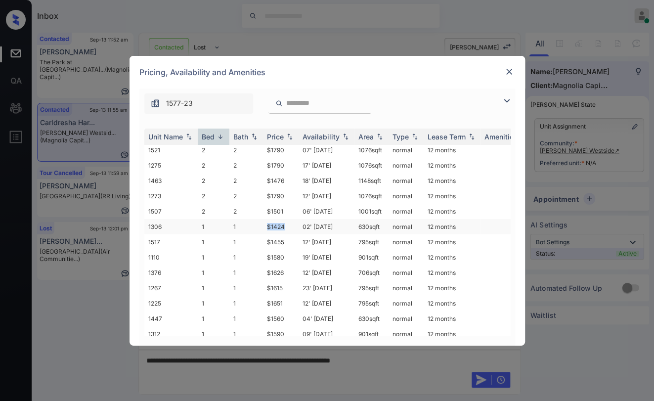
drag, startPoint x: 262, startPoint y: 221, endPoint x: 292, endPoint y: 220, distance: 30.2
click at [292, 221] on tr "1306 1 1 $1424 02' [DATE] 630 sqft normal 12 months" at bounding box center [402, 226] width 516 height 15
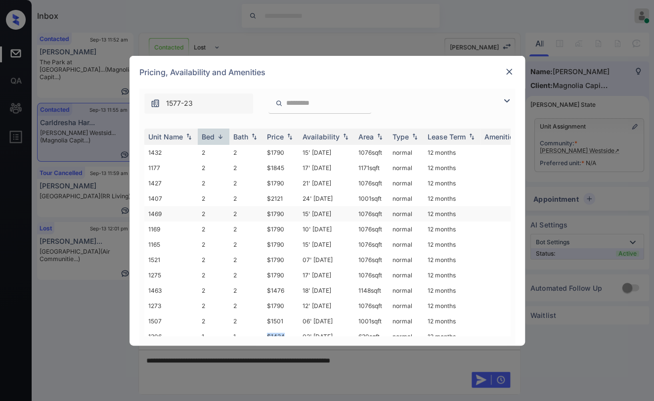
scroll to position [55, 0]
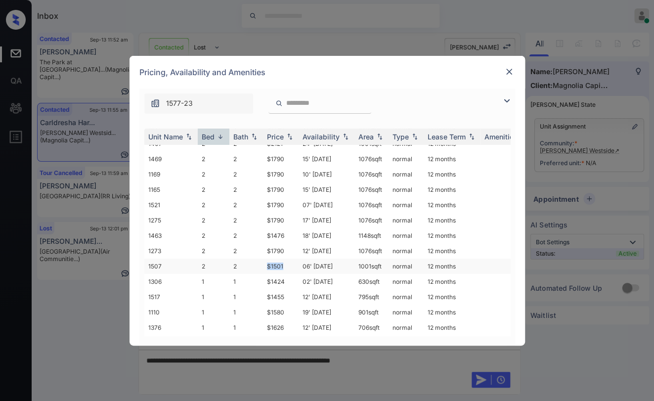
drag, startPoint x: 266, startPoint y: 255, endPoint x: 292, endPoint y: 255, distance: 26.2
click at [292, 258] on td "$1501" at bounding box center [281, 265] width 36 height 15
drag, startPoint x: 266, startPoint y: 228, endPoint x: 293, endPoint y: 224, distance: 27.9
click at [289, 228] on td "$1476" at bounding box center [281, 235] width 36 height 15
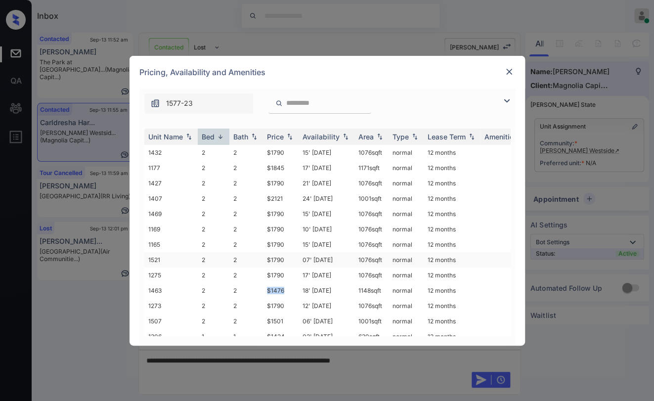
scroll to position [0, 0]
copy td "$1476"
click at [510, 74] on img at bounding box center [509, 72] width 10 height 10
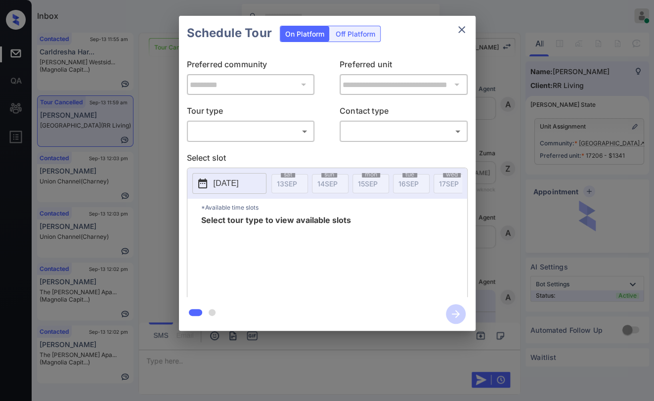
click at [255, 130] on body "Inbox [PERSON_NAME] [PERSON_NAME] Online Set yourself offline Set yourself on b…" at bounding box center [327, 200] width 654 height 401
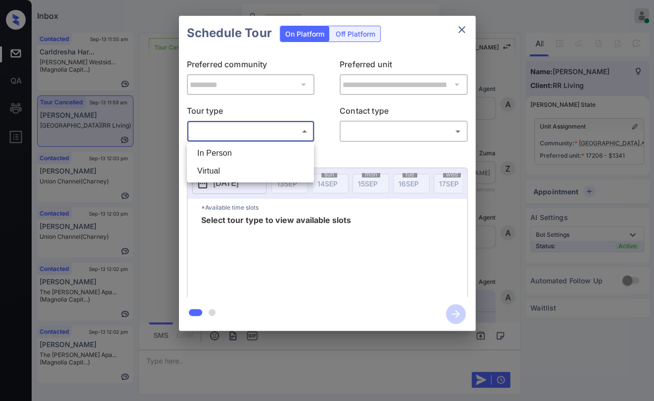
scroll to position [4999, 0]
click at [220, 150] on li "In Person" at bounding box center [250, 153] width 122 height 18
type input "********"
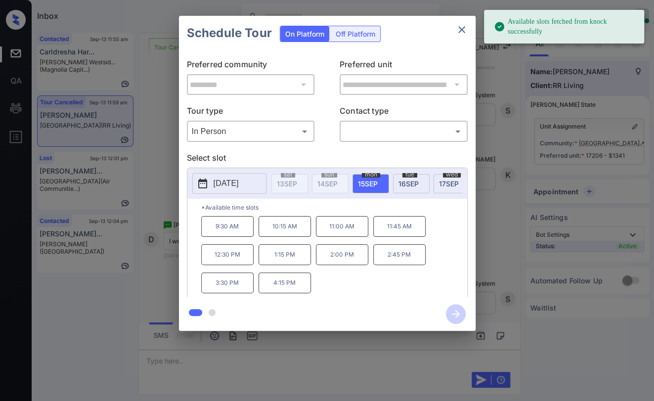
click at [227, 181] on p "[DATE]" at bounding box center [225, 183] width 25 height 12
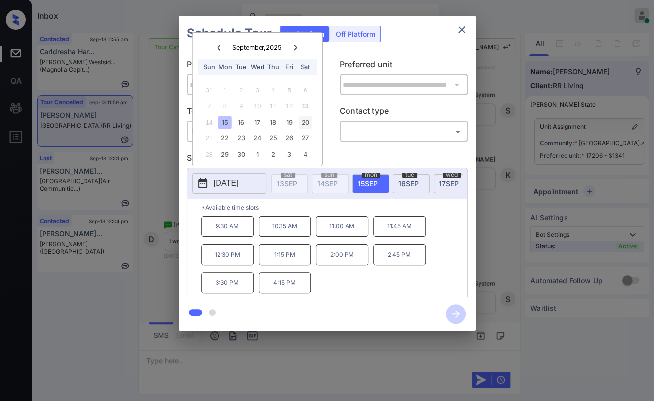
click at [302, 120] on div "20" at bounding box center [304, 122] width 13 height 13
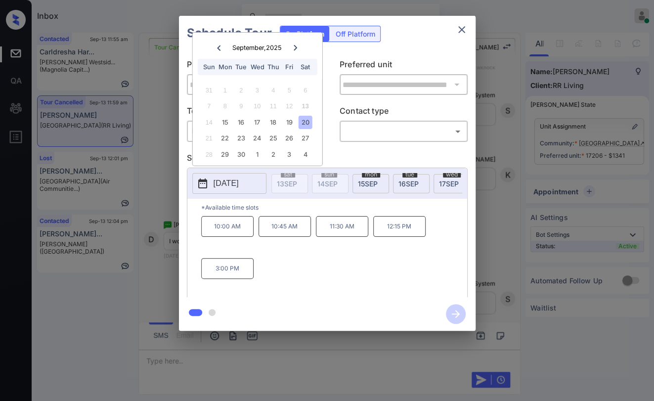
click at [460, 27] on icon "close" at bounding box center [461, 30] width 12 height 12
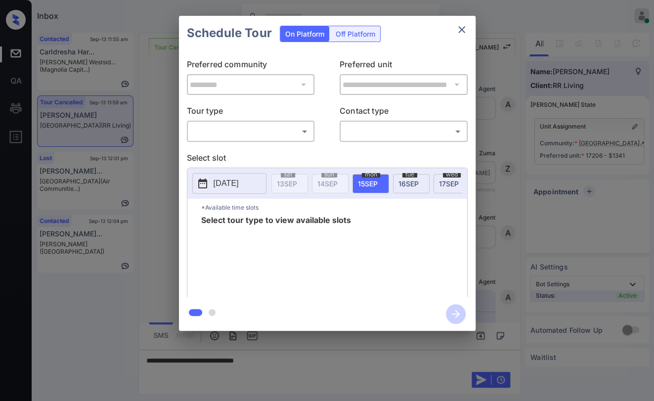
scroll to position [4999, 0]
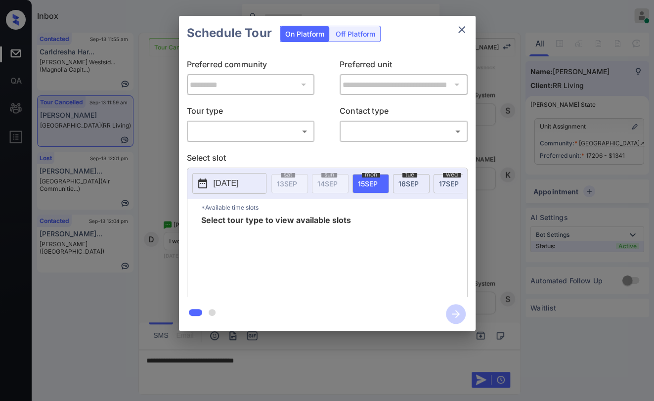
click at [458, 30] on icon "close" at bounding box center [461, 30] width 12 height 12
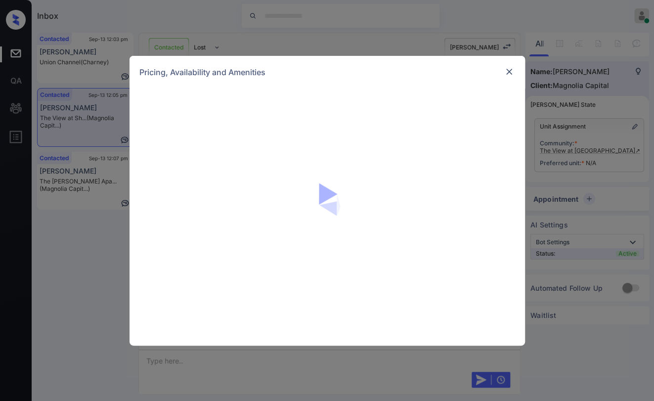
scroll to position [530, 0]
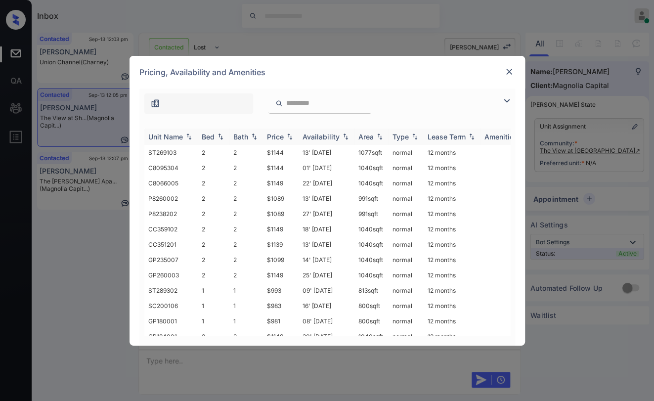
click at [203, 135] on div "Bed" at bounding box center [208, 136] width 13 height 8
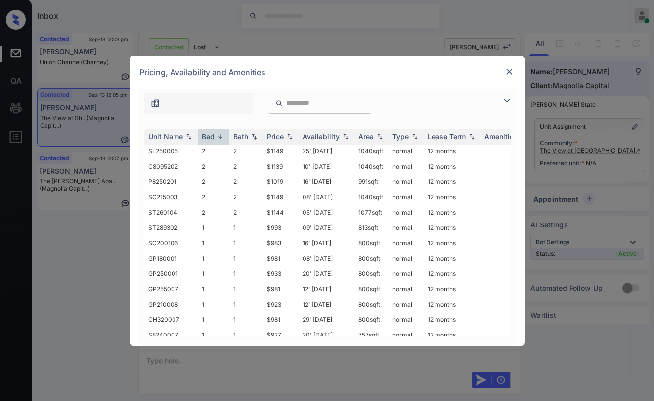
scroll to position [623, 0]
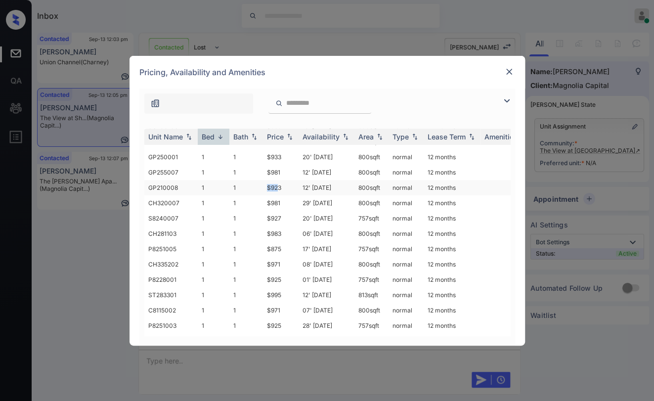
drag, startPoint x: 264, startPoint y: 169, endPoint x: 279, endPoint y: 169, distance: 14.8
click at [279, 180] on td "$923" at bounding box center [281, 187] width 36 height 15
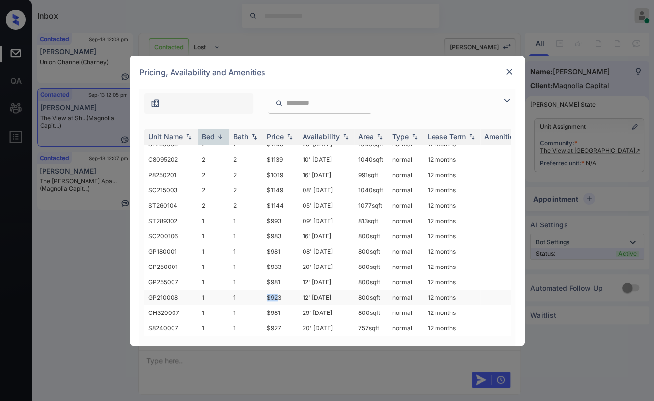
click at [265, 289] on td "$923" at bounding box center [281, 296] width 36 height 15
drag, startPoint x: 265, startPoint y: 278, endPoint x: 279, endPoint y: 279, distance: 14.4
click at [279, 289] on td "$923" at bounding box center [281, 296] width 36 height 15
click at [260, 289] on td "1" at bounding box center [246, 296] width 34 height 15
click at [281, 289] on td "$923" at bounding box center [281, 296] width 36 height 15
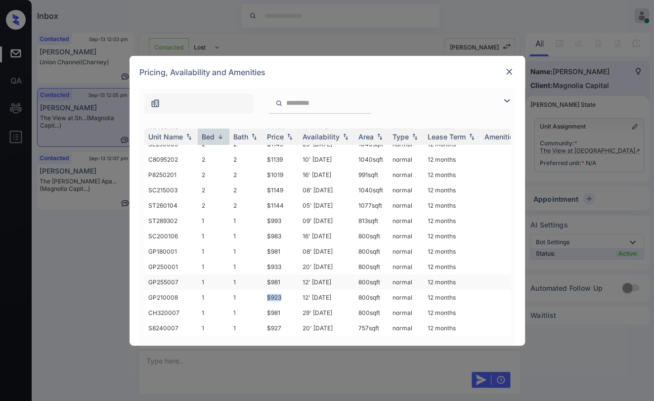
copy td "$923"
click at [513, 69] on img at bounding box center [509, 72] width 10 height 10
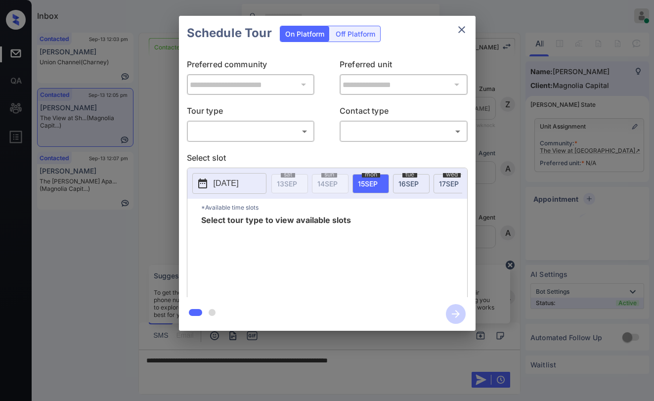
click at [262, 128] on body "Inbox [PERSON_NAME] [PERSON_NAME] Online Set yourself offline Set yourself on b…" at bounding box center [327, 200] width 654 height 401
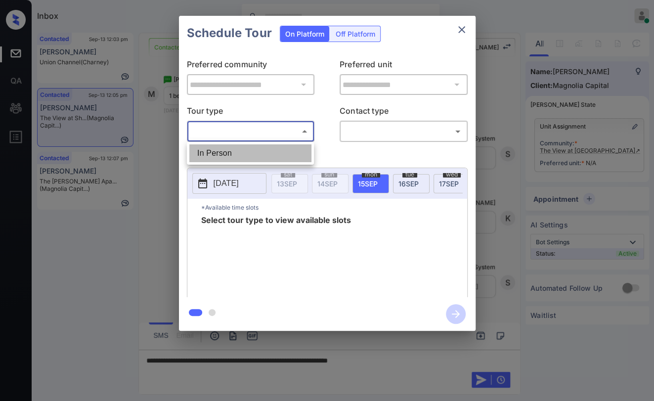
click at [212, 148] on li "In Person" at bounding box center [250, 153] width 122 height 18
type input "********"
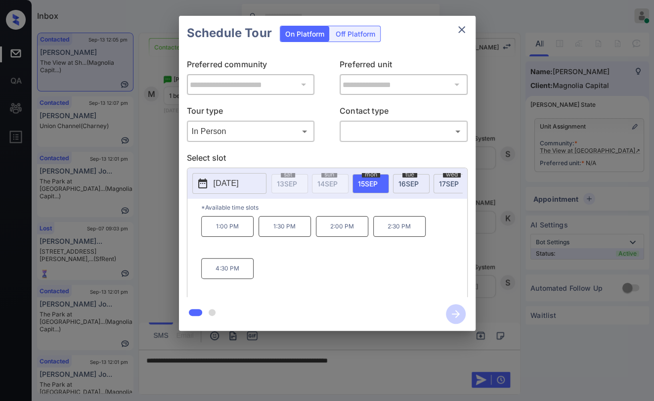
click at [454, 22] on button "close" at bounding box center [462, 30] width 20 height 20
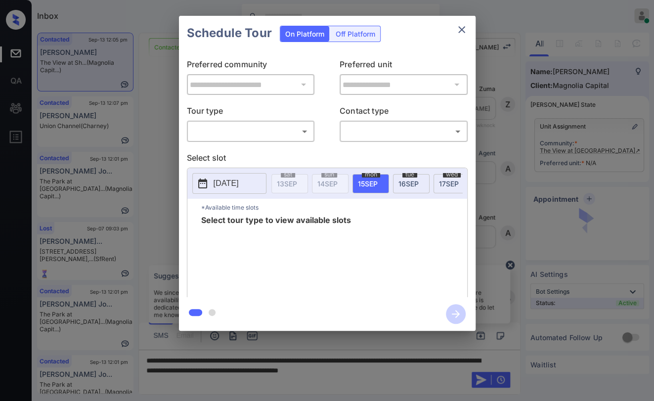
scroll to position [530, 0]
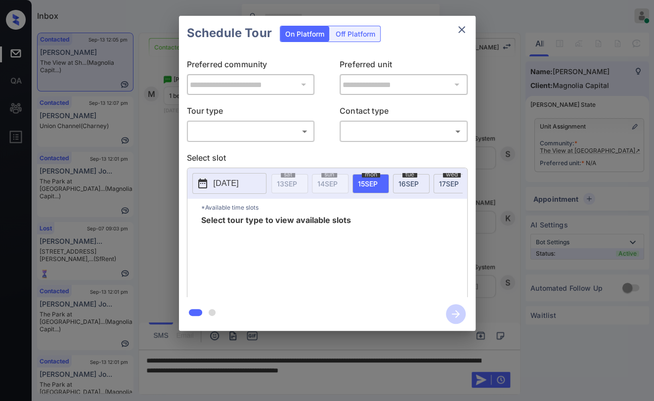
click at [457, 33] on icon "close" at bounding box center [461, 30] width 12 height 12
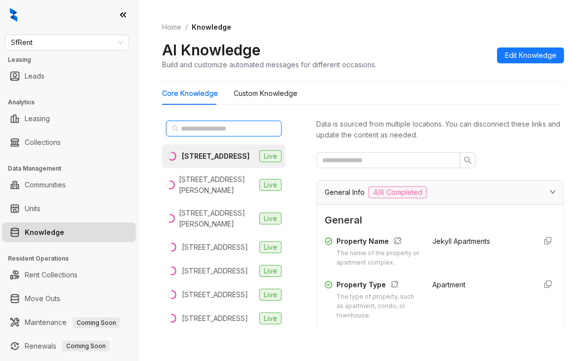
click at [206, 127] on input "text" at bounding box center [224, 128] width 87 height 11
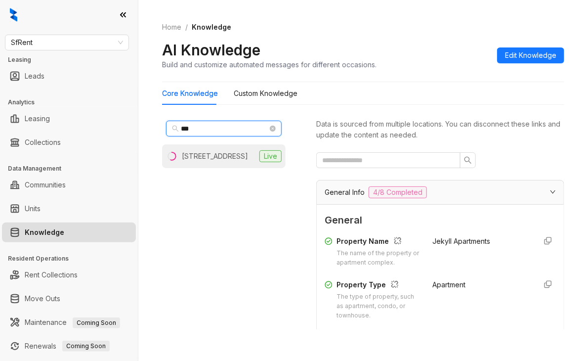
type input "***"
click at [190, 155] on div "411 Fairmount Ave, Oakland, CA" at bounding box center [215, 156] width 66 height 11
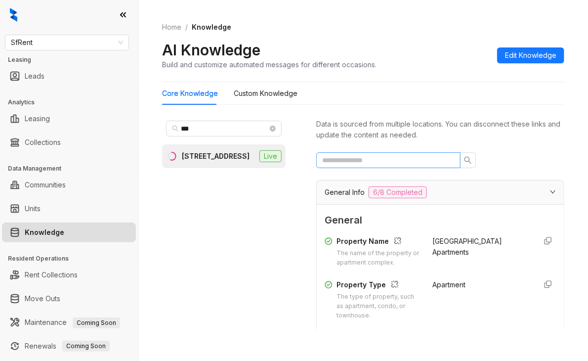
click at [349, 153] on span at bounding box center [388, 160] width 144 height 16
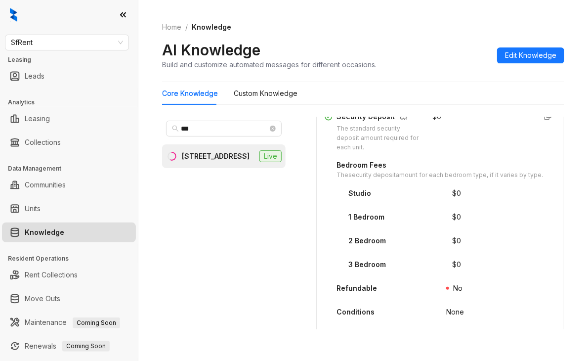
scroll to position [543, 0]
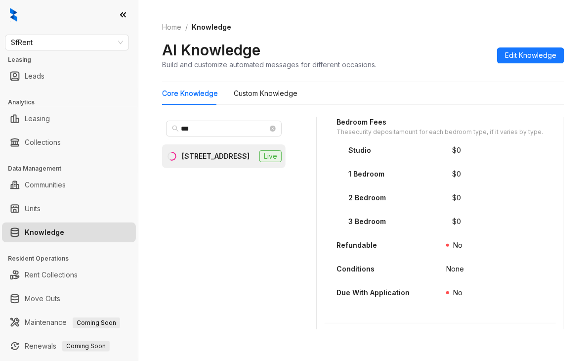
type input "***"
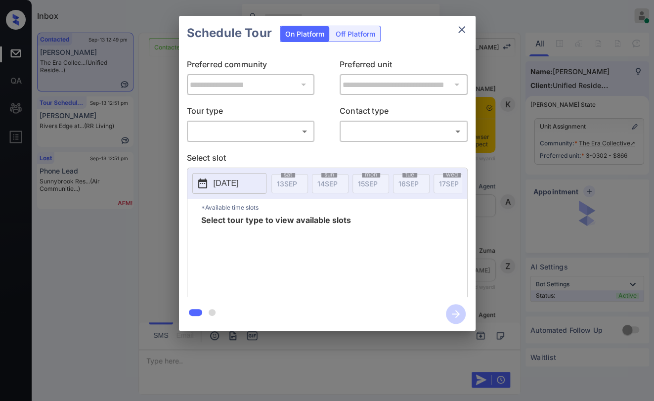
scroll to position [585, 0]
click at [244, 131] on body "Inbox [PERSON_NAME] [PERSON_NAME] Online Set yourself offline Set yourself on b…" at bounding box center [327, 200] width 654 height 401
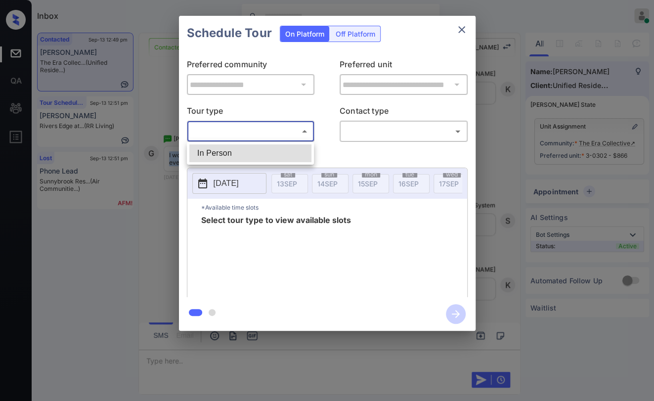
click at [221, 149] on li "In Person" at bounding box center [250, 153] width 122 height 18
type input "********"
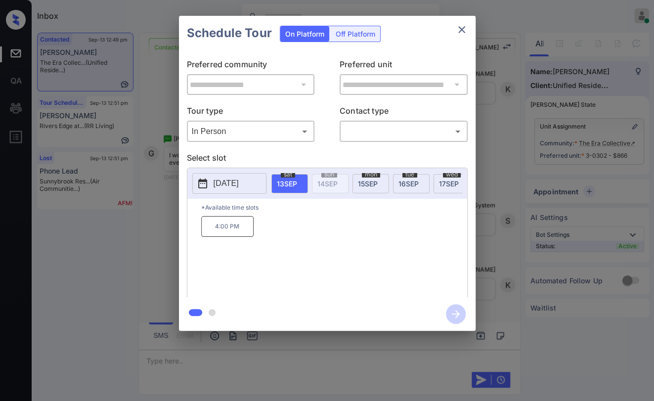
click at [368, 181] on span "[DATE]" at bounding box center [368, 183] width 20 height 8
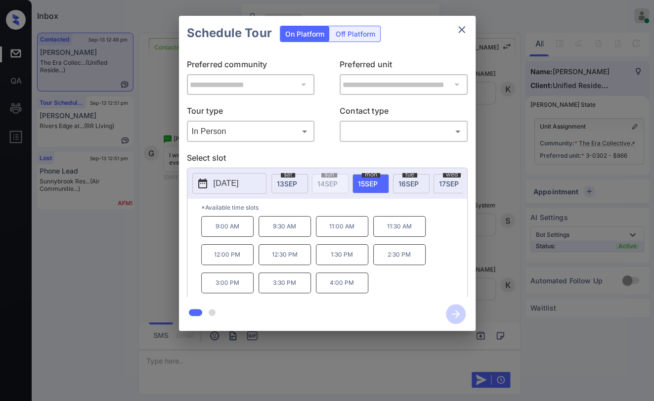
click at [460, 29] on icon "close" at bounding box center [461, 30] width 12 height 12
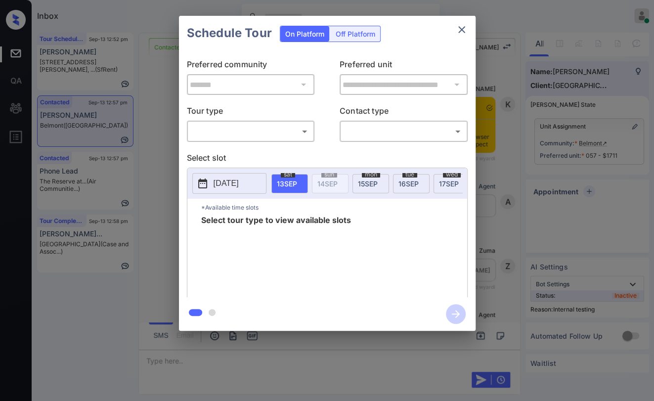
scroll to position [4024, 0]
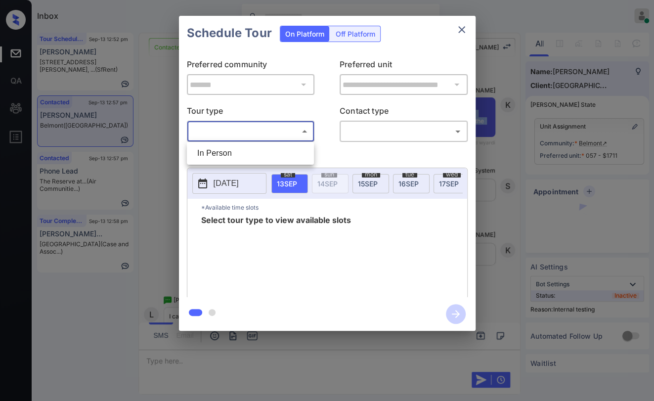
click at [261, 136] on body "Inbox Danielle Dela Cruz Online Set yourself offline Set yourself on break Prof…" at bounding box center [327, 200] width 654 height 401
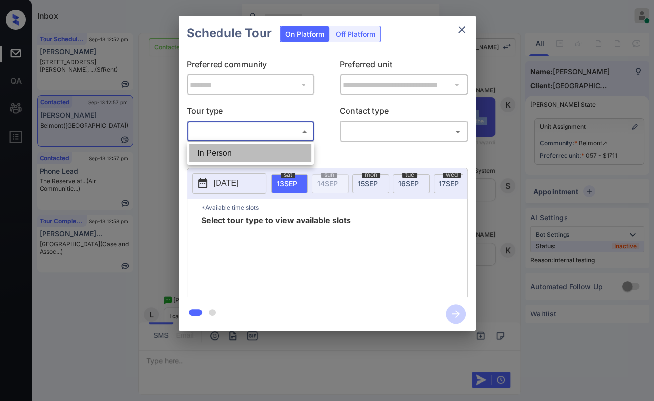
click at [215, 153] on li "In Person" at bounding box center [250, 153] width 122 height 18
type input "********"
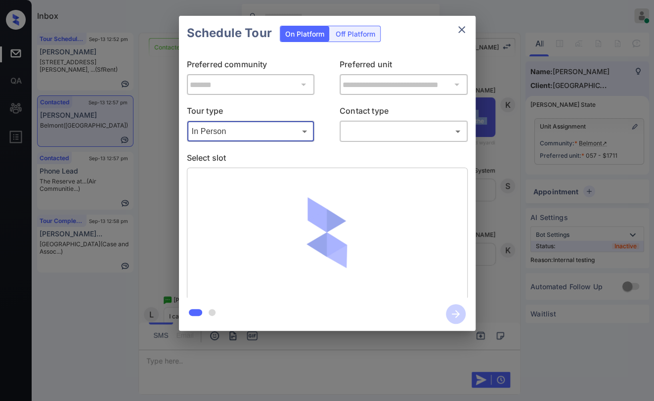
click at [392, 127] on body "Inbox Danielle Dela Cruz Online Set yourself offline Set yourself on break Prof…" at bounding box center [327, 200] width 654 height 401
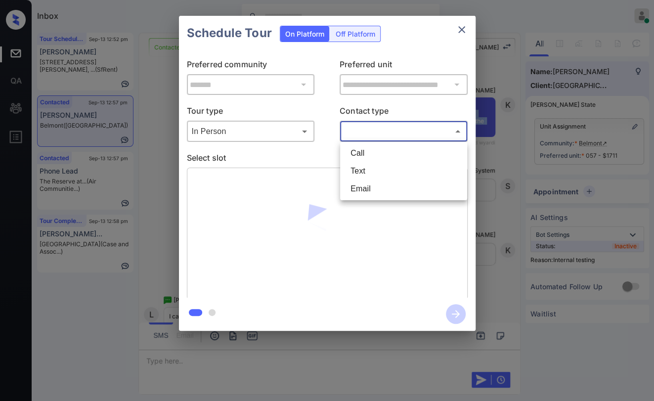
click at [362, 171] on li "Text" at bounding box center [403, 171] width 122 height 18
type input "****"
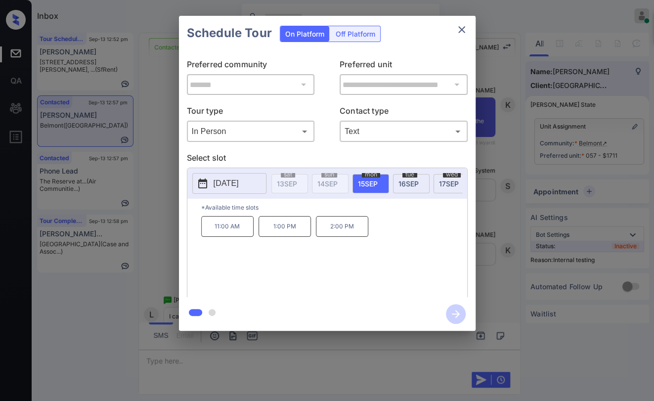
click at [341, 233] on p "2:00 PM" at bounding box center [342, 226] width 52 height 21
click at [455, 317] on icon "button" at bounding box center [456, 314] width 8 height 8
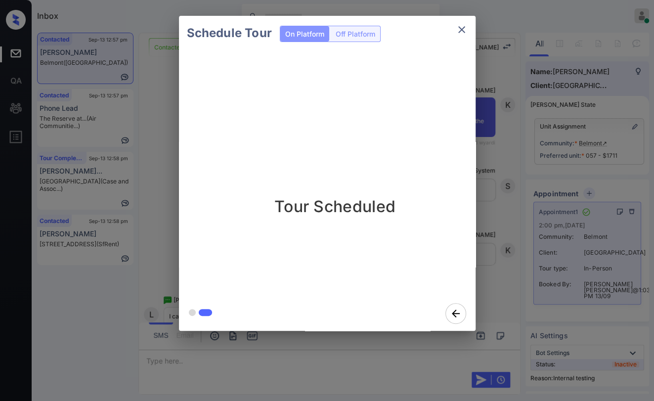
click at [164, 159] on div "Schedule Tour On Platform Off Platform Tour Scheduled" at bounding box center [327, 173] width 654 height 346
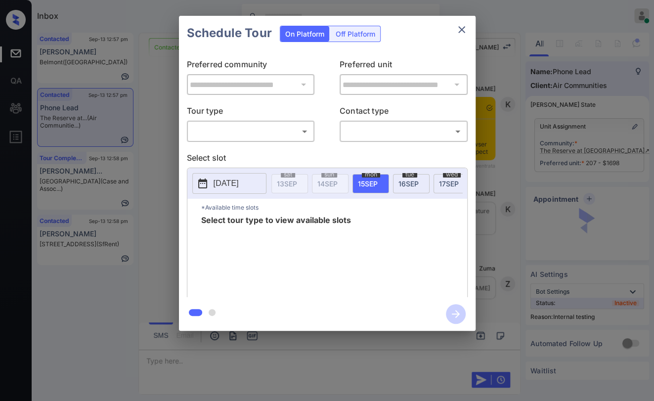
scroll to position [2470, 0]
click at [255, 133] on body "Inbox Danielle Dela Cruz Online Set yourself offline Set yourself on break Prof…" at bounding box center [327, 200] width 654 height 401
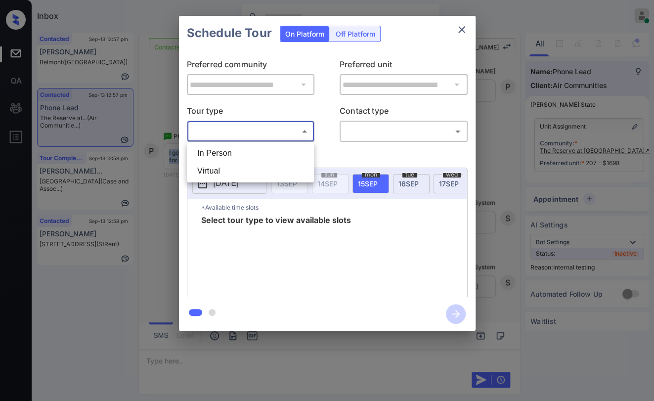
click at [231, 155] on li "In Person" at bounding box center [250, 153] width 122 height 18
type input "********"
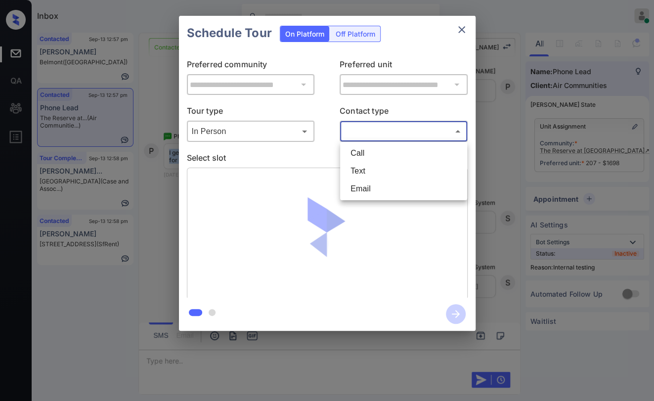
click at [396, 133] on body "Inbox Danielle Dela Cruz Online Set yourself offline Set yourself on break Prof…" at bounding box center [327, 200] width 654 height 401
click at [362, 170] on li "Text" at bounding box center [403, 171] width 122 height 18
type input "****"
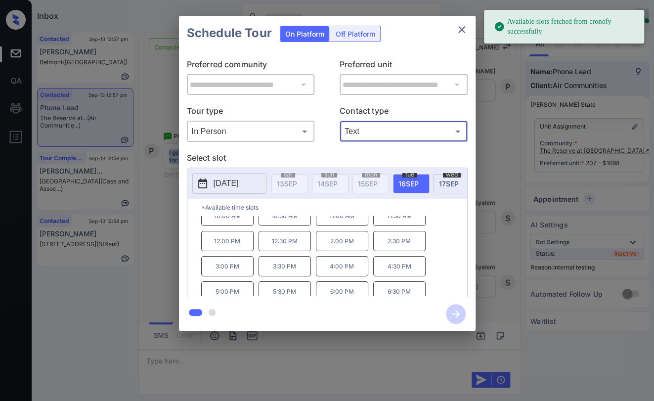
scroll to position [16, 0]
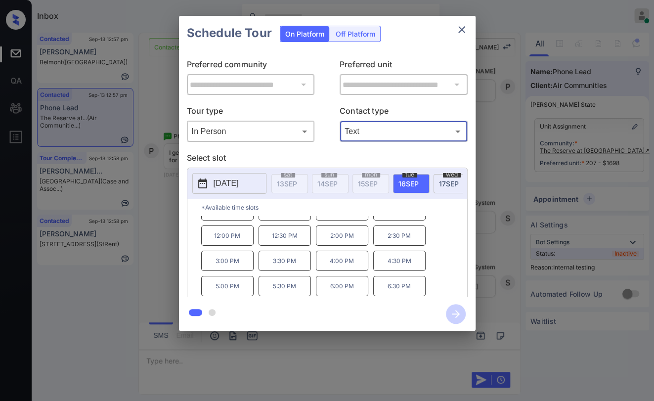
drag, startPoint x: 271, startPoint y: 290, endPoint x: 294, endPoint y: 289, distance: 23.2
click at [272, 290] on p "5:30 PM" at bounding box center [284, 286] width 52 height 20
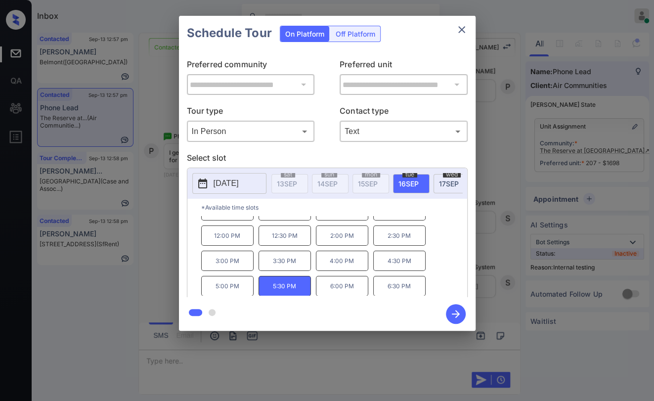
click at [453, 313] on icon "button" at bounding box center [456, 314] width 8 height 8
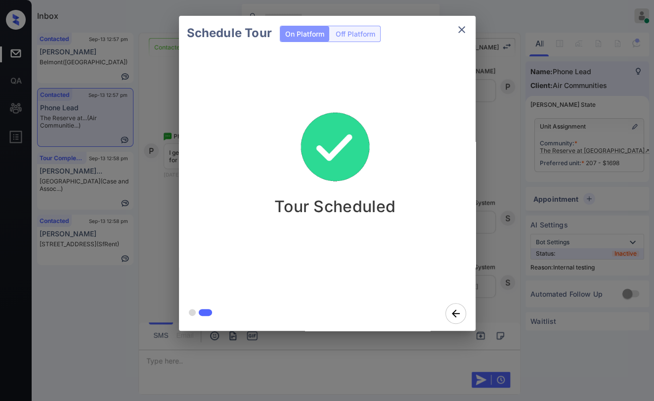
click at [162, 195] on div "Schedule Tour On Platform Off Platform Tour Scheduled" at bounding box center [327, 173] width 654 height 346
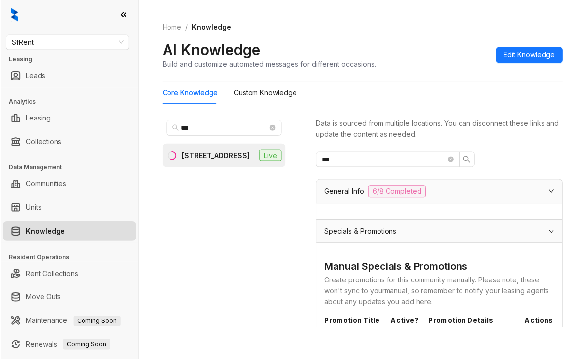
scroll to position [543, 0]
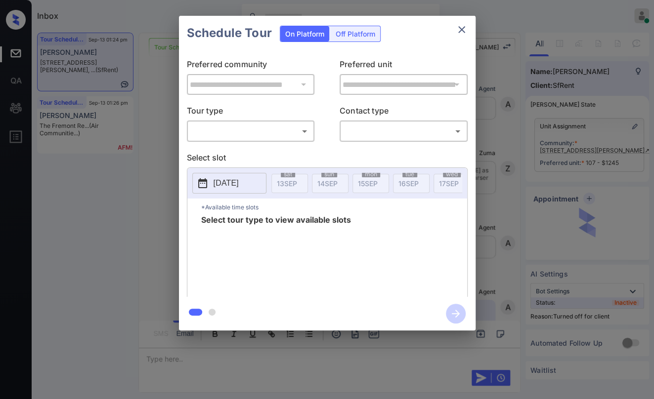
scroll to position [3321, 0]
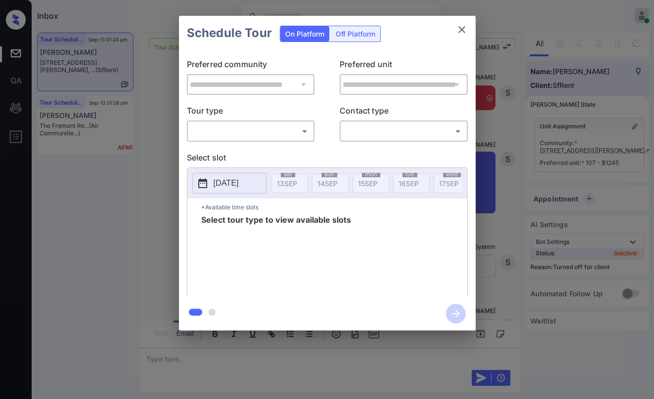
click at [360, 34] on div "Off Platform" at bounding box center [354, 33] width 49 height 15
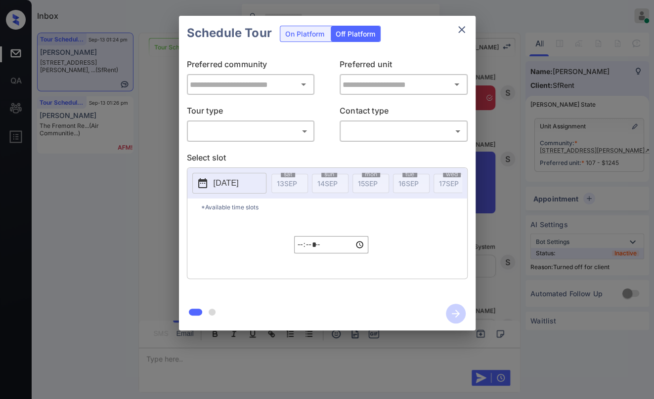
type input "**********"
click at [264, 130] on body "Inbox [PERSON_NAME] [PERSON_NAME] Online Set yourself offline Set yourself on b…" at bounding box center [327, 199] width 654 height 399
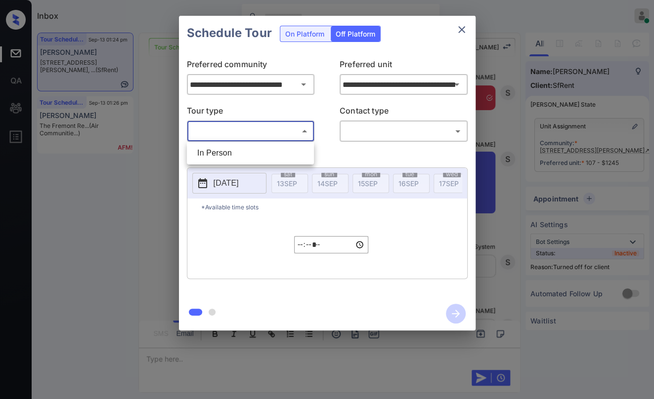
click at [217, 150] on li "In Person" at bounding box center [250, 153] width 122 height 18
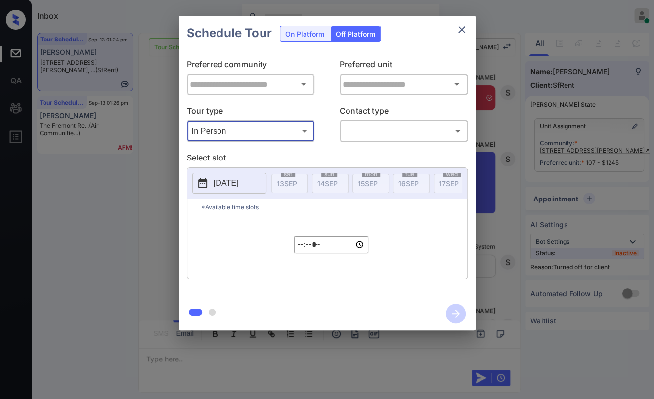
type input "********"
type input "**********"
click at [233, 188] on p "[DATE]" at bounding box center [225, 183] width 25 height 12
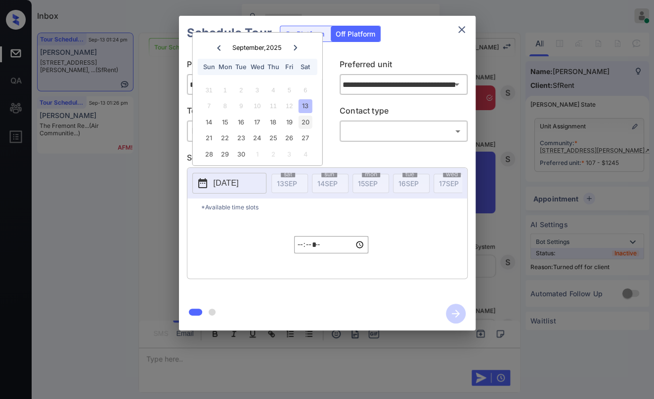
click at [303, 124] on div "20" at bounding box center [304, 122] width 13 height 13
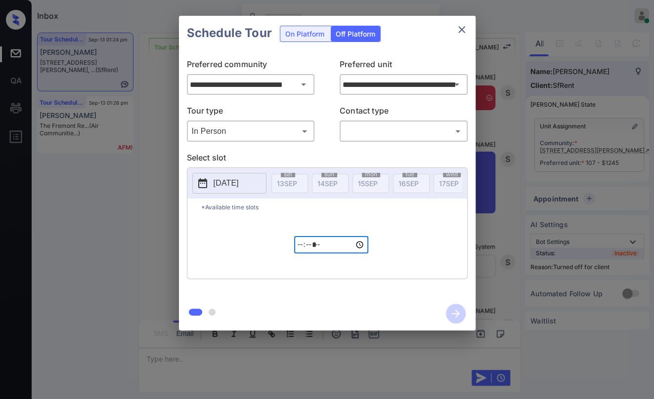
click at [299, 249] on input "*****" at bounding box center [331, 244] width 74 height 17
type input "*****"
click at [387, 124] on body "Inbox [PERSON_NAME] [PERSON_NAME] Online Set yourself offline Set yourself on b…" at bounding box center [327, 199] width 654 height 399
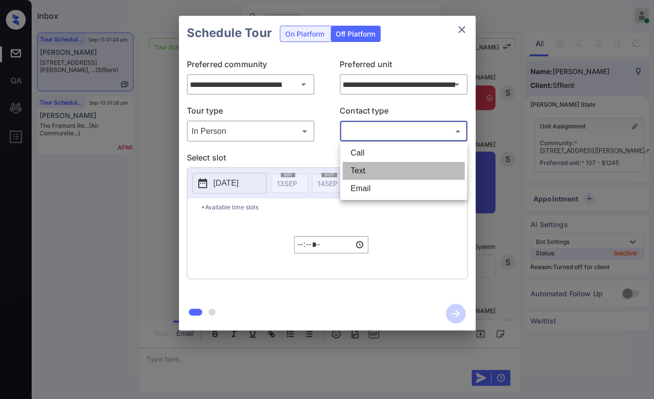
click at [361, 168] on li "Text" at bounding box center [403, 171] width 122 height 18
type input "****"
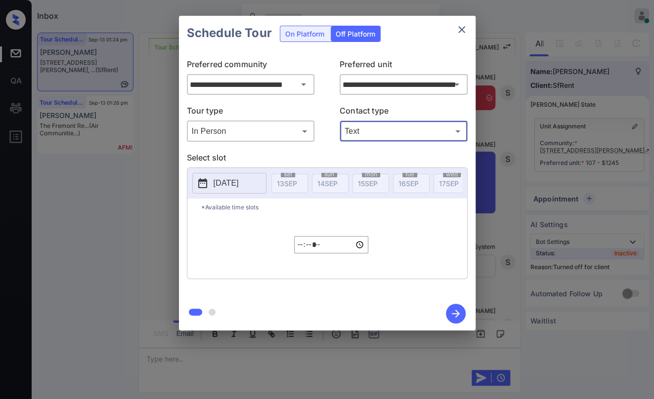
click at [451, 312] on icon "button" at bounding box center [456, 314] width 20 height 20
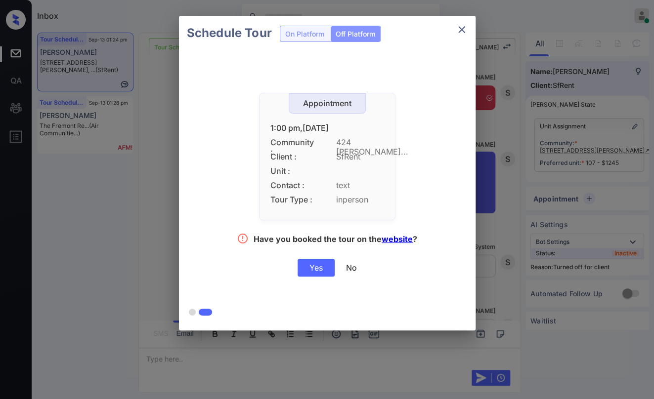
click at [304, 263] on div "Yes" at bounding box center [315, 268] width 37 height 18
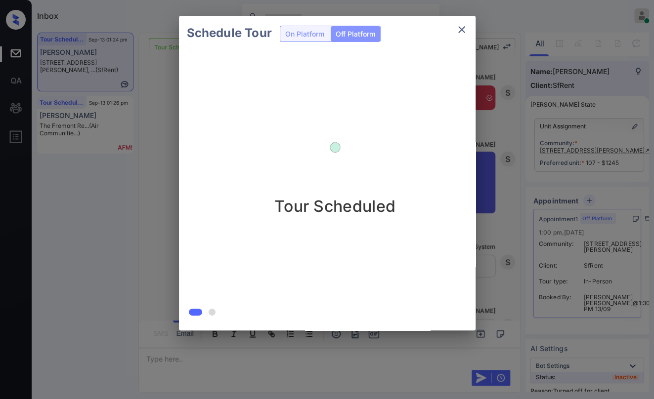
click at [144, 214] on div "Schedule Tour On Platform Off Platform Tour Scheduled" at bounding box center [327, 173] width 654 height 346
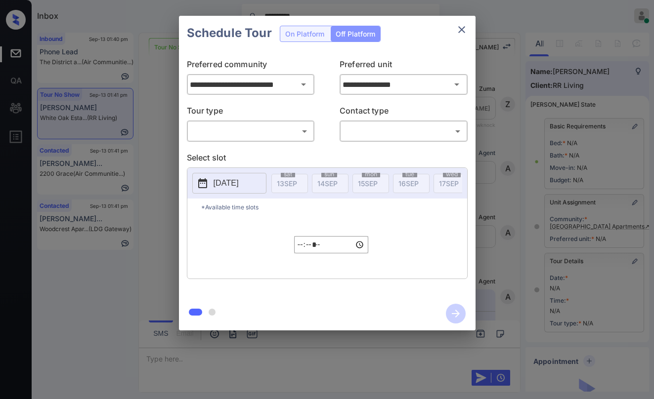
click at [271, 132] on body "**********" at bounding box center [327, 199] width 654 height 399
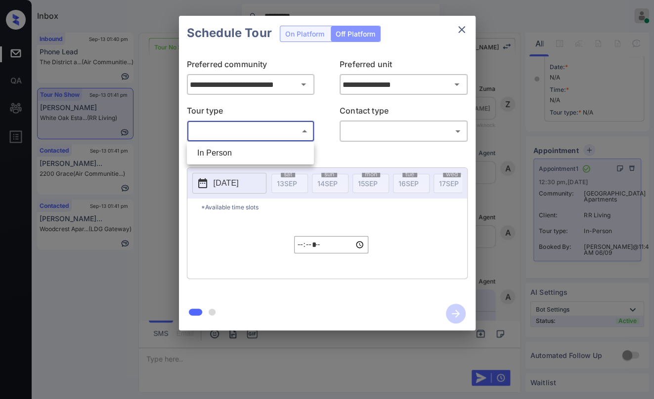
scroll to position [3003, 0]
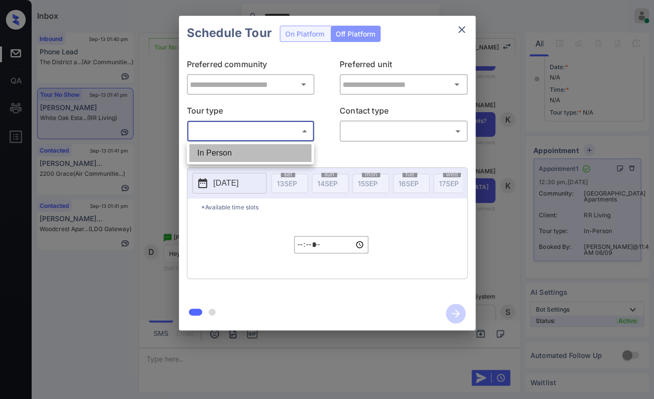
click at [240, 157] on li "In Person" at bounding box center [250, 153] width 122 height 18
type input "********"
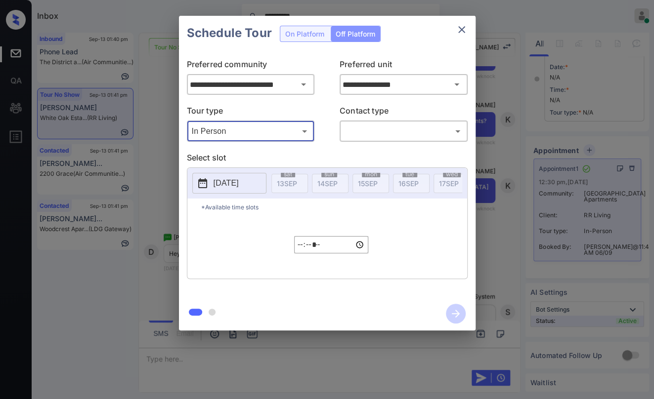
click at [404, 134] on body "**********" at bounding box center [327, 199] width 654 height 399
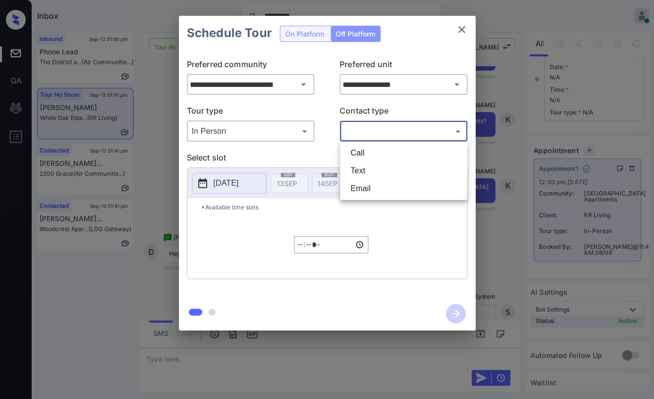
click at [374, 173] on li "Text" at bounding box center [403, 171] width 122 height 18
type input "****"
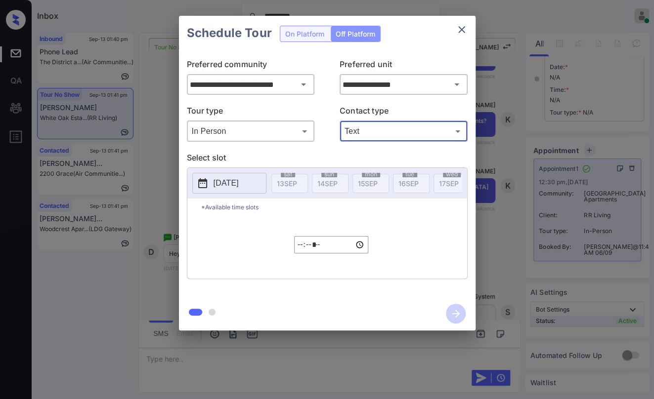
click at [239, 181] on p "[DATE]" at bounding box center [225, 183] width 25 height 12
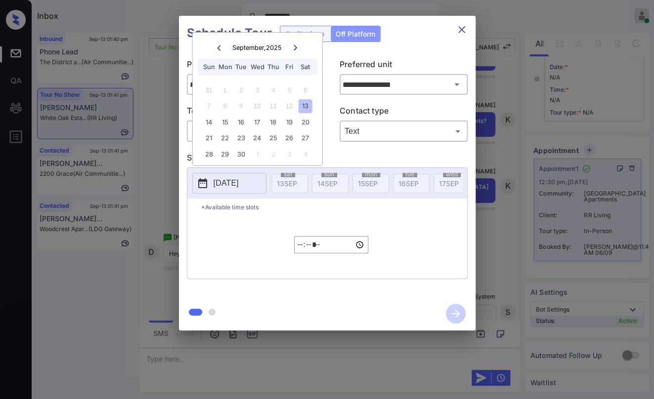
click at [256, 226] on div "*Available time slots ***** ​" at bounding box center [327, 239] width 280 height 80
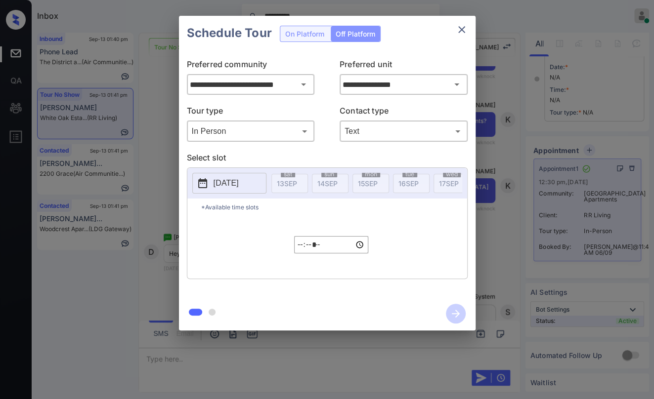
click at [239, 180] on p "[DATE]" at bounding box center [225, 183] width 25 height 12
click at [413, 49] on div "Schedule Tour On Platform Off Platform" at bounding box center [327, 33] width 296 height 35
click at [297, 35] on div "Schedule Tour On Platform Off Platform" at bounding box center [327, 33] width 296 height 35
click at [364, 33] on div "Schedule Tour On Platform Off Platform" at bounding box center [327, 33] width 296 height 35
click at [460, 29] on icon "close" at bounding box center [461, 29] width 7 height 7
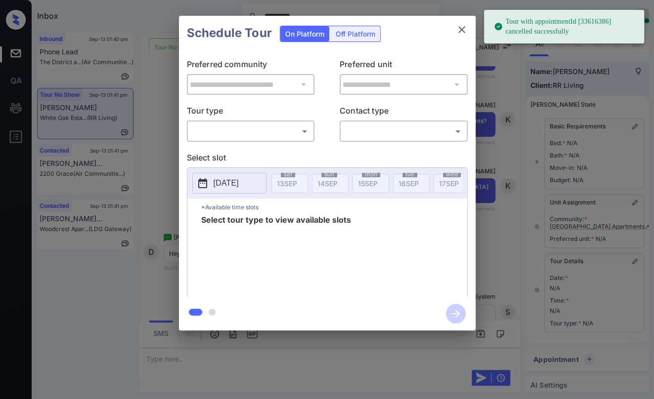
scroll to position [101, 0]
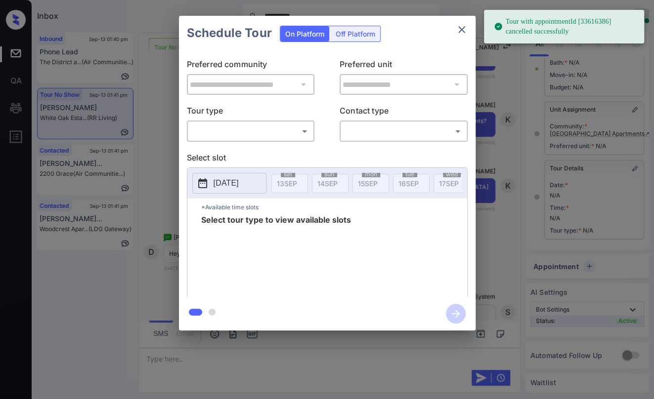
click at [240, 134] on body "**********" at bounding box center [327, 199] width 654 height 399
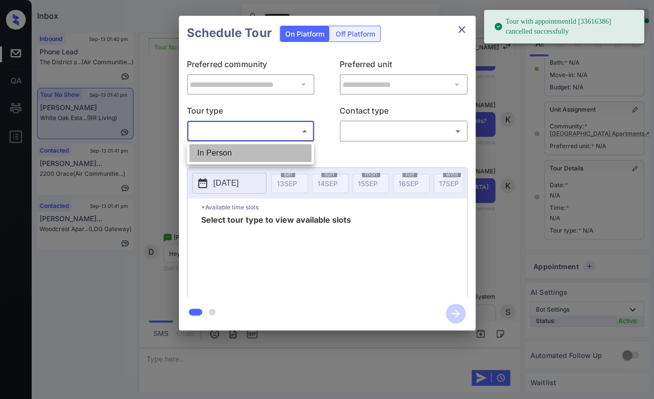
click at [223, 156] on li "In Person" at bounding box center [250, 153] width 122 height 18
type input "********"
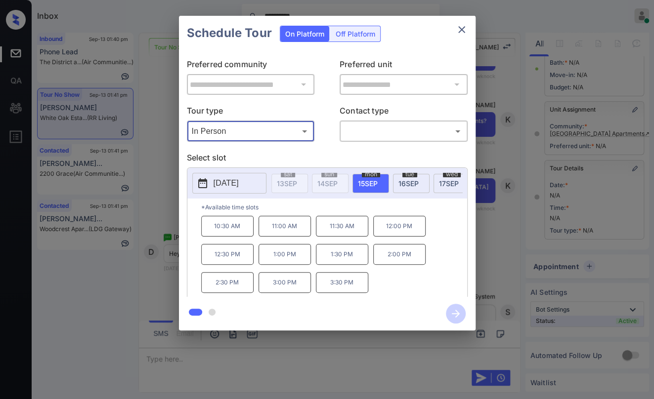
click at [461, 29] on icon "close" at bounding box center [461, 29] width 7 height 7
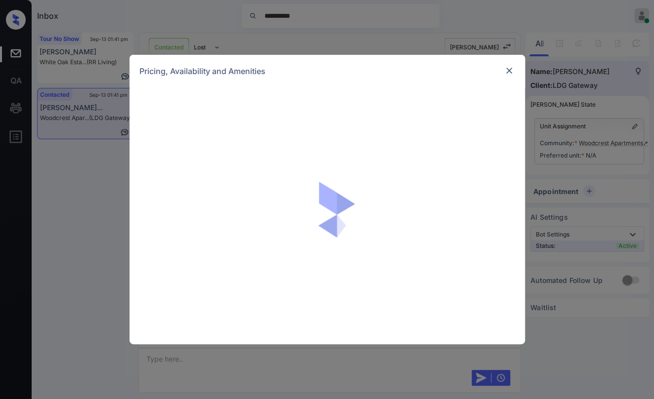
scroll to position [956, 0]
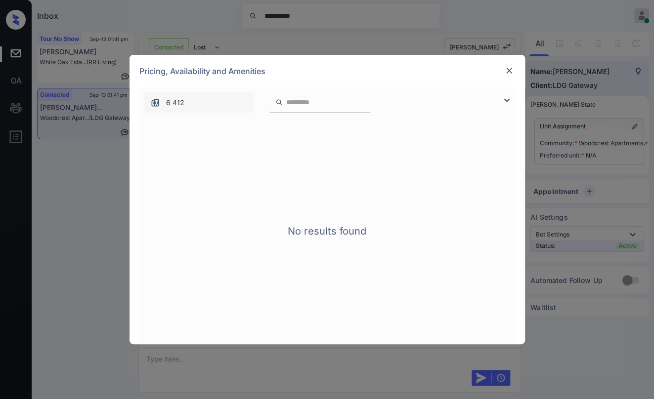
click at [508, 72] on img at bounding box center [509, 71] width 10 height 10
